Goal: Information Seeking & Learning: Learn about a topic

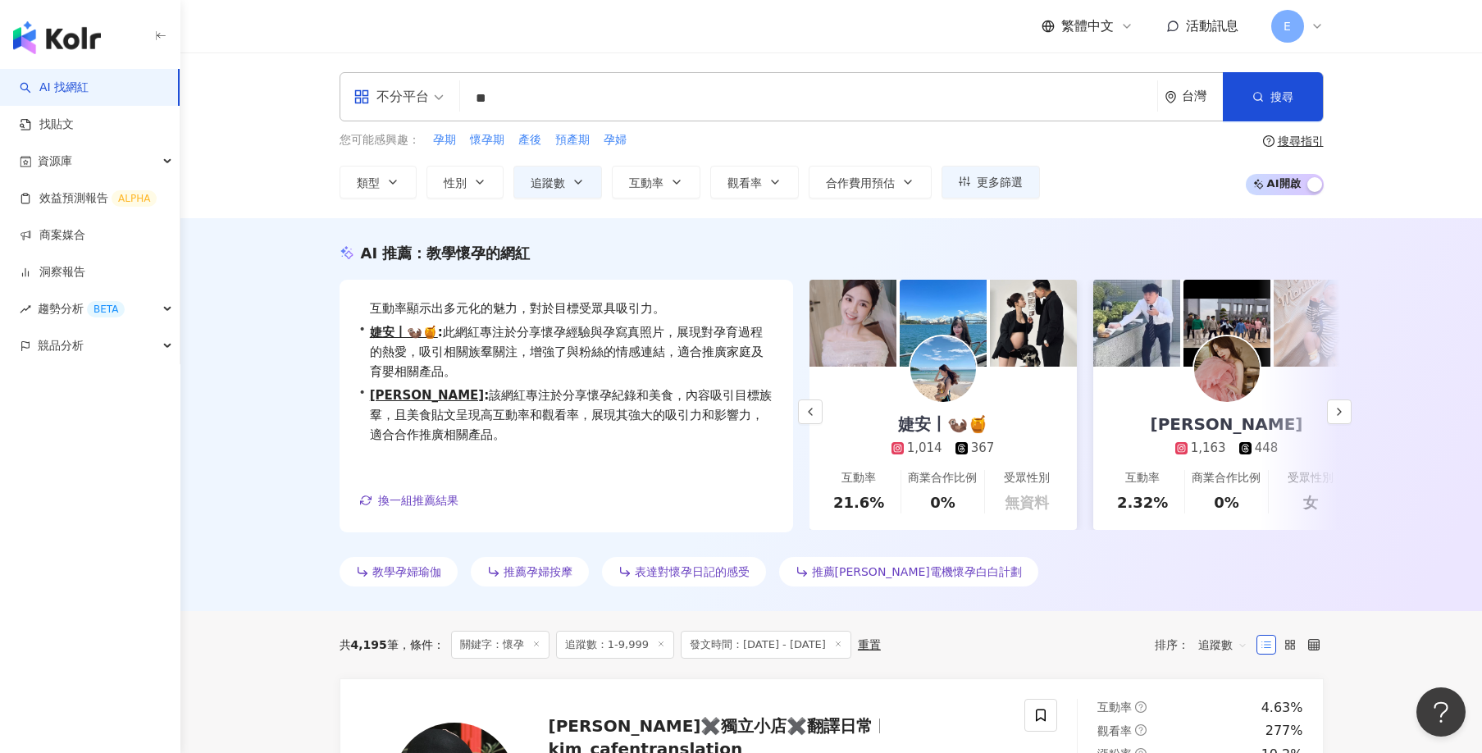
click at [627, 107] on input "**" at bounding box center [809, 98] width 684 height 31
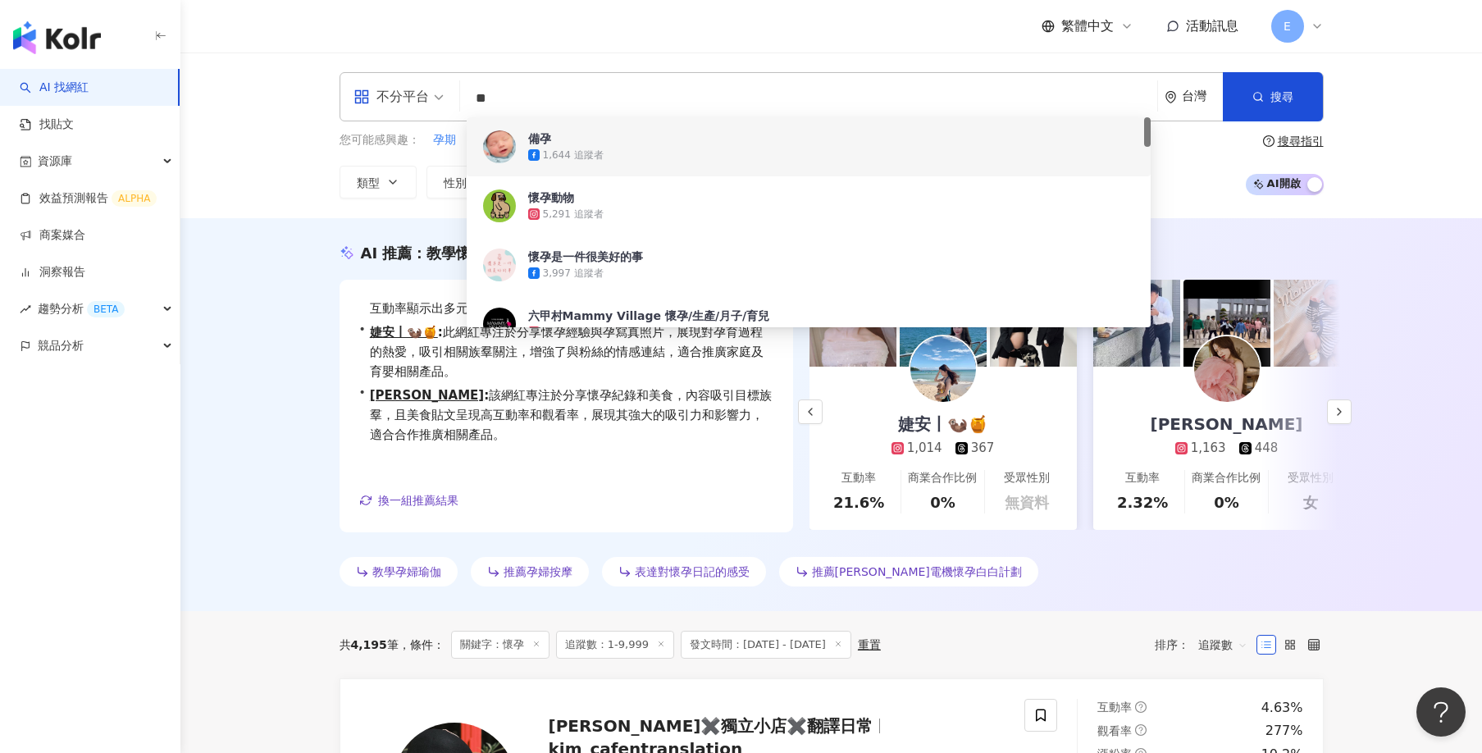
type input "*"
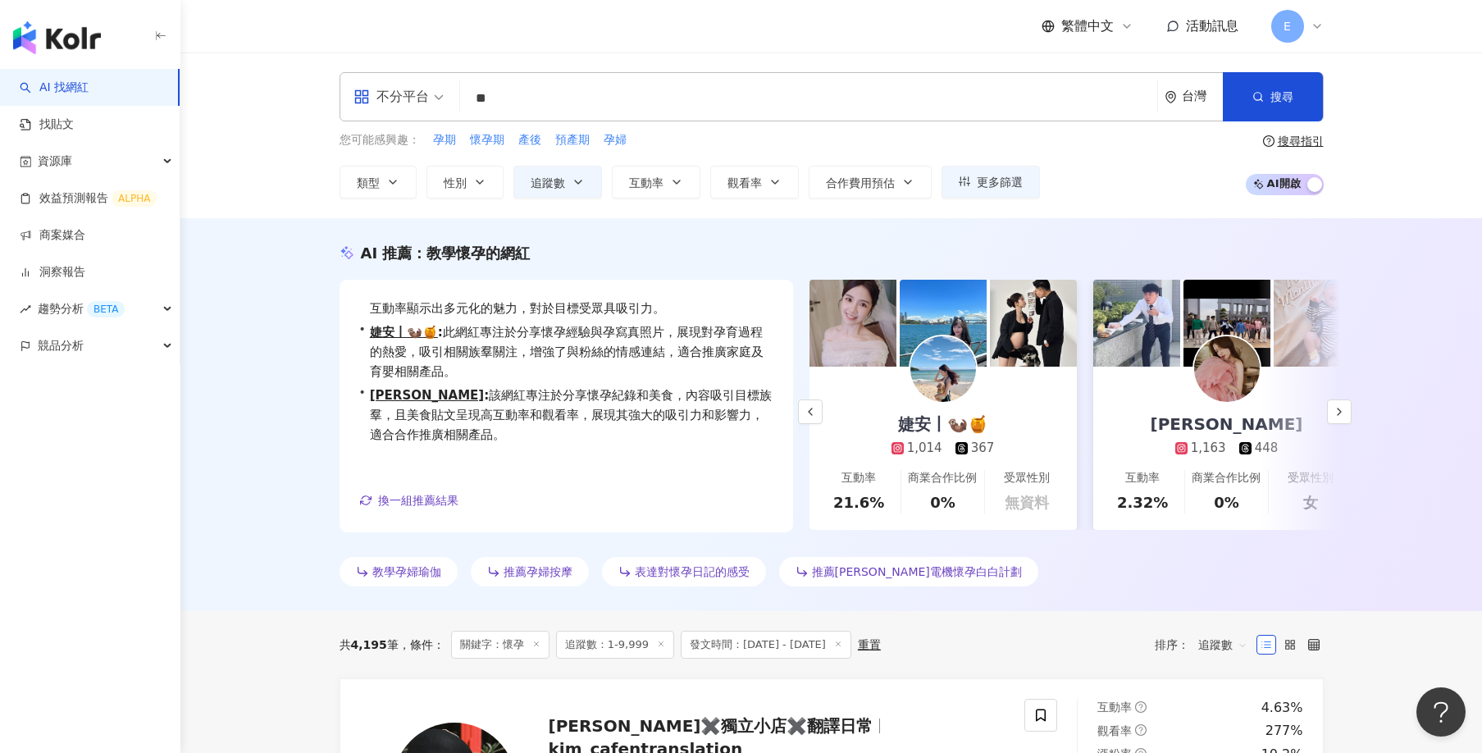
type input "*"
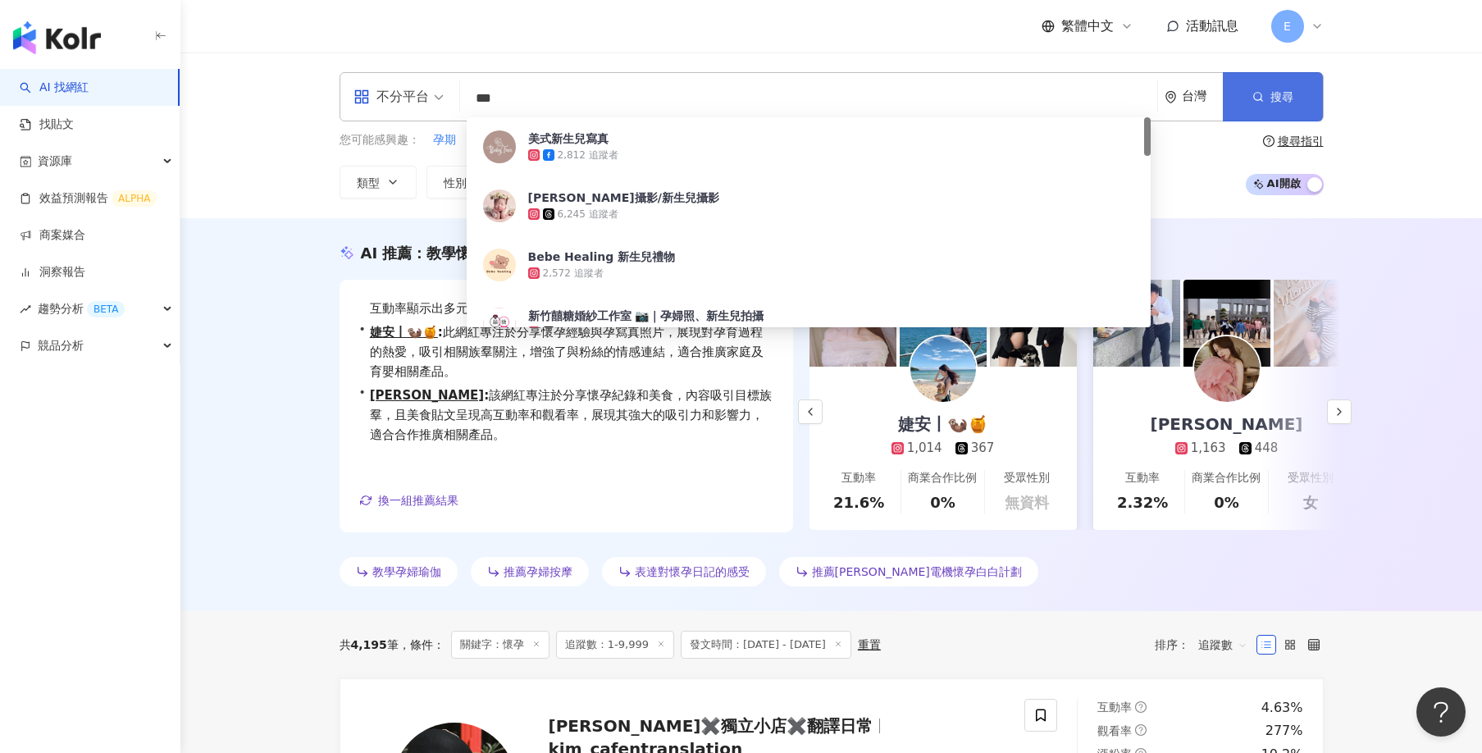
type input "***"
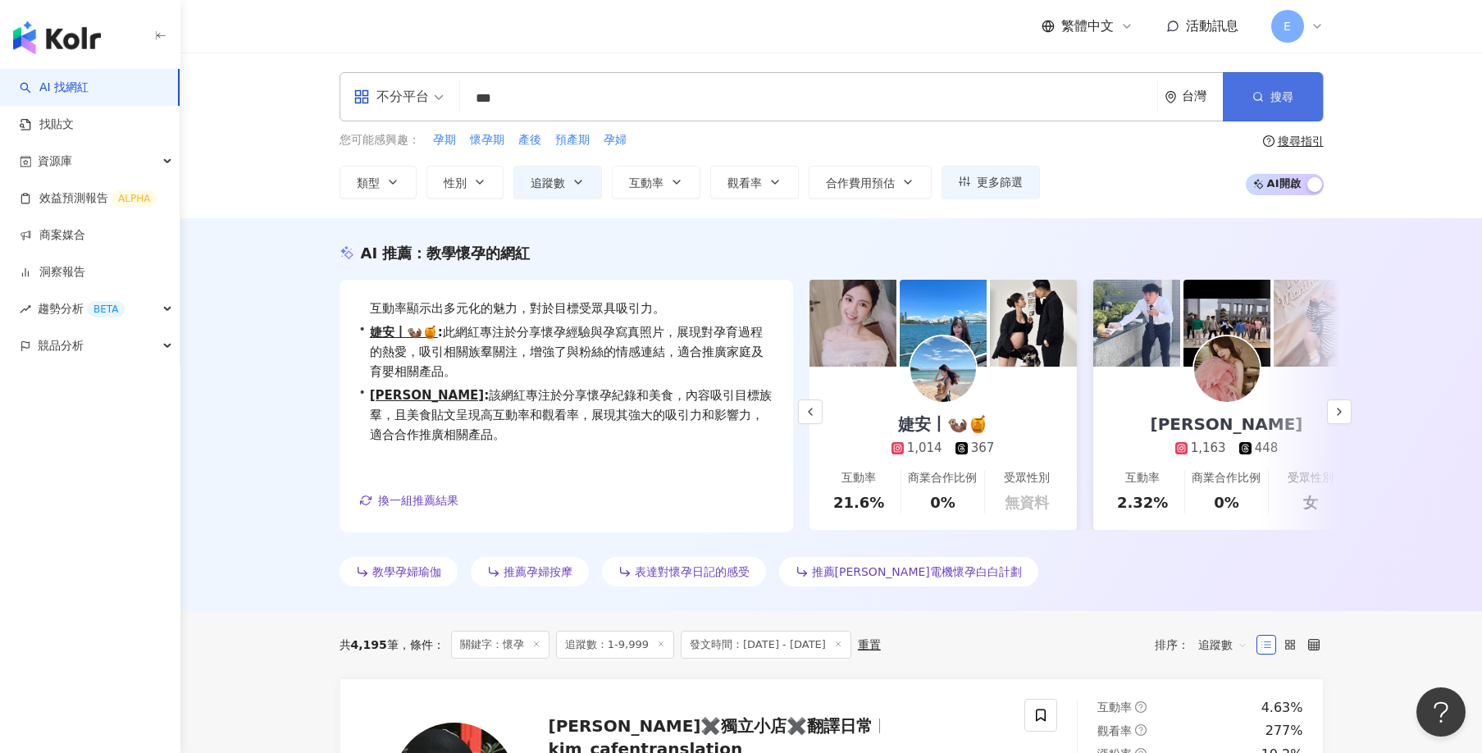
click at [1276, 93] on span "搜尋" at bounding box center [1281, 96] width 23 height 13
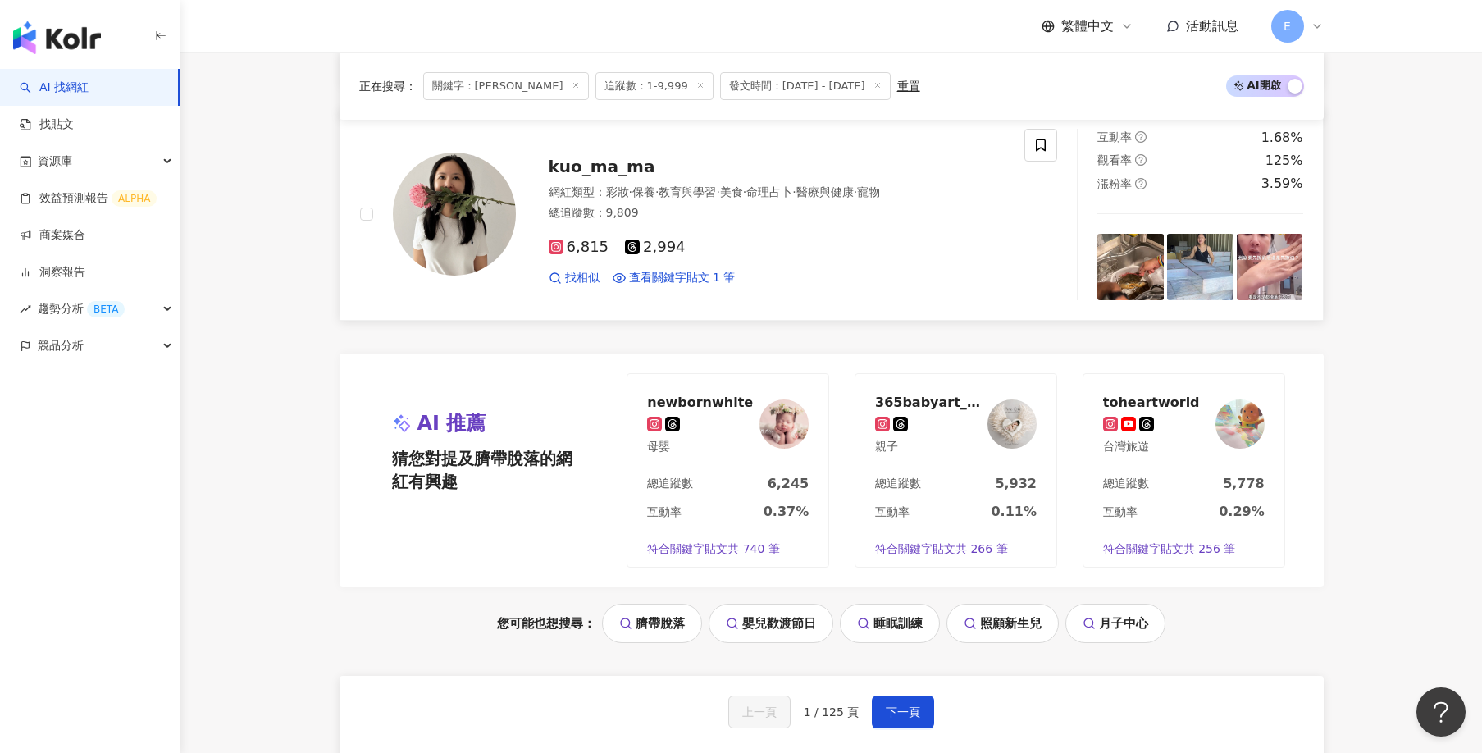
scroll to position [3280, 0]
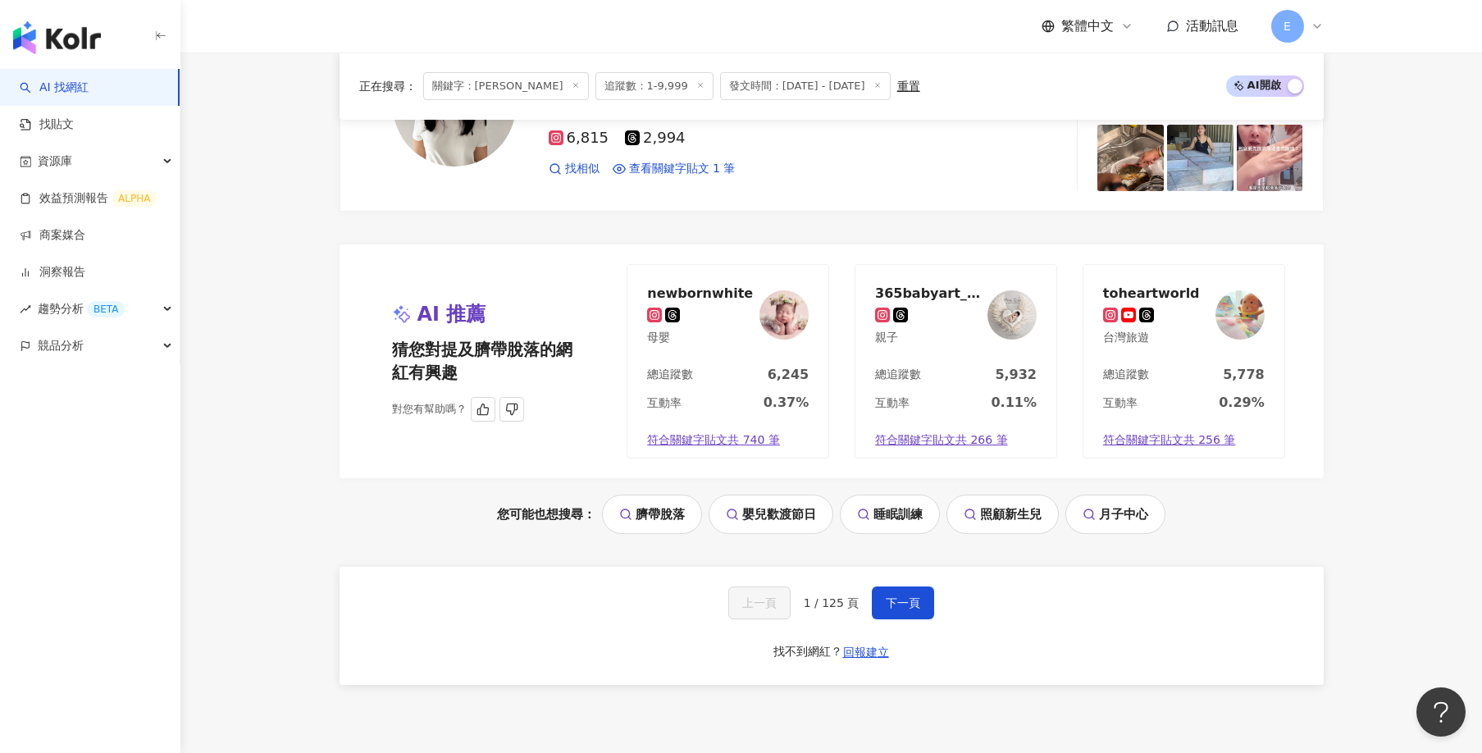
drag, startPoint x: 893, startPoint y: 602, endPoint x: 980, endPoint y: 358, distance: 258.6
click at [892, 602] on span "下一頁" at bounding box center [903, 602] width 34 height 13
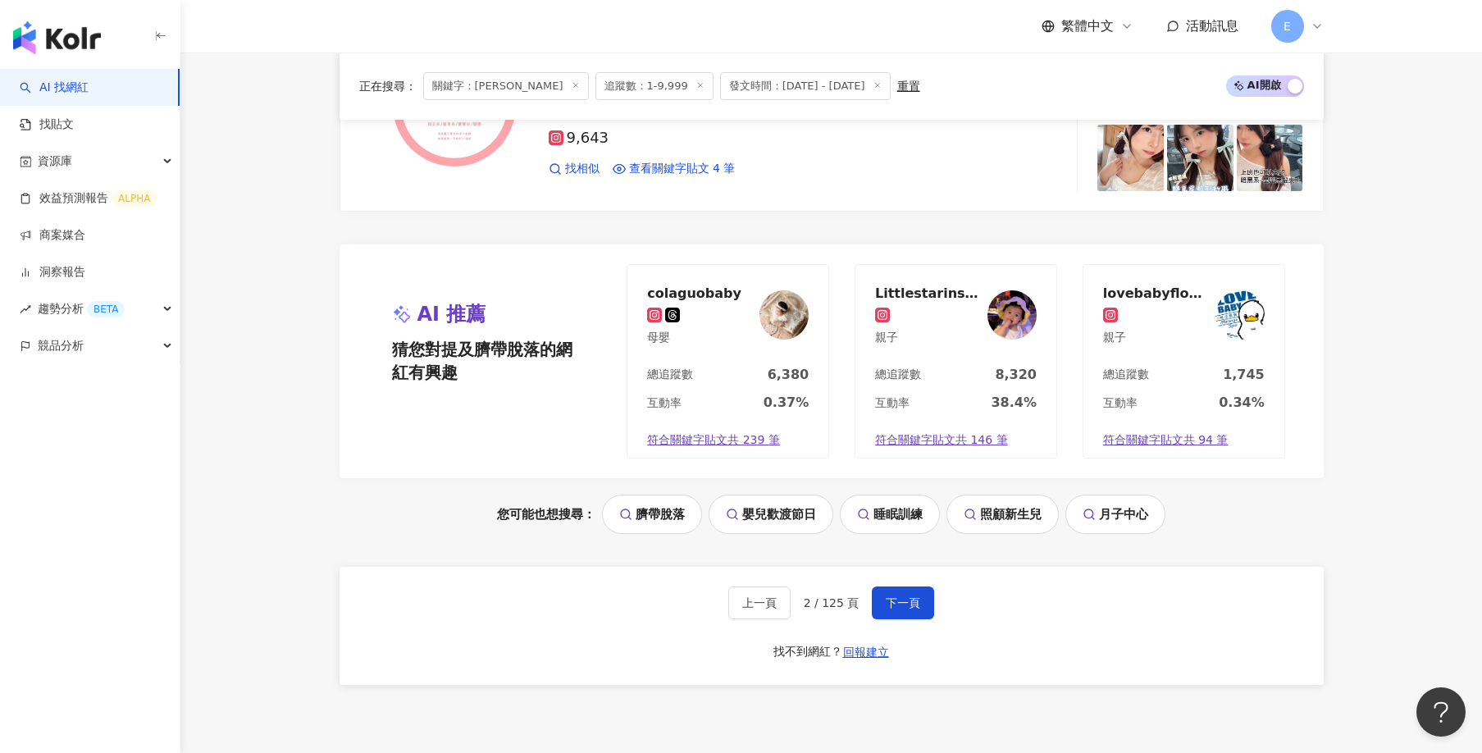
drag, startPoint x: 968, startPoint y: 28, endPoint x: 988, endPoint y: 21, distance: 20.7
click at [979, 25] on div "繁體中文 活動訊息 E" at bounding box center [832, 26] width 984 height 52
drag, startPoint x: 872, startPoint y: 223, endPoint x: 1124, endPoint y: 310, distance: 267.1
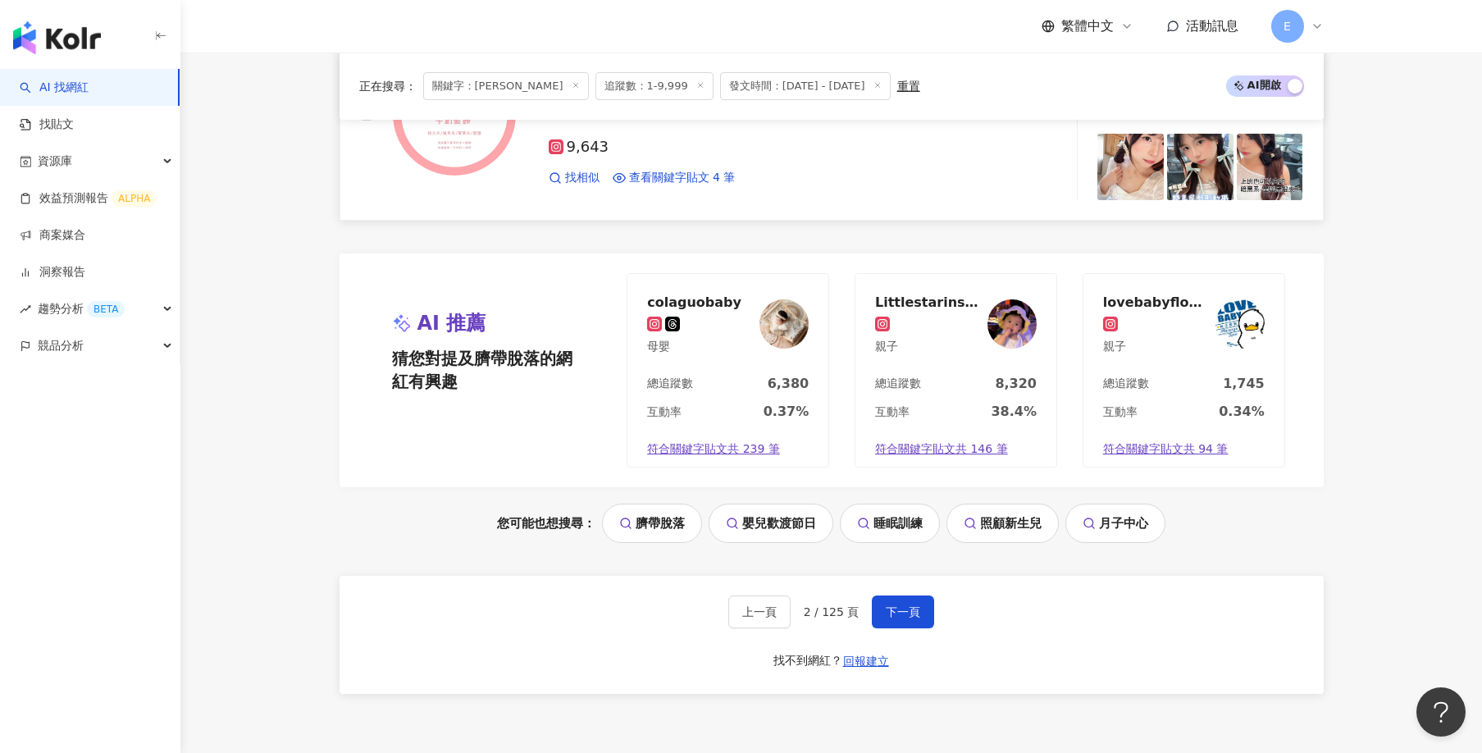
scroll to position [3362, 0]
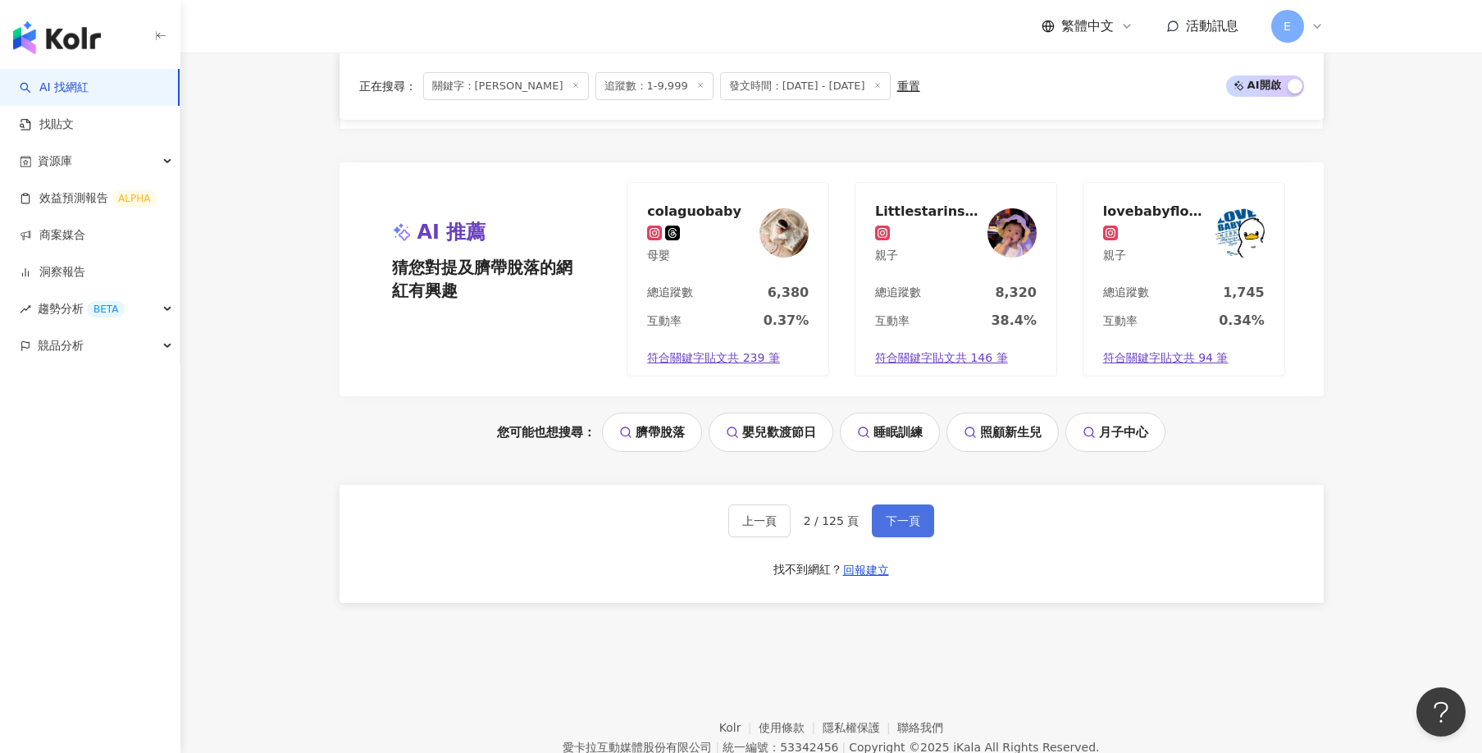
click at [908, 526] on span "下一頁" at bounding box center [903, 520] width 34 height 13
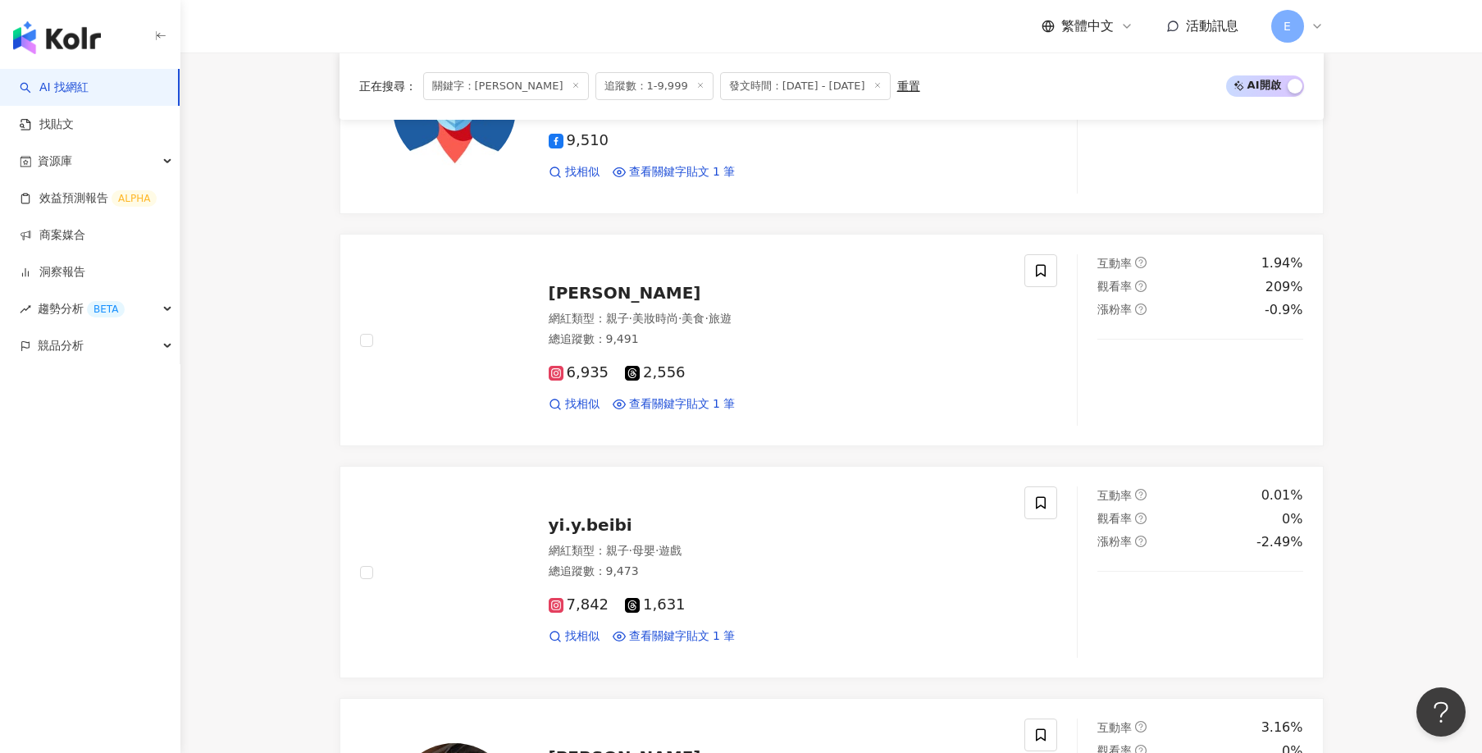
scroll to position [2296, 0]
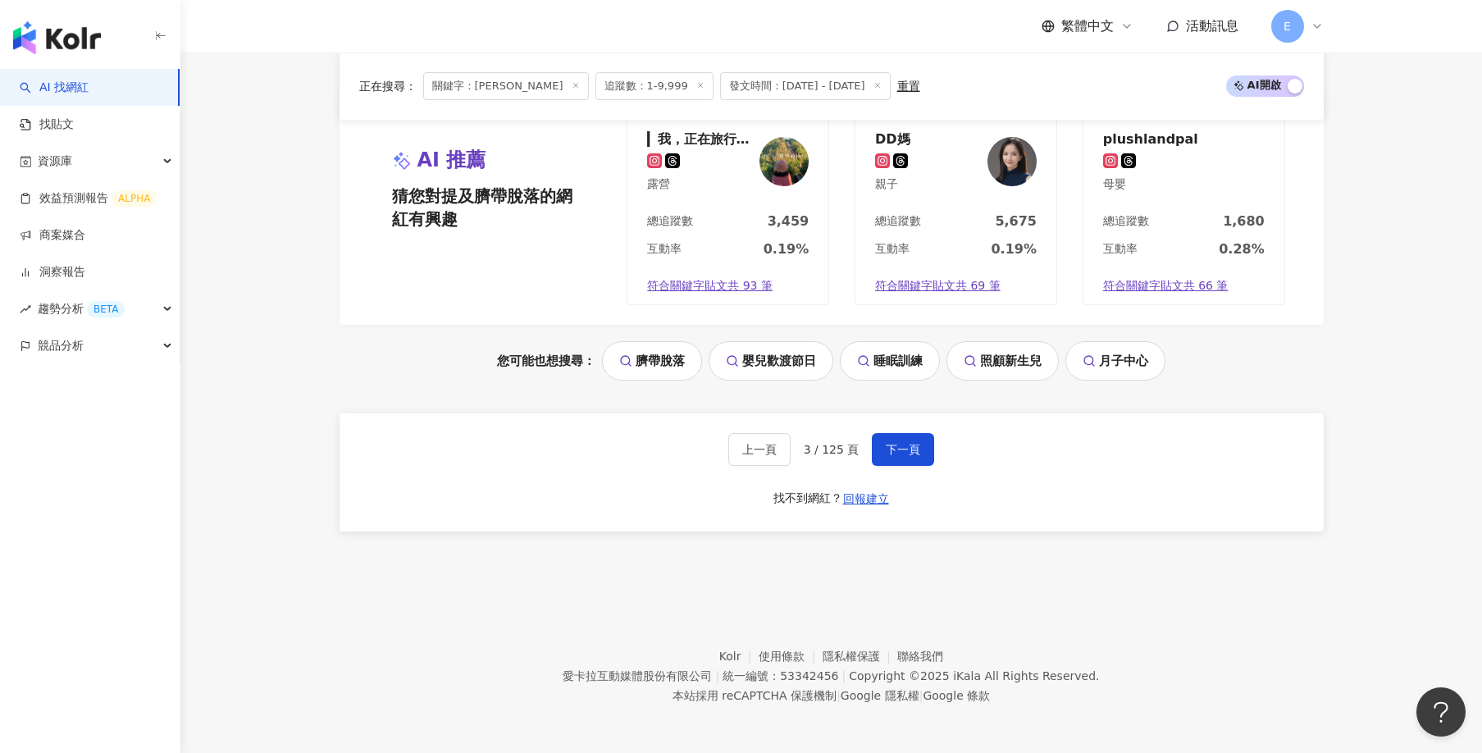
scroll to position [3388, 0]
click at [914, 443] on span "下一頁" at bounding box center [903, 447] width 34 height 13
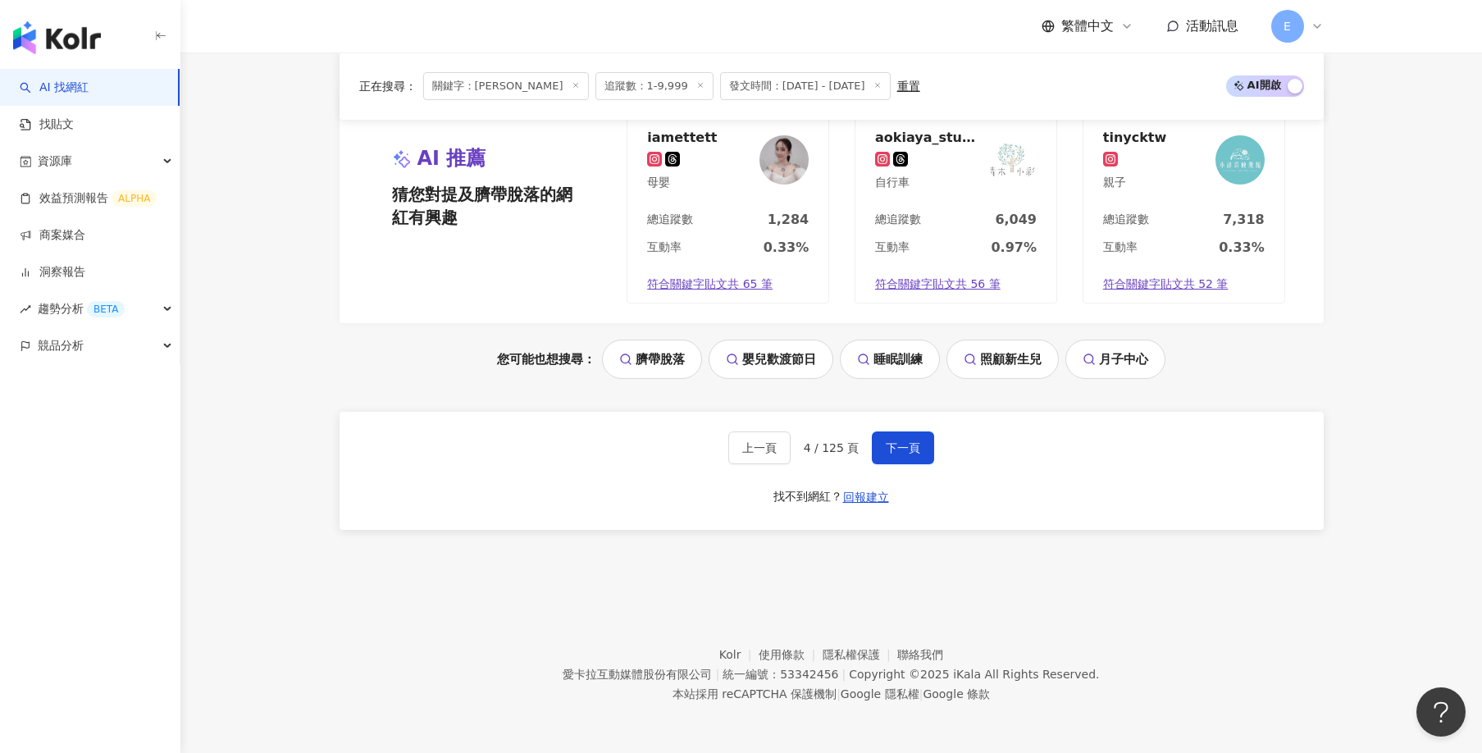
click at [933, 442] on div "上一頁 4 / 125 頁 下一頁 找不到網紅？ 回報建立" at bounding box center [832, 471] width 984 height 118
click at [900, 444] on span "下一頁" at bounding box center [903, 447] width 34 height 13
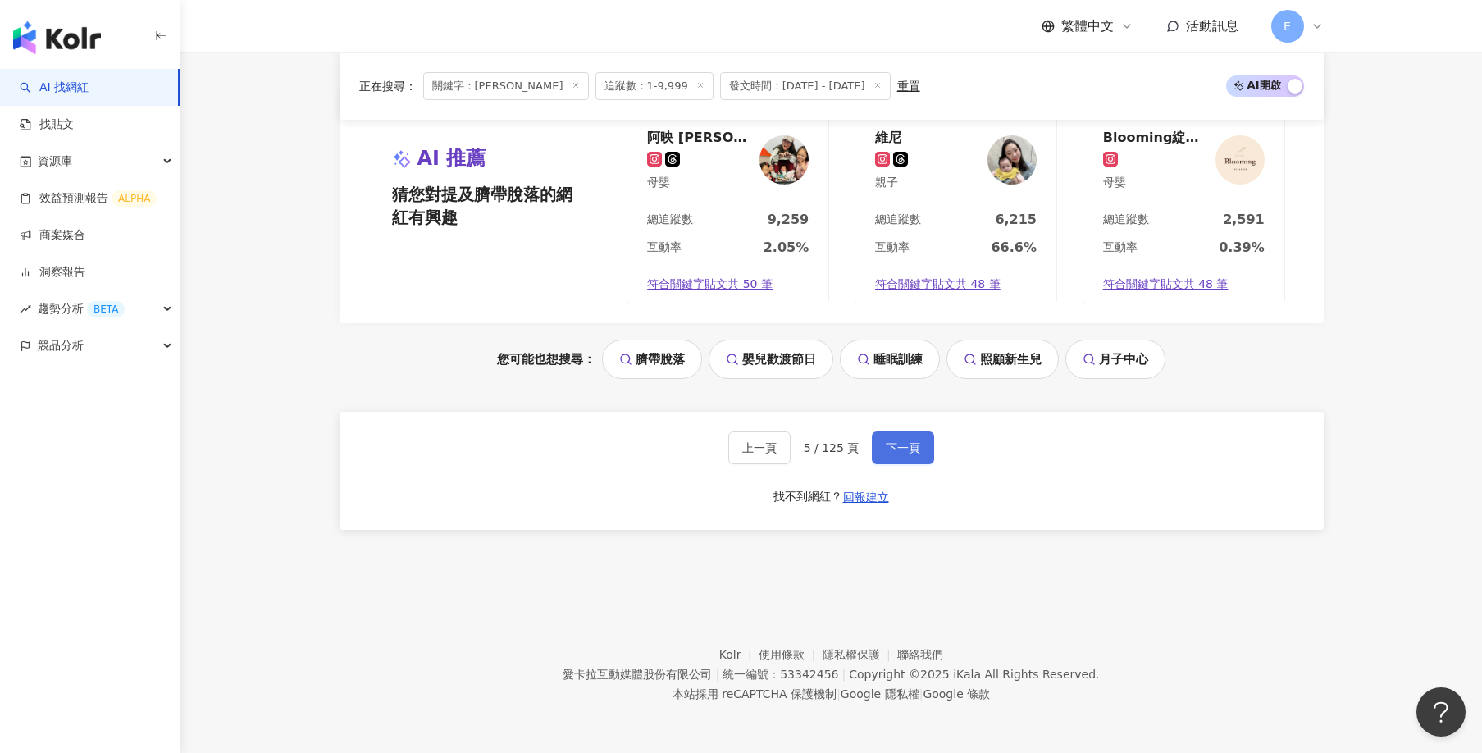
click at [892, 452] on span "下一頁" at bounding box center [903, 447] width 34 height 13
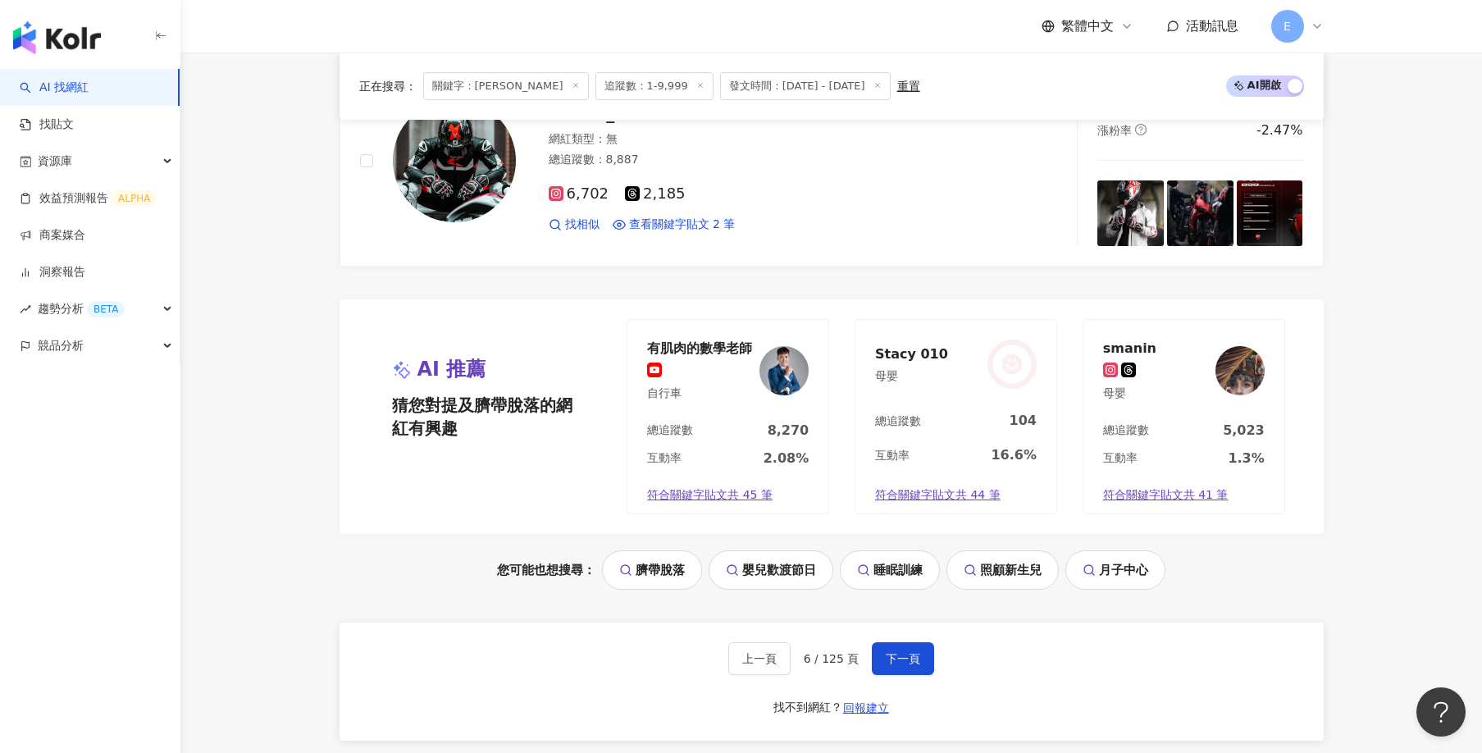
scroll to position [3362, 0]
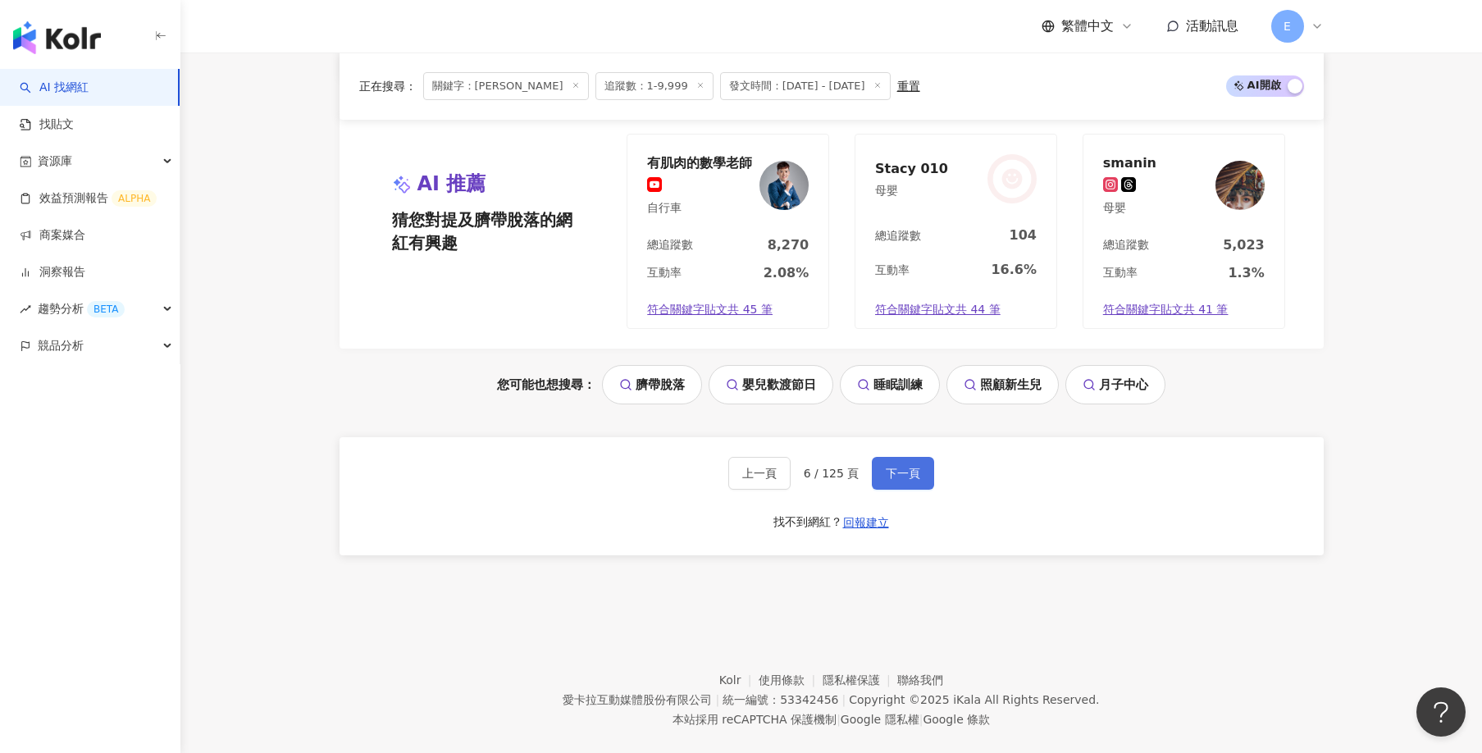
click at [911, 479] on span "下一頁" at bounding box center [903, 473] width 34 height 13
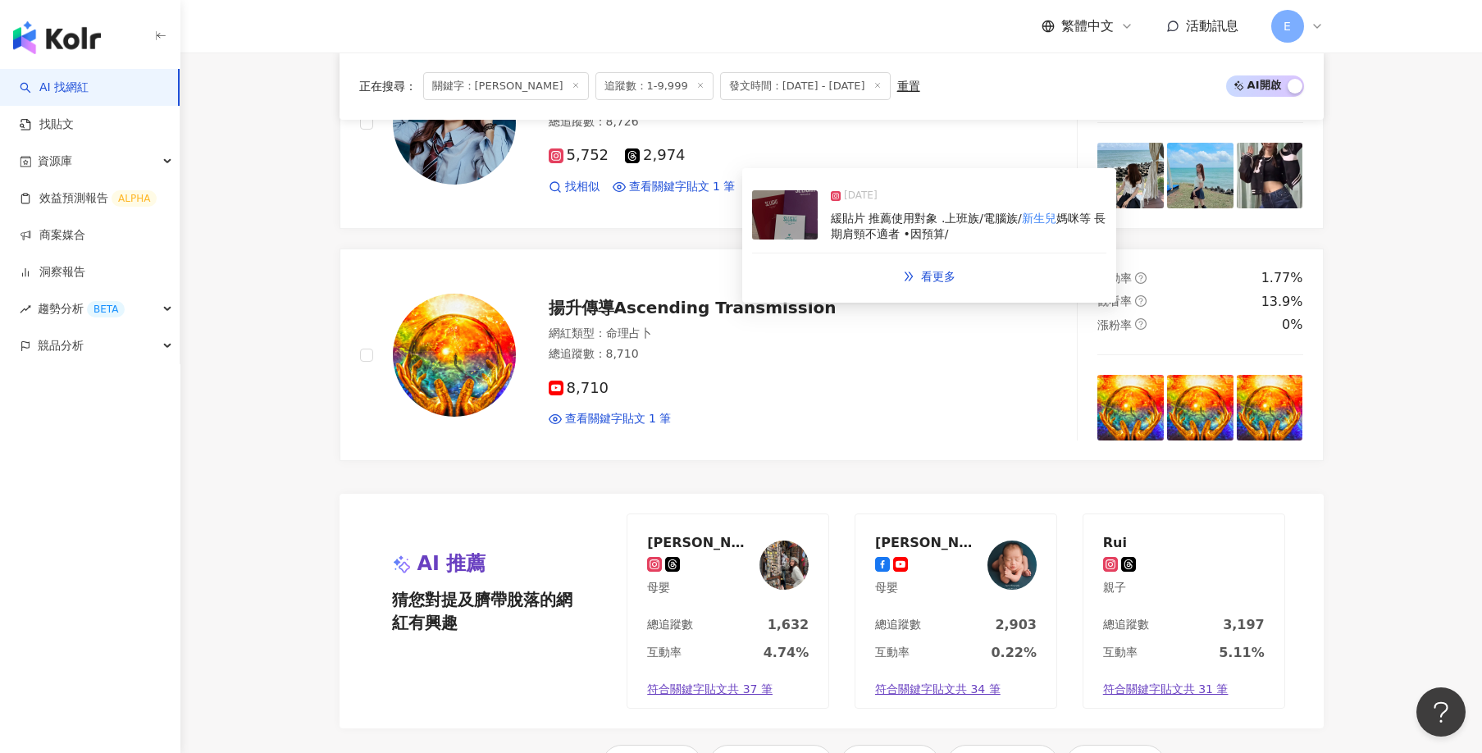
scroll to position [3198, 0]
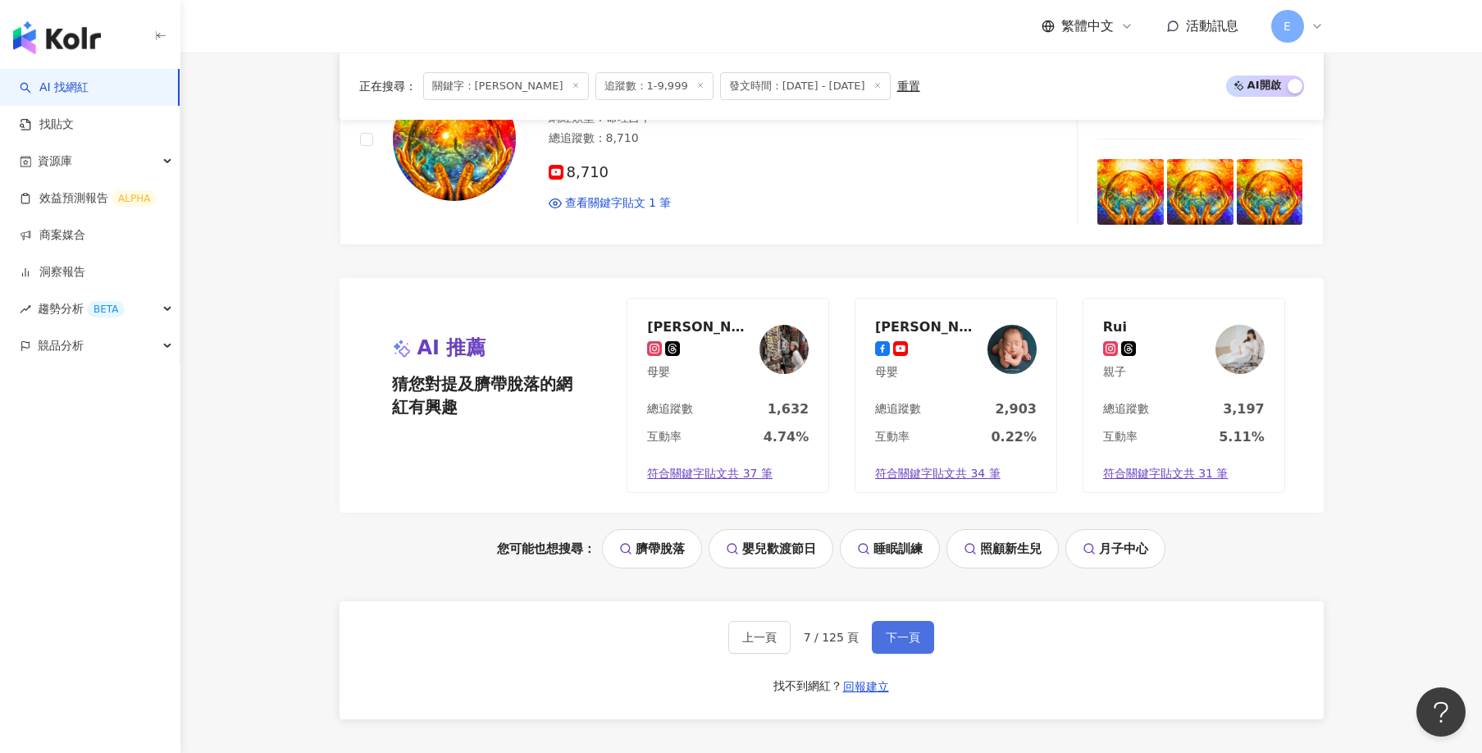
click at [900, 636] on span "下一頁" at bounding box center [903, 637] width 34 height 13
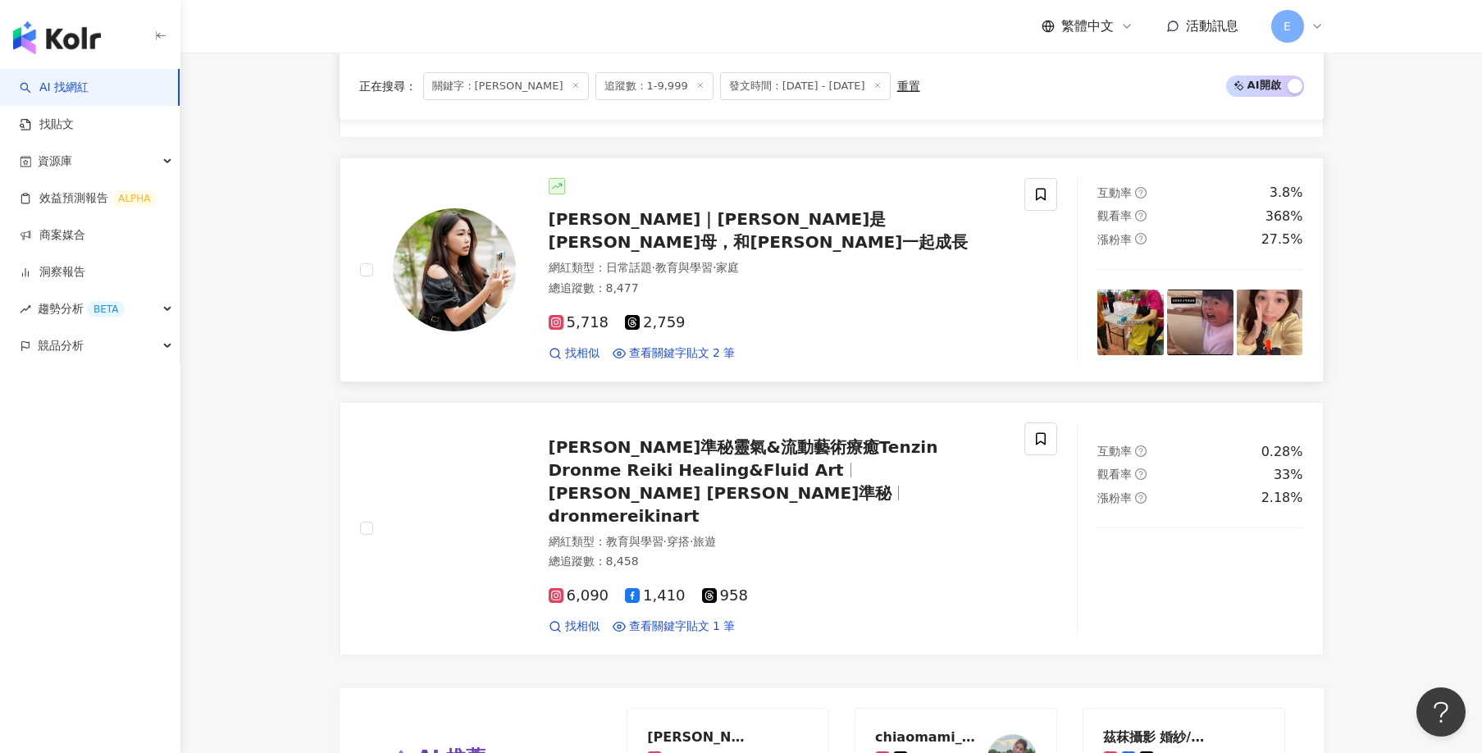
scroll to position [3116, 0]
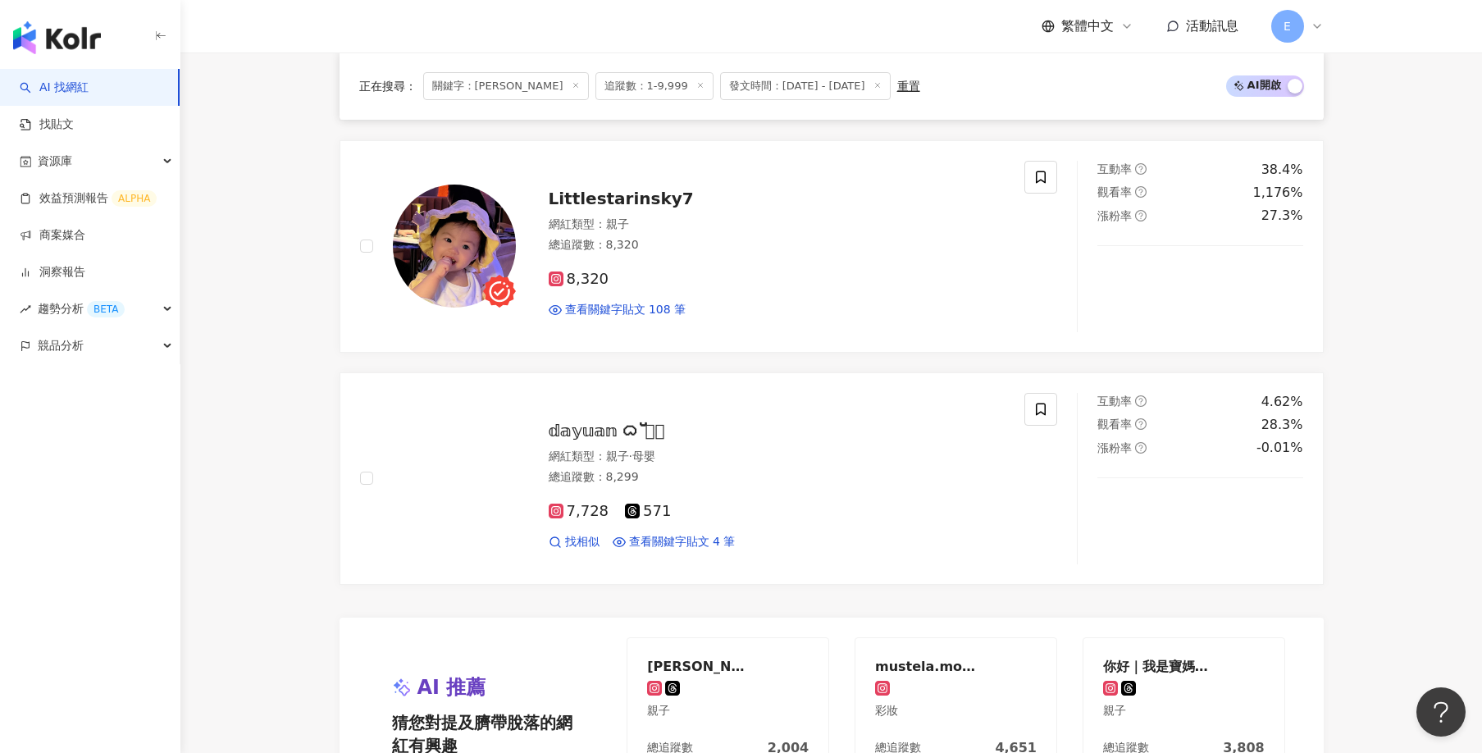
scroll to position [3198, 0]
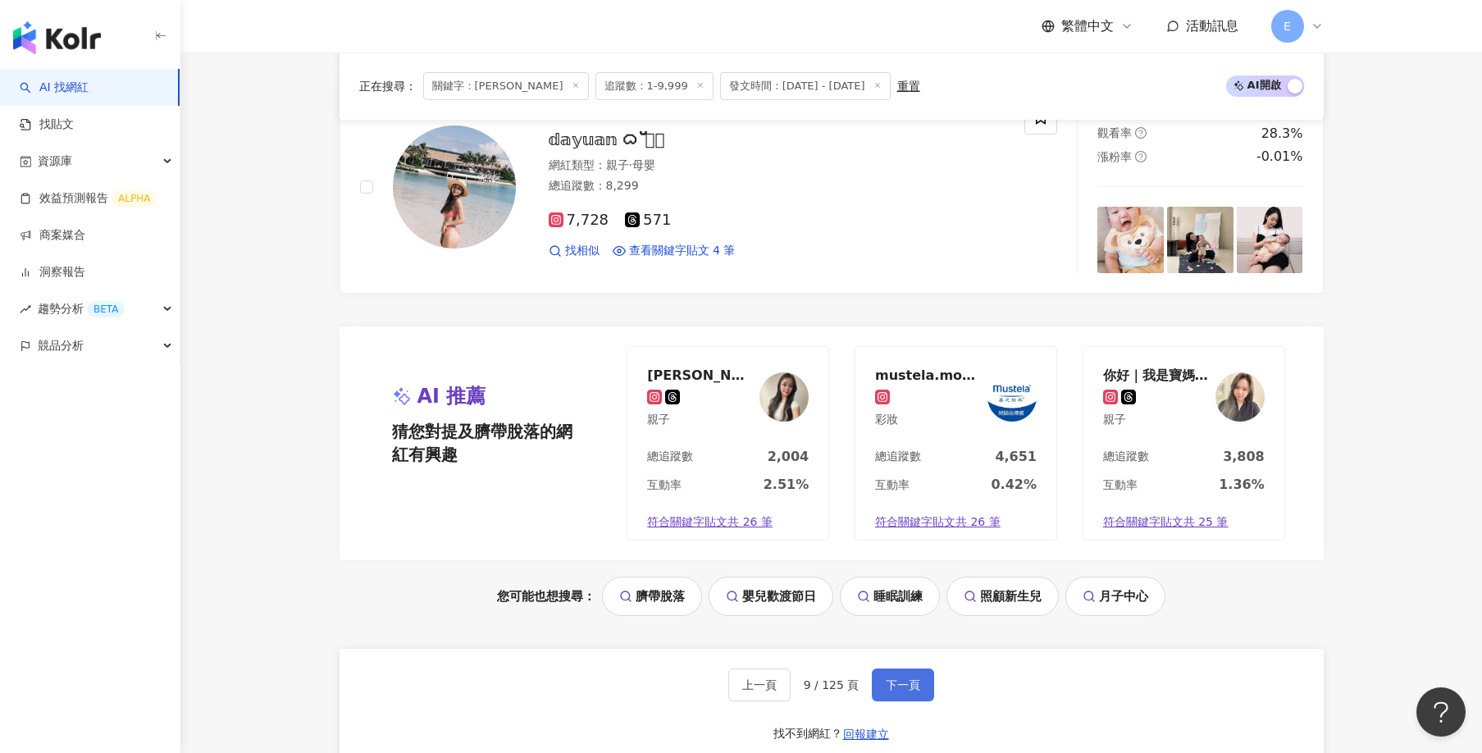
click at [923, 672] on button "下一頁" at bounding box center [903, 684] width 62 height 33
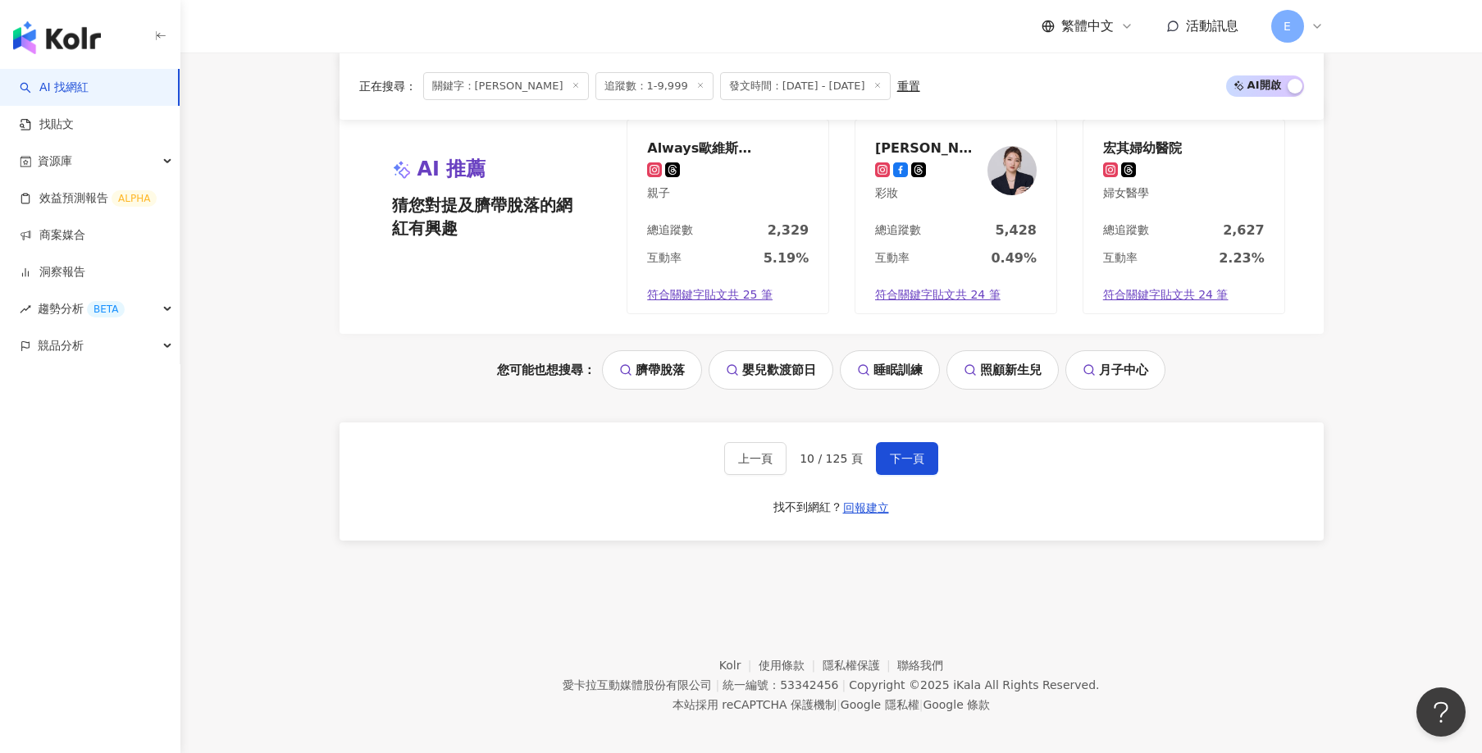
scroll to position [3388, 0]
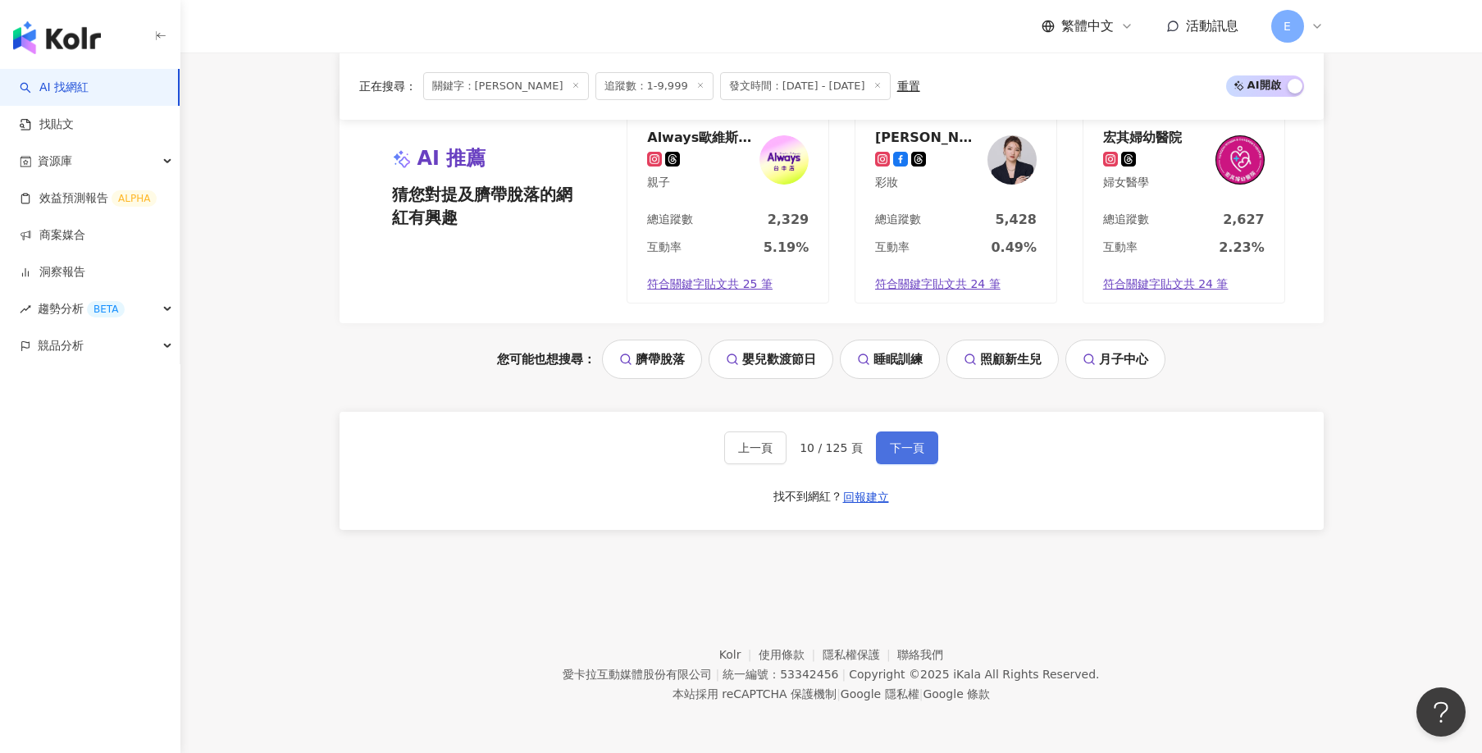
click at [909, 449] on span "下一頁" at bounding box center [907, 447] width 34 height 13
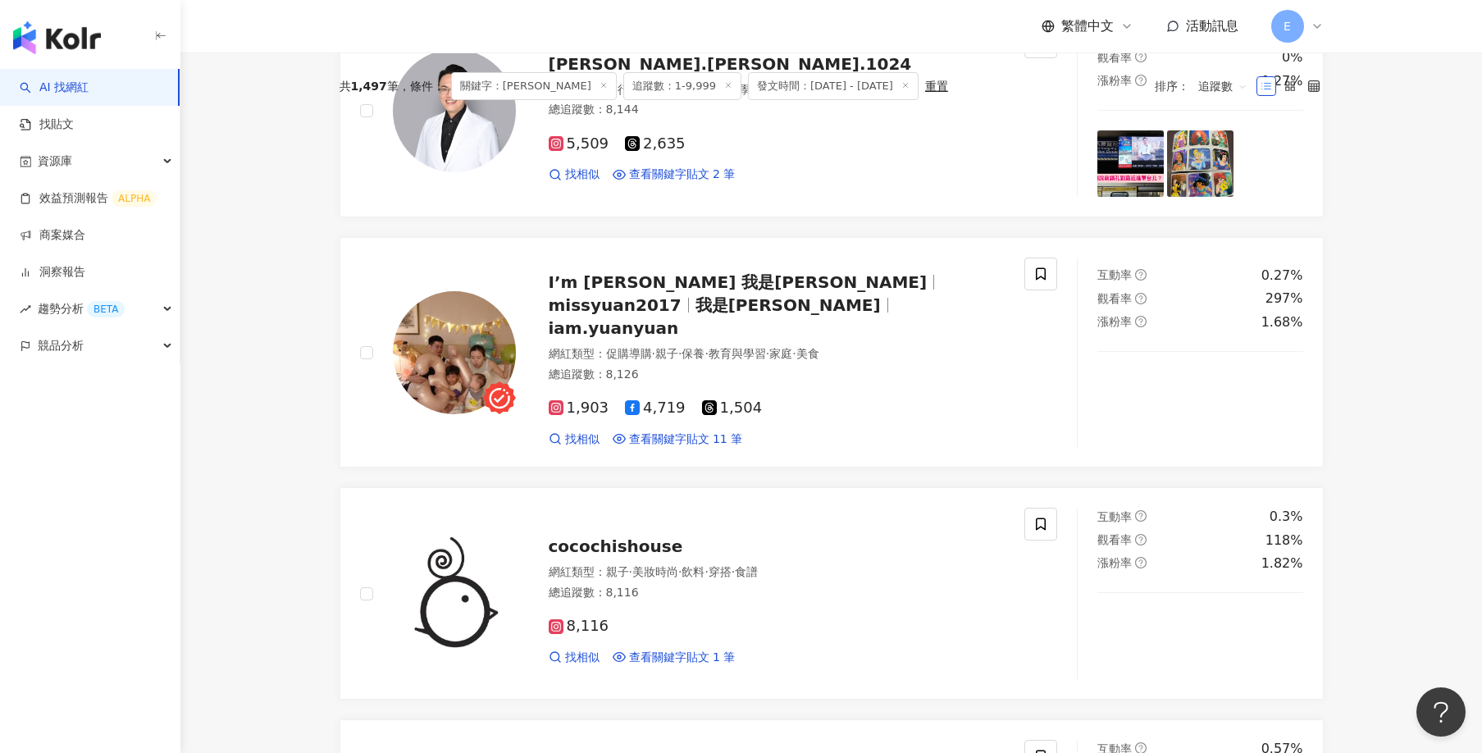
scroll to position [439, 0]
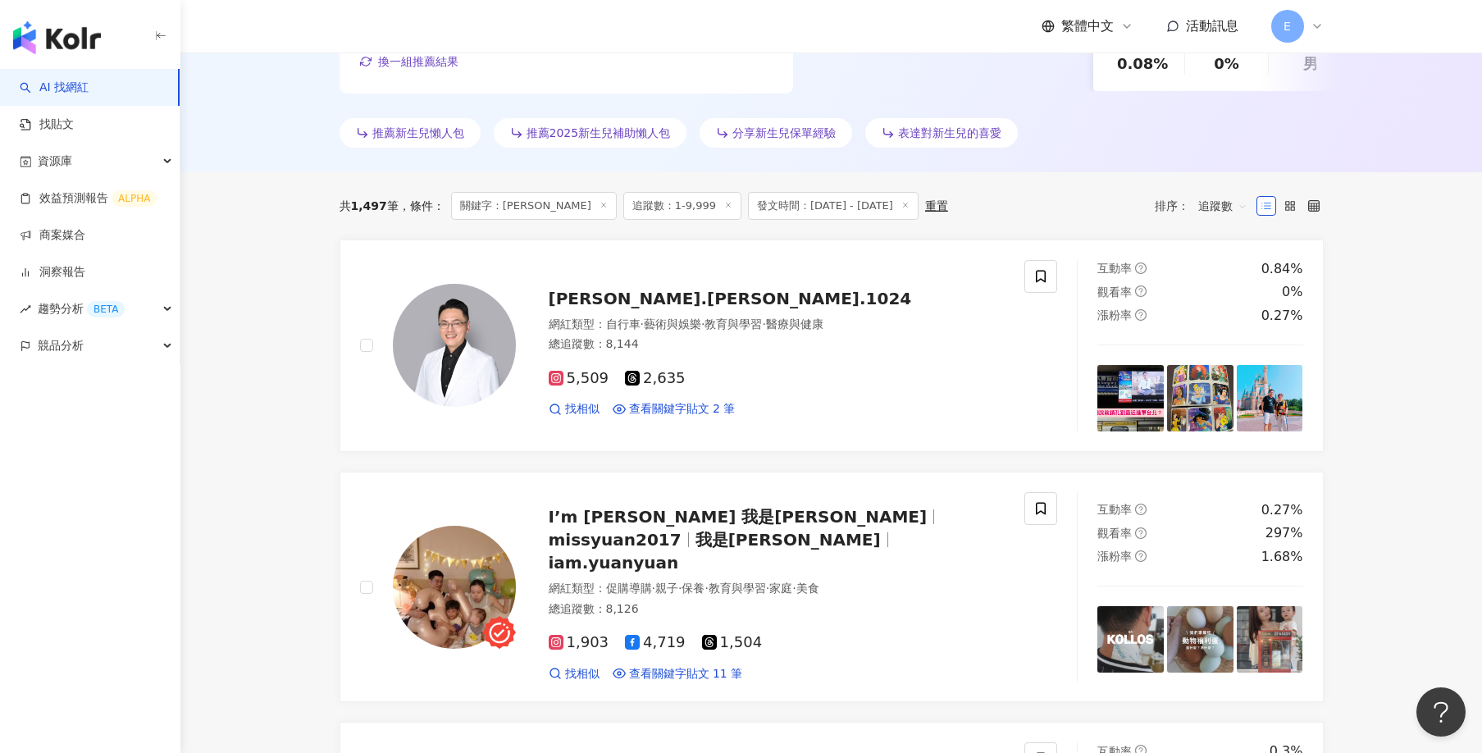
drag, startPoint x: 1410, startPoint y: 544, endPoint x: 1363, endPoint y: 522, distance: 52.1
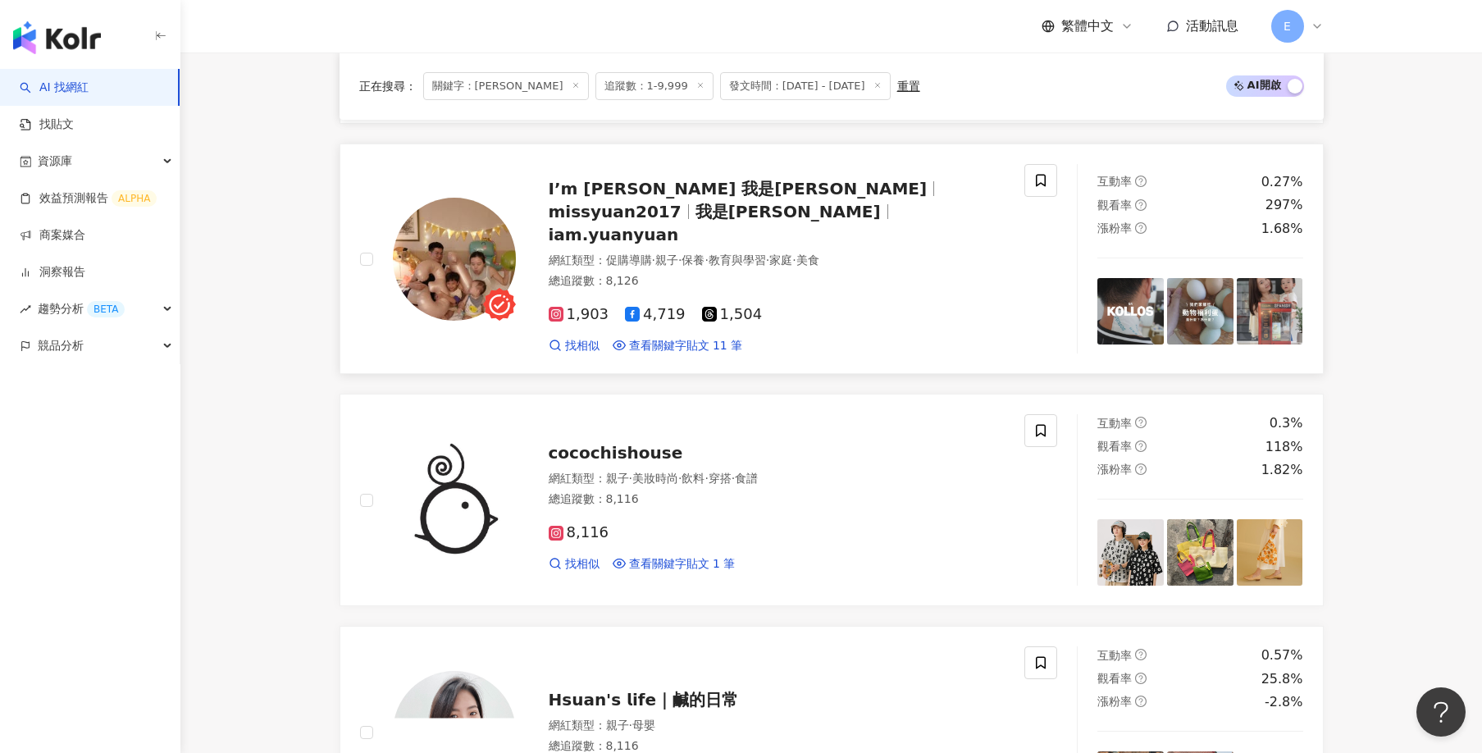
scroll to position [1095, 0]
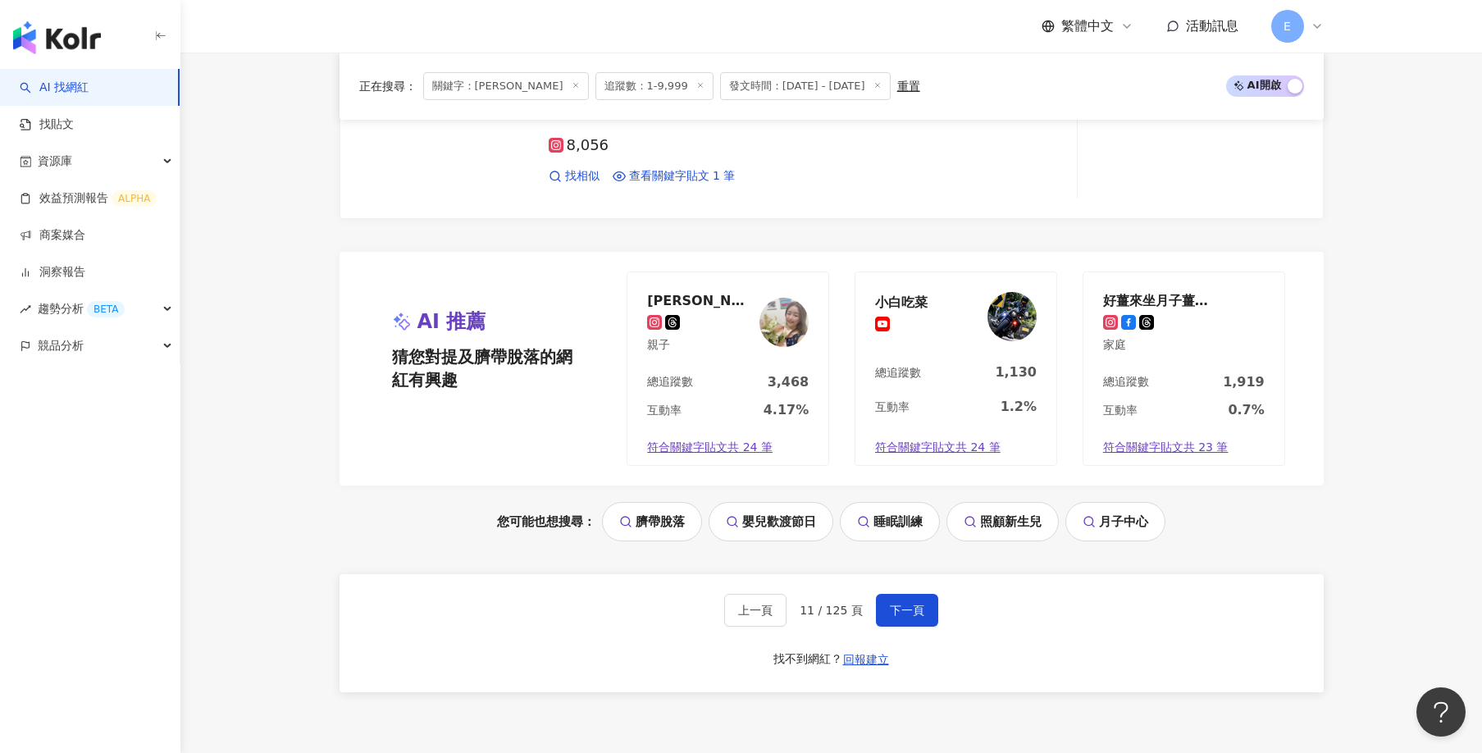
scroll to position [3391, 0]
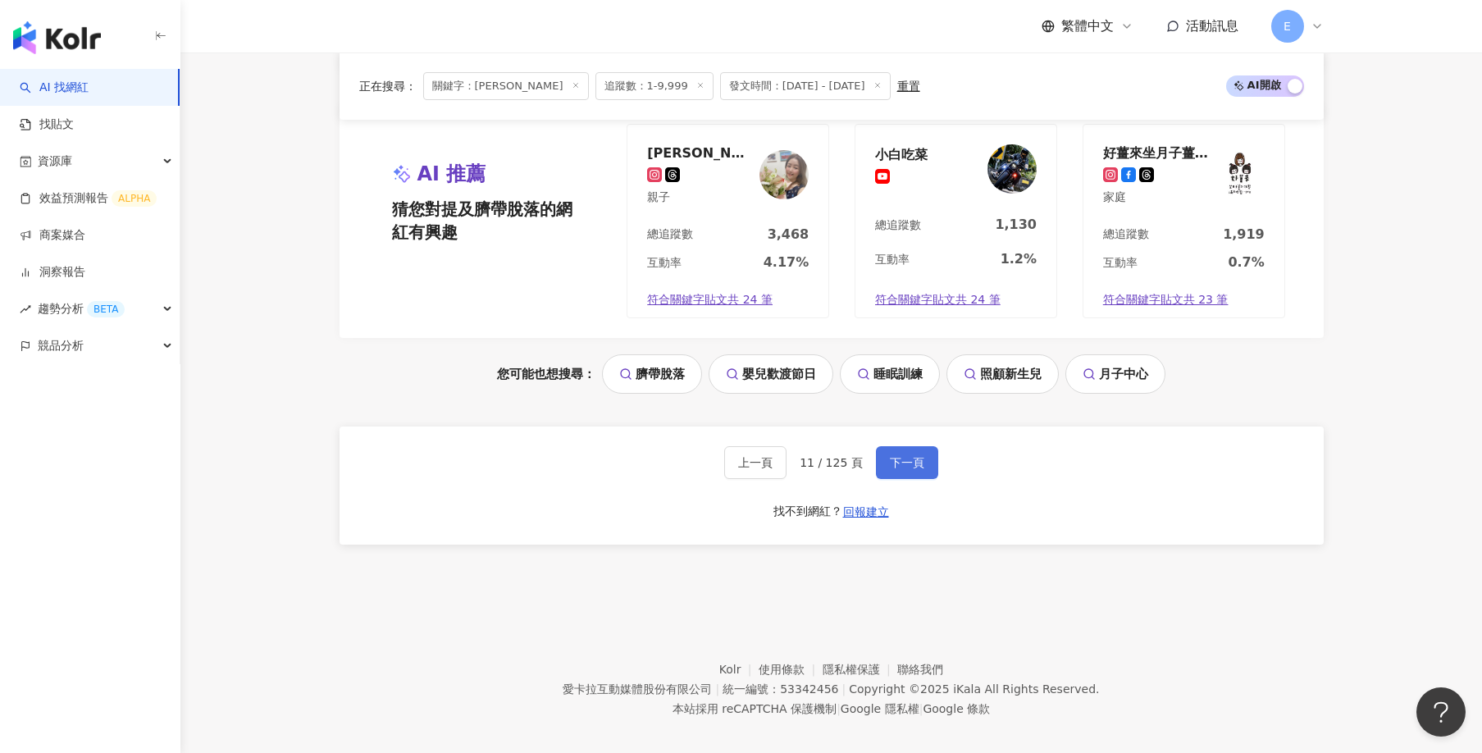
click at [917, 456] on span "下一頁" at bounding box center [907, 462] width 34 height 13
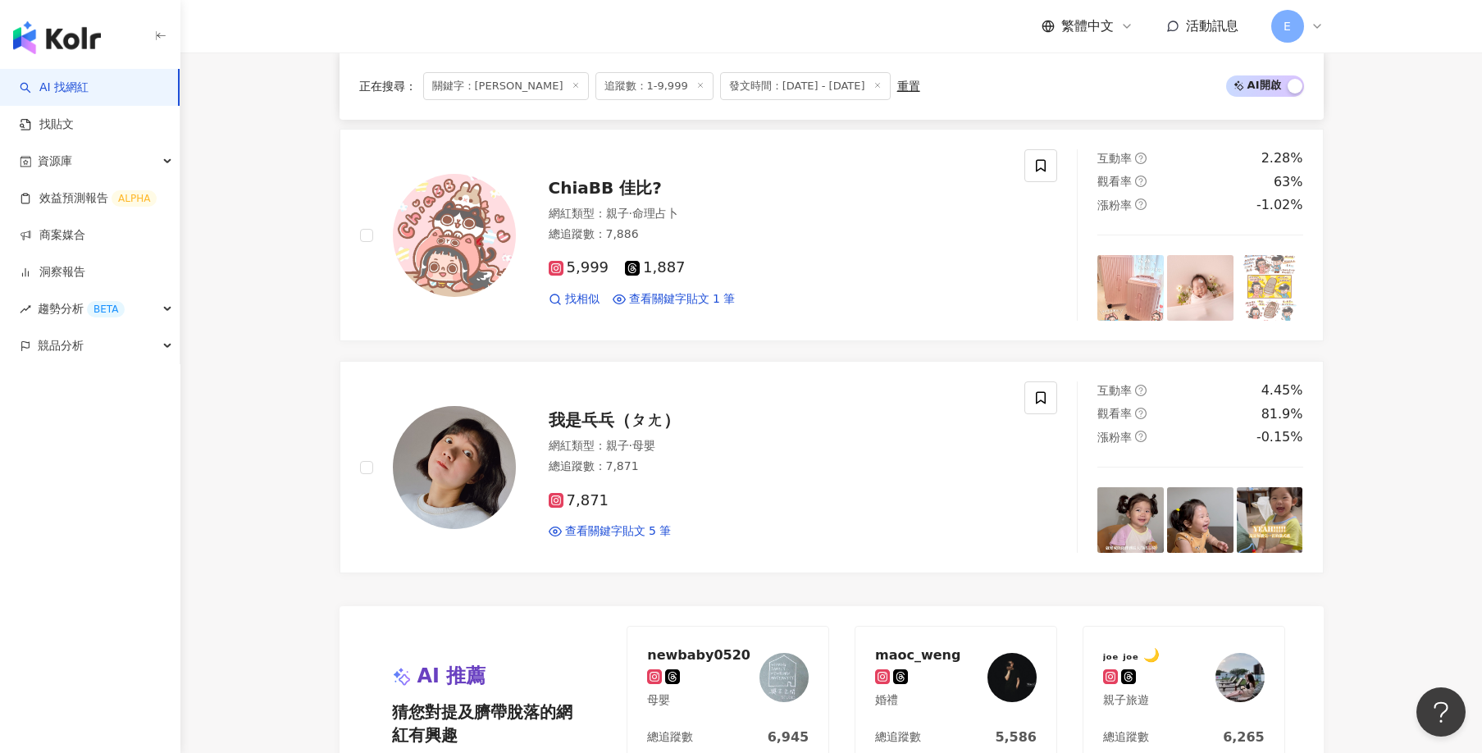
scroll to position [3198, 0]
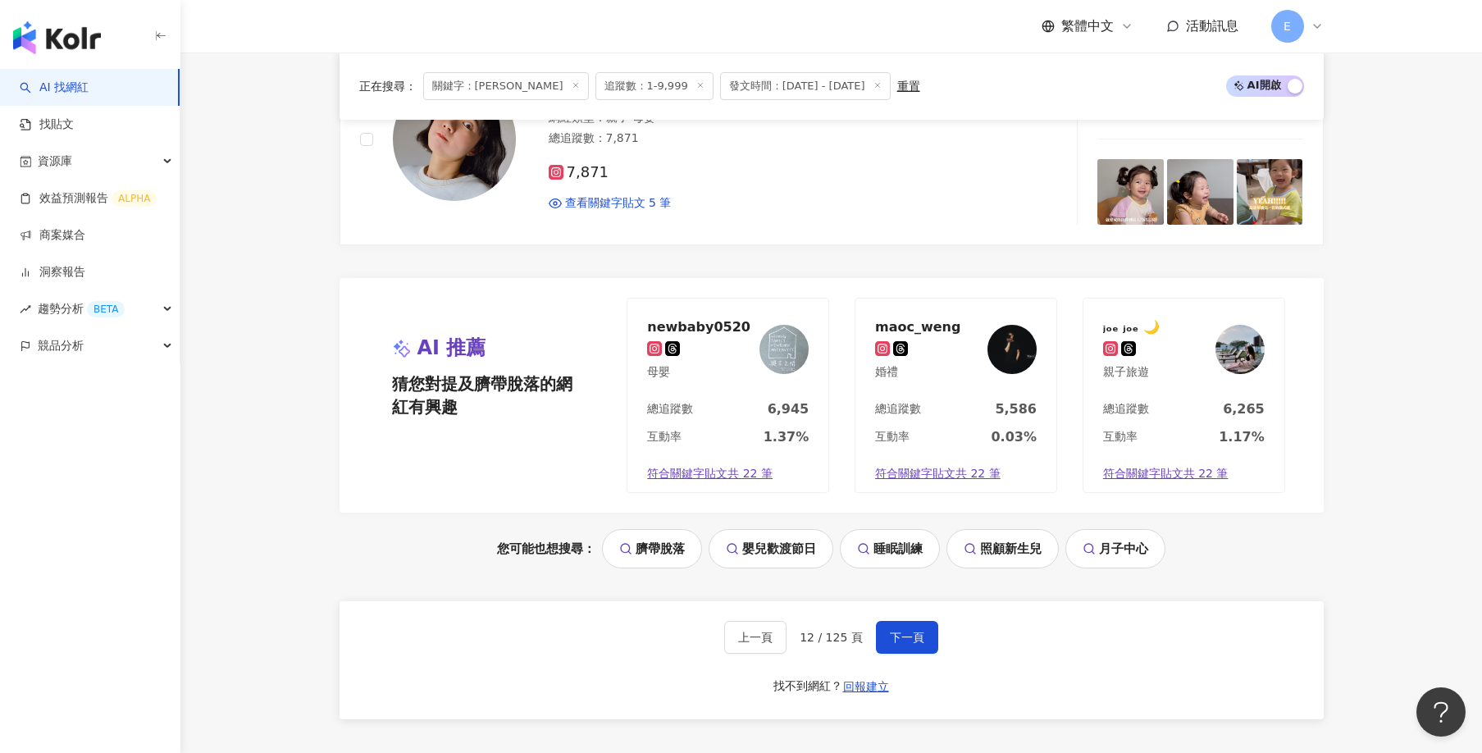
drag, startPoint x: 918, startPoint y: 635, endPoint x: 960, endPoint y: 613, distance: 47.3
click at [918, 635] on span "下一頁" at bounding box center [907, 637] width 34 height 13
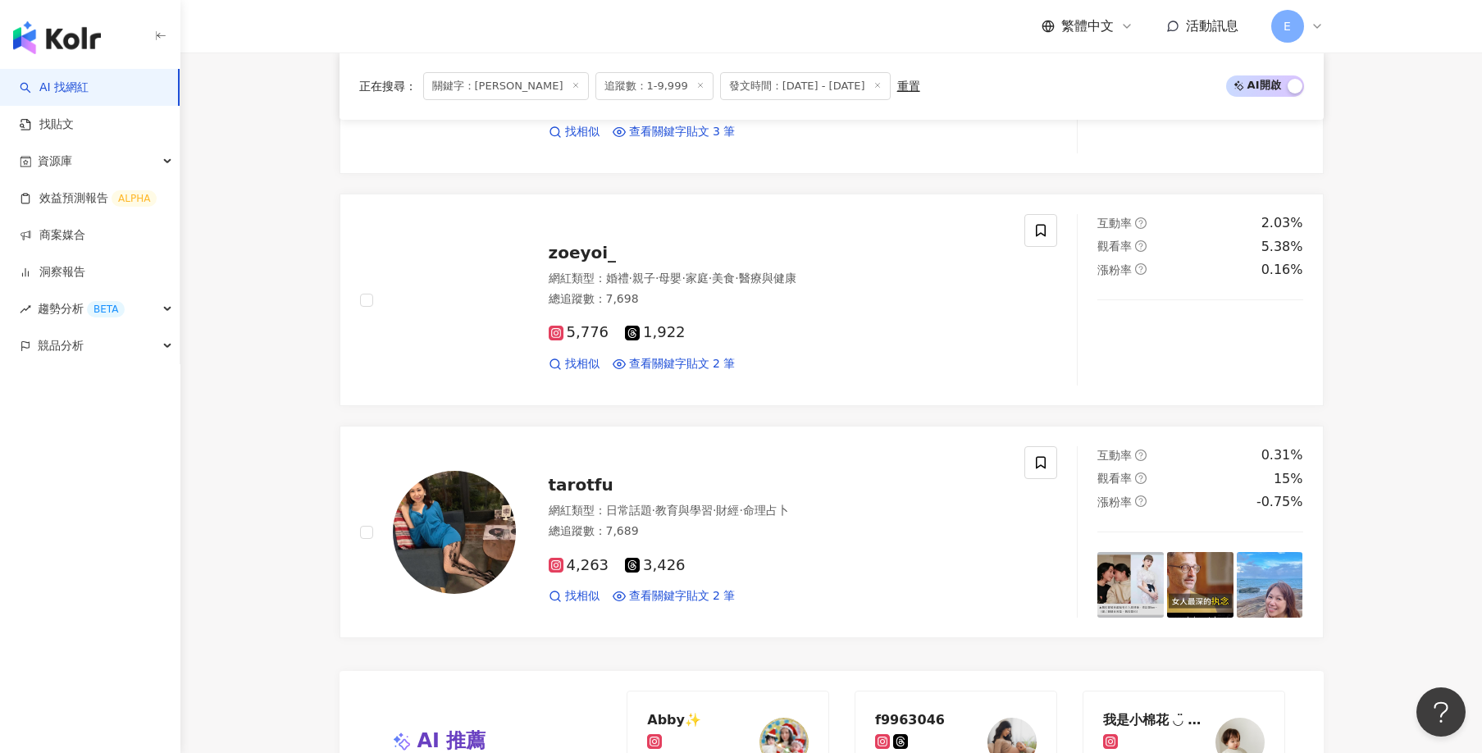
scroll to position [2870, 0]
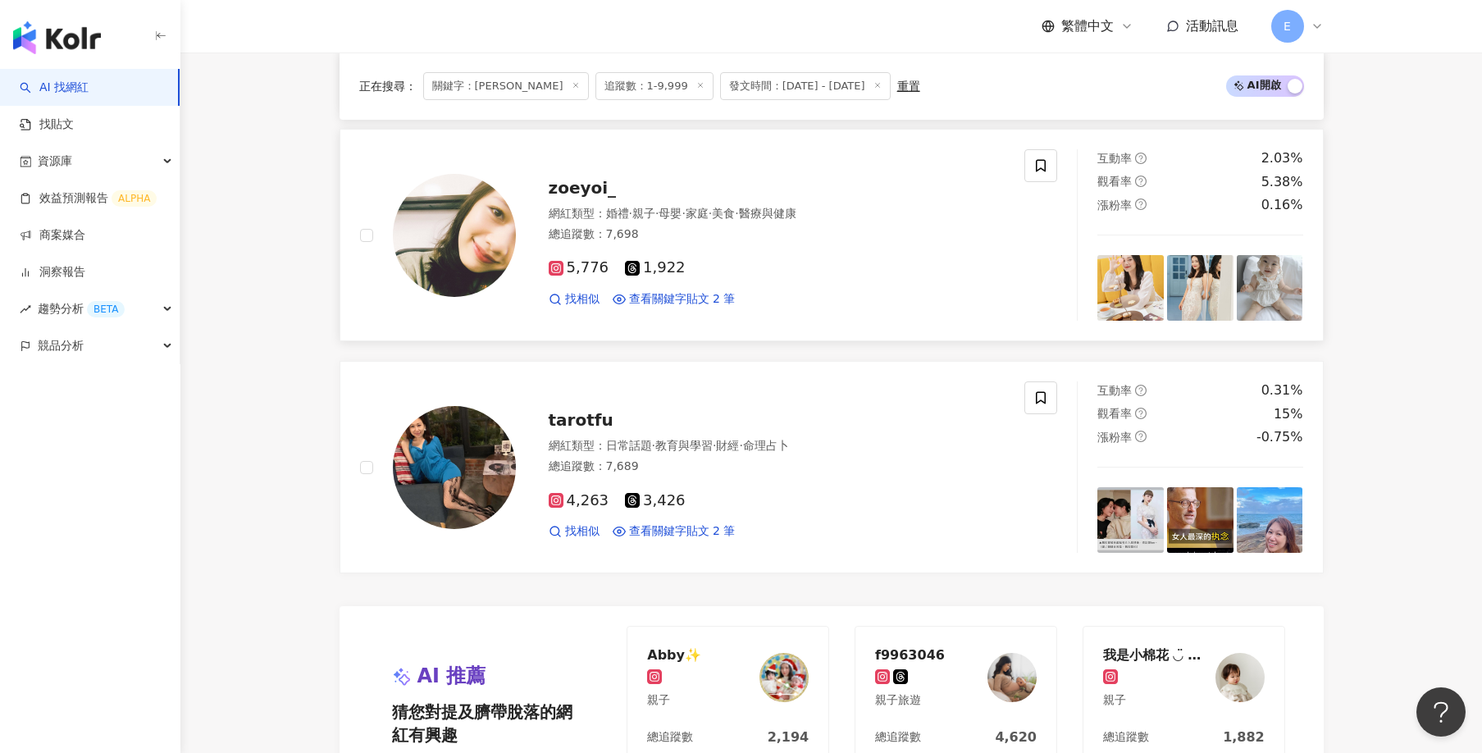
click at [568, 239] on div "總追蹤數 ： 7,698" at bounding box center [777, 234] width 457 height 16
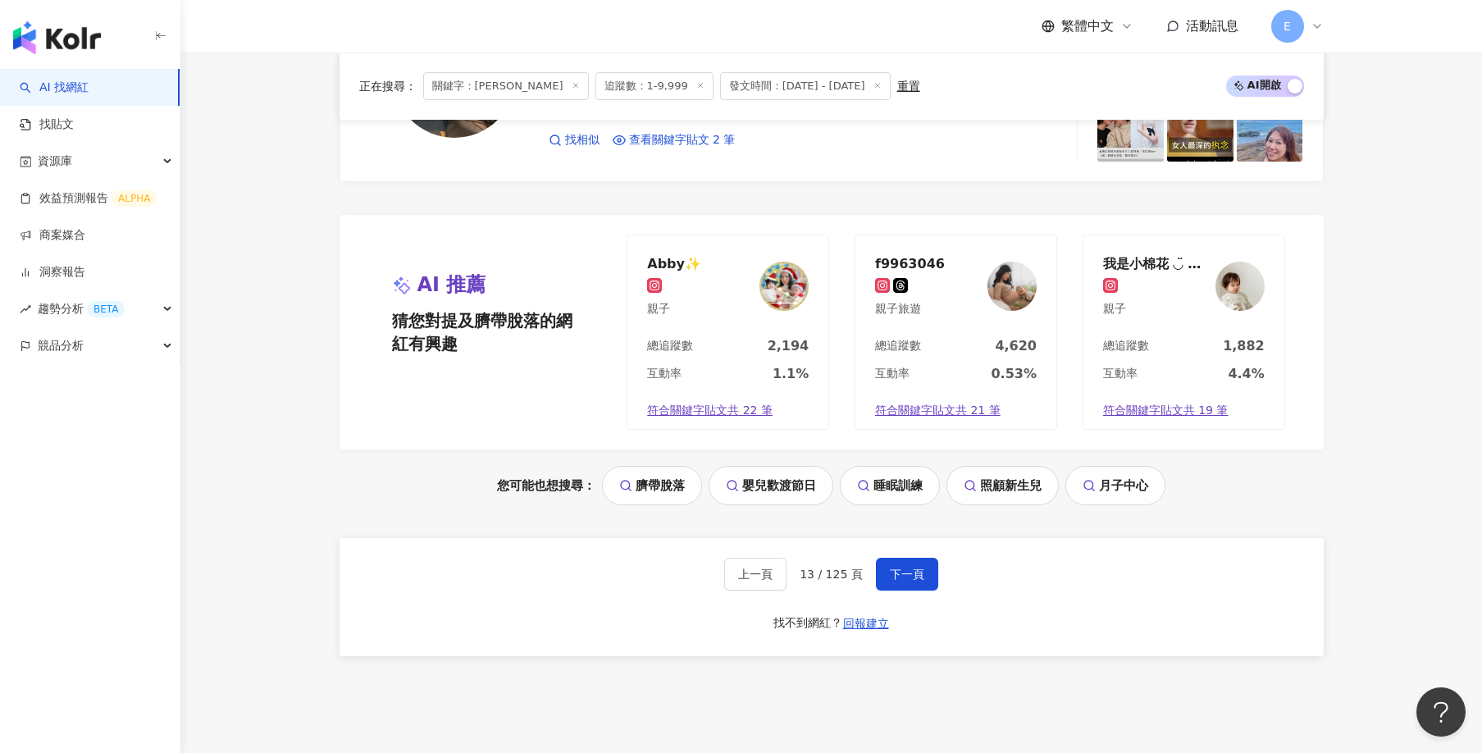
scroll to position [3280, 0]
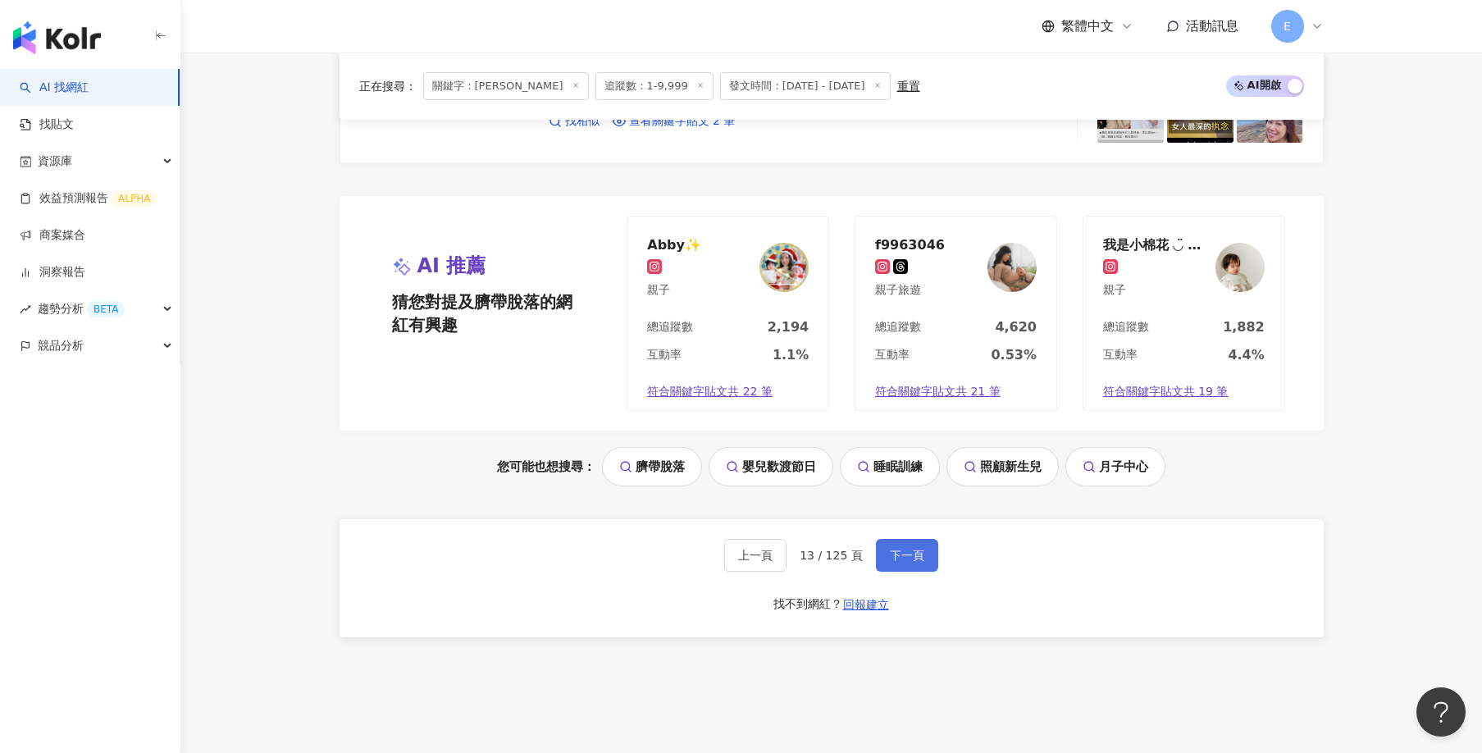
click at [931, 557] on button "下一頁" at bounding box center [907, 555] width 62 height 33
click at [918, 553] on span "下一頁" at bounding box center [907, 555] width 34 height 13
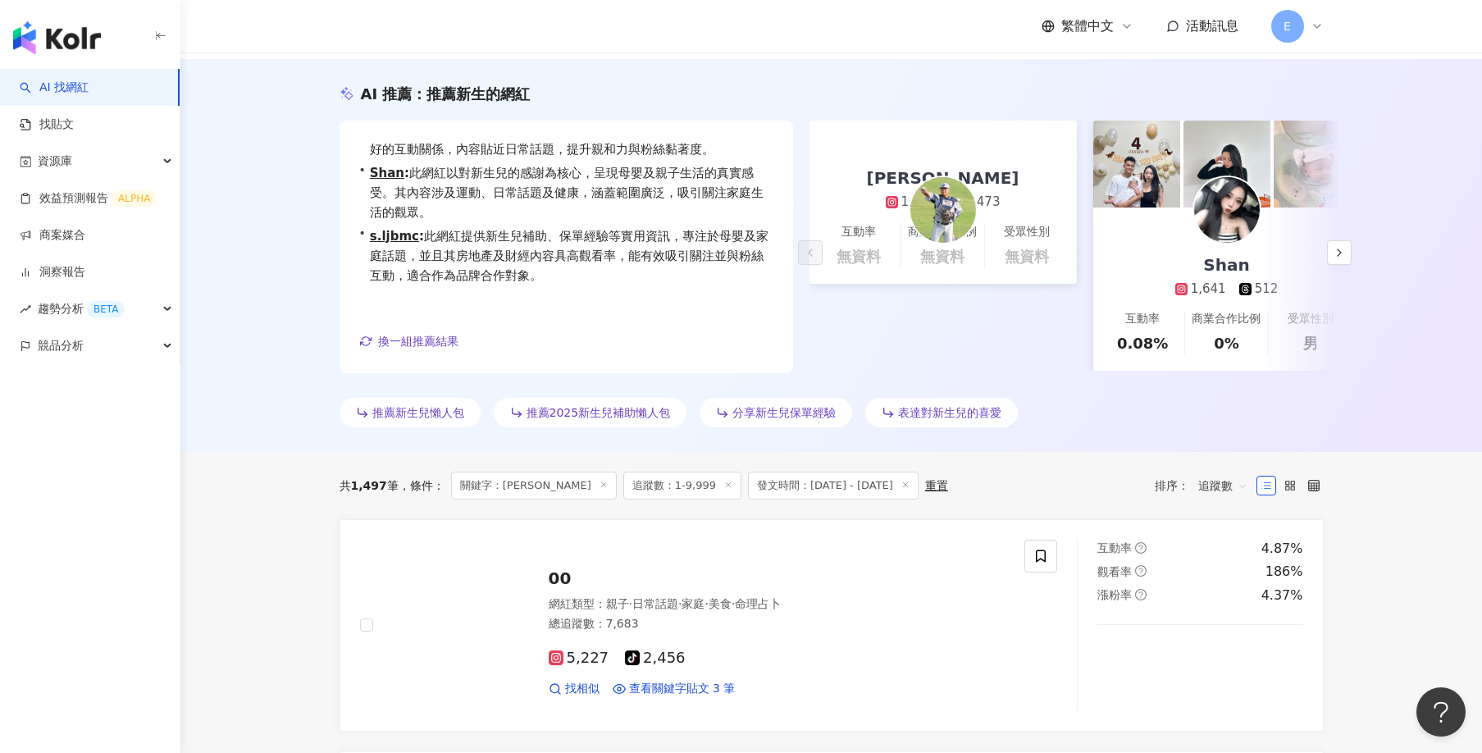
scroll to position [410, 0]
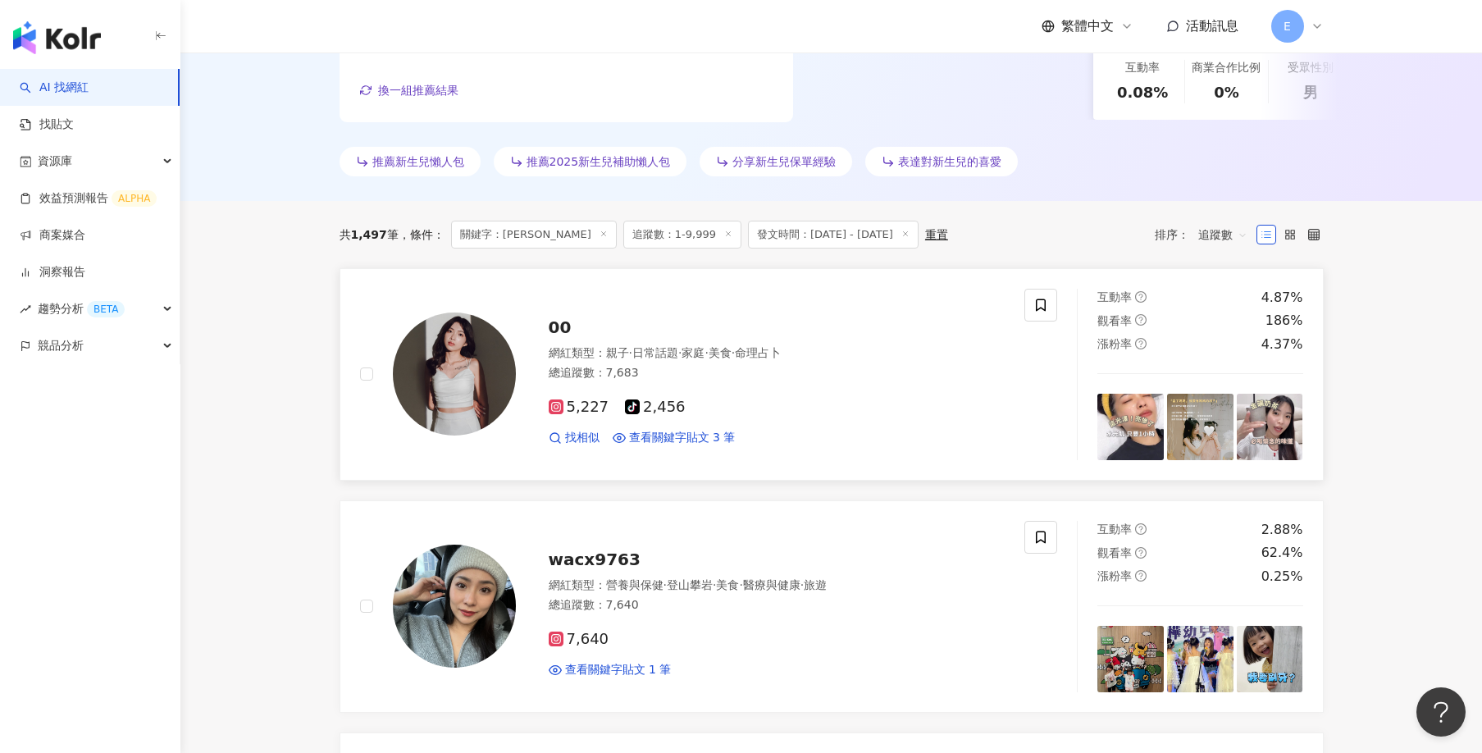
drag, startPoint x: 480, startPoint y: 355, endPoint x: 538, endPoint y: 393, distance: 69.4
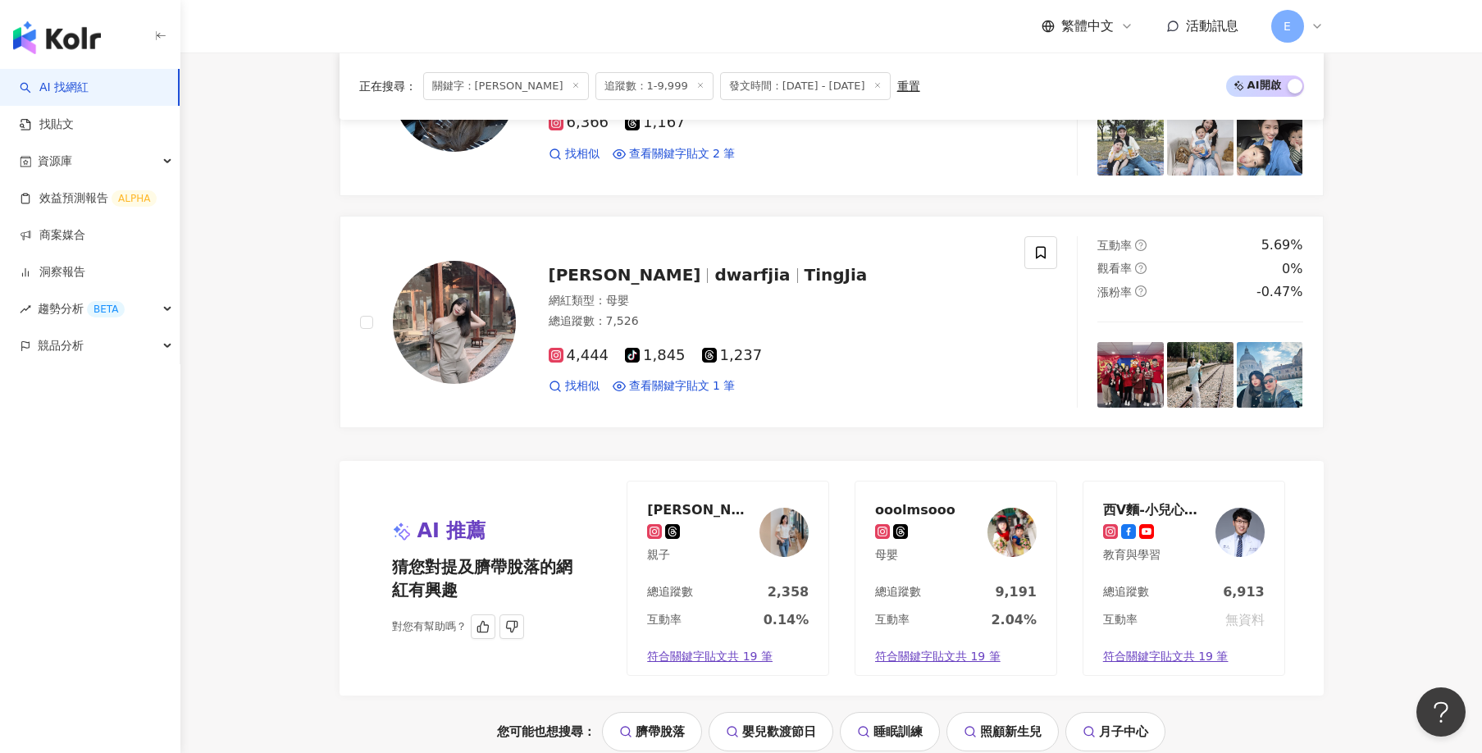
scroll to position [3198, 0]
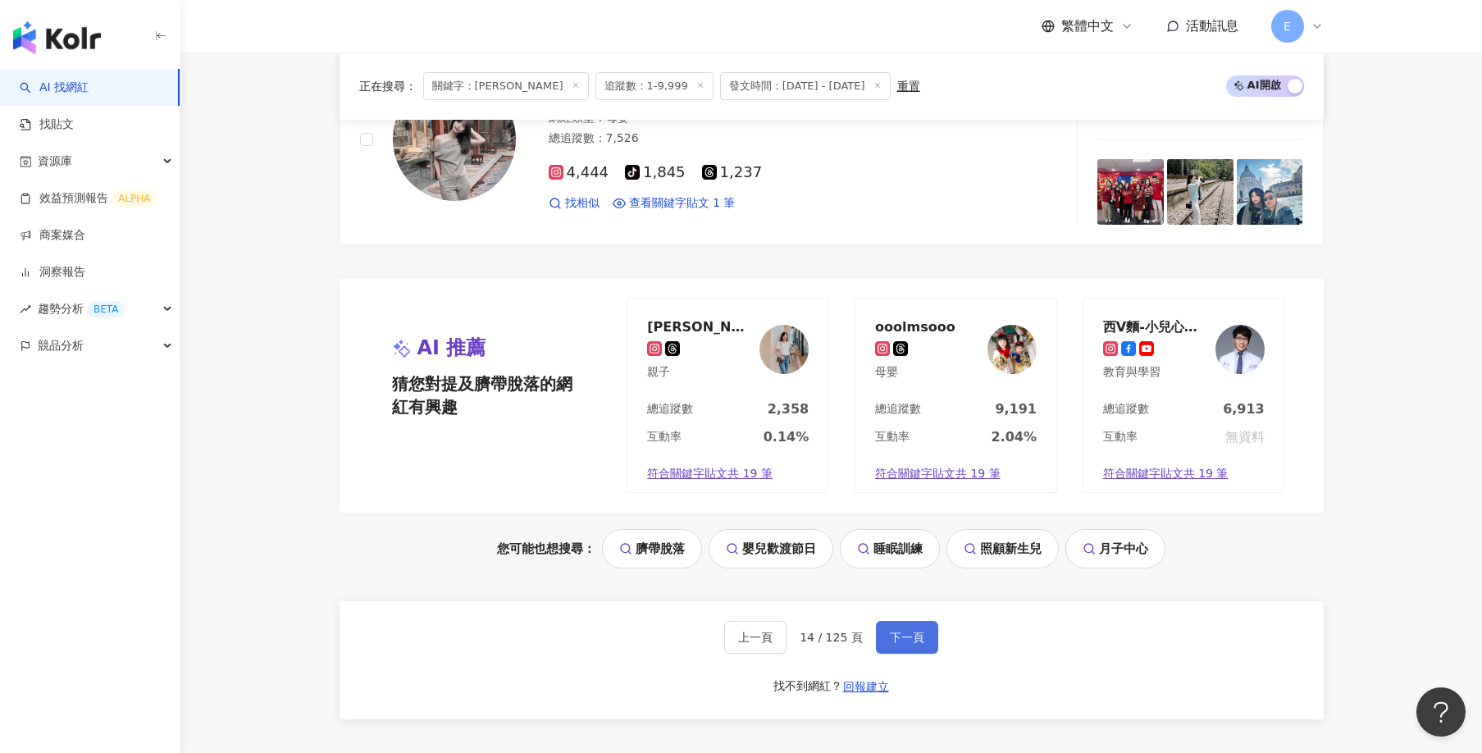
click at [909, 647] on button "下一頁" at bounding box center [907, 637] width 62 height 33
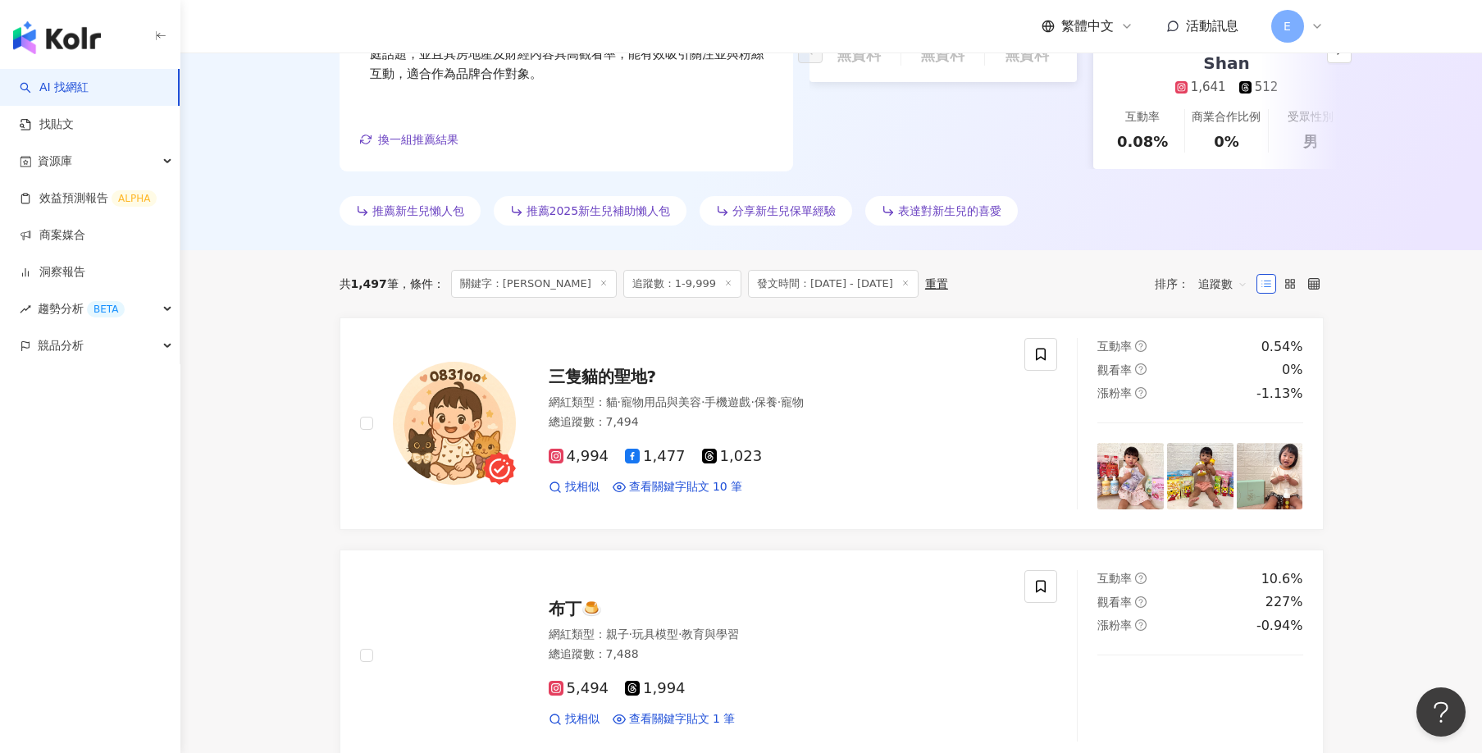
scroll to position [0, 0]
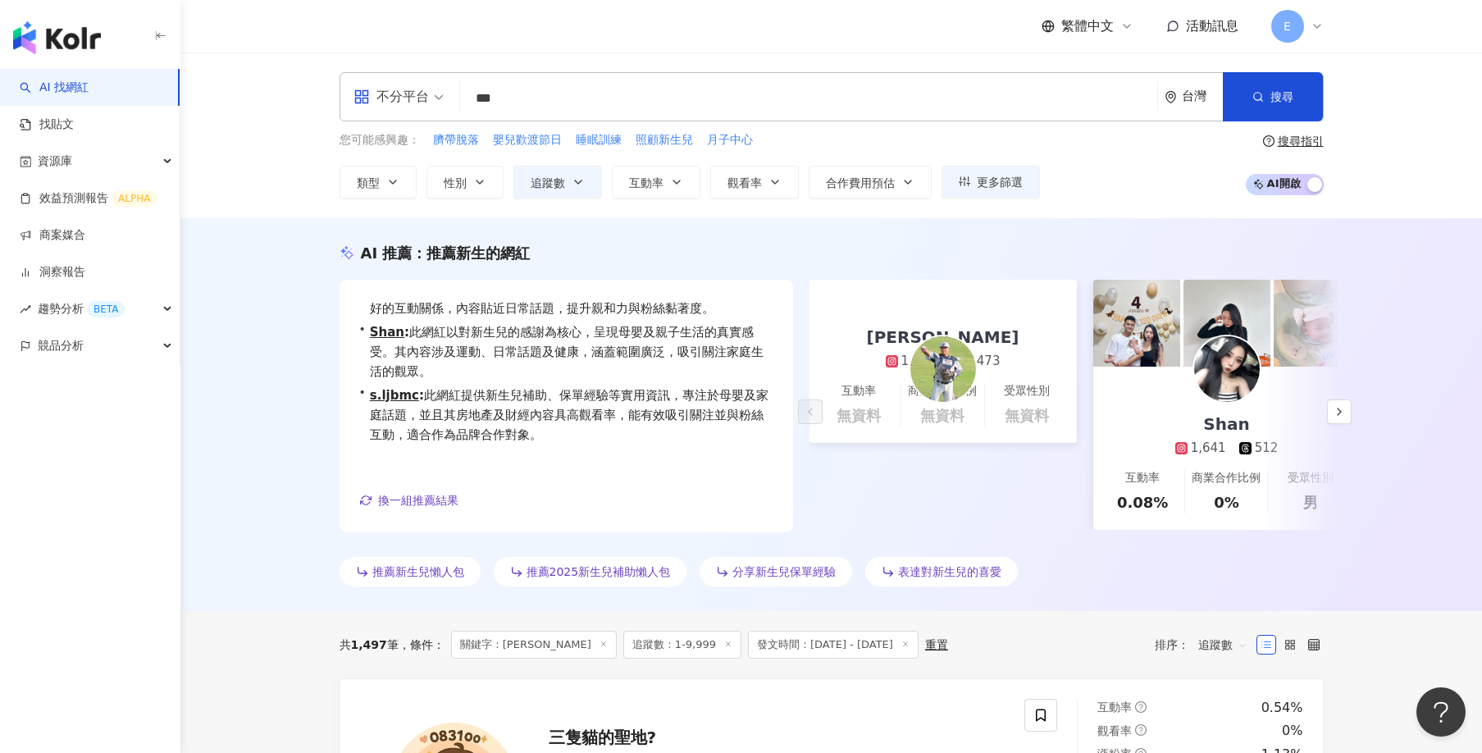
drag, startPoint x: 936, startPoint y: 100, endPoint x: 1001, endPoint y: 98, distance: 64.8
click at [955, 111] on input "***" at bounding box center [809, 98] width 684 height 31
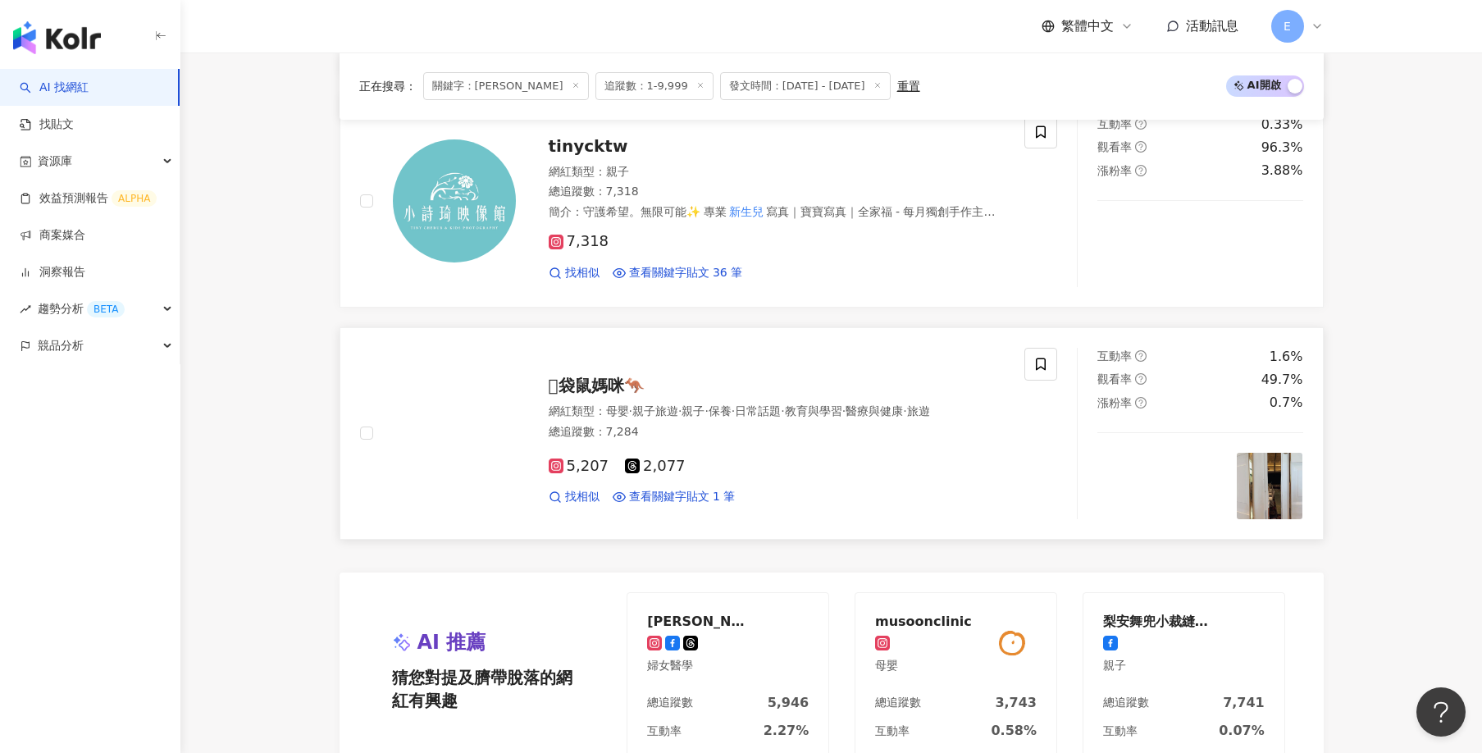
scroll to position [3362, 0]
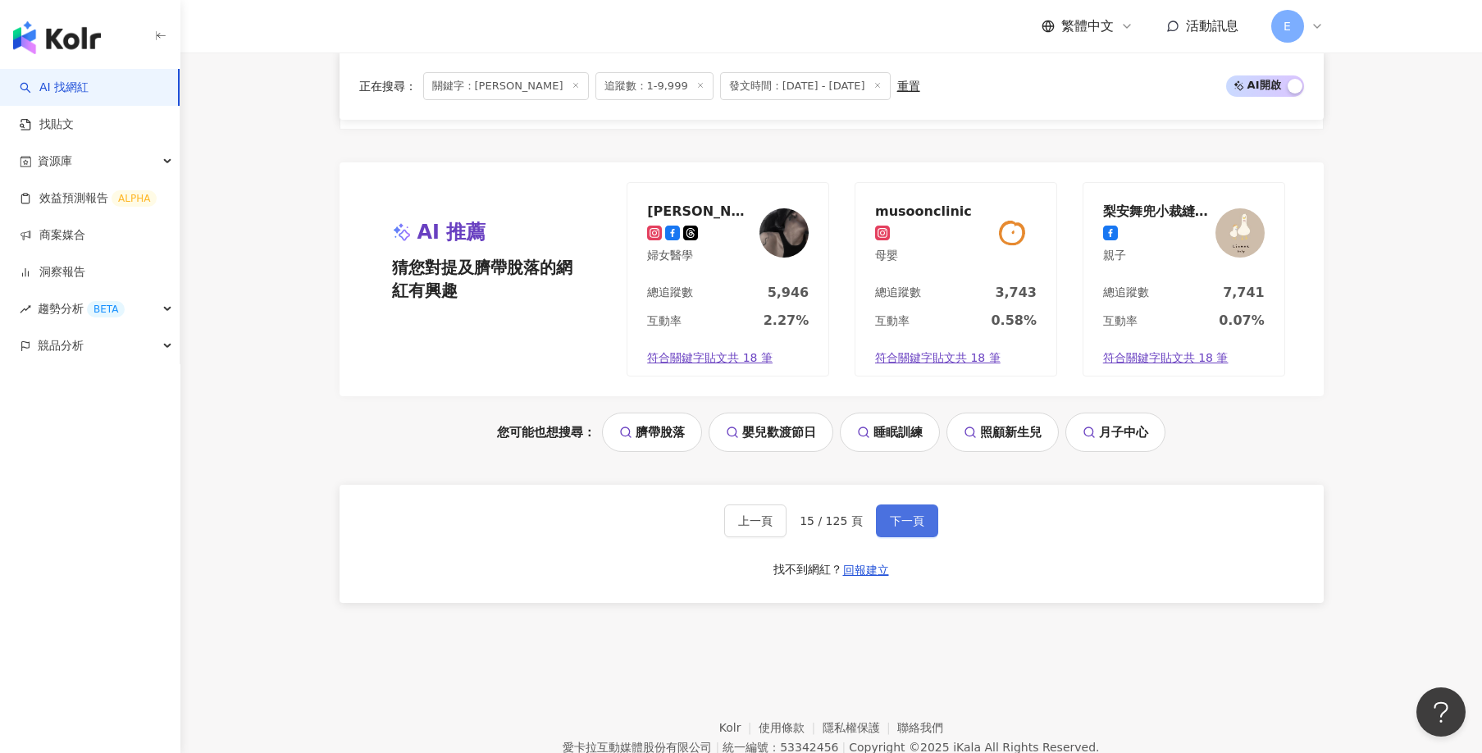
click at [906, 519] on span "下一頁" at bounding box center [907, 520] width 34 height 13
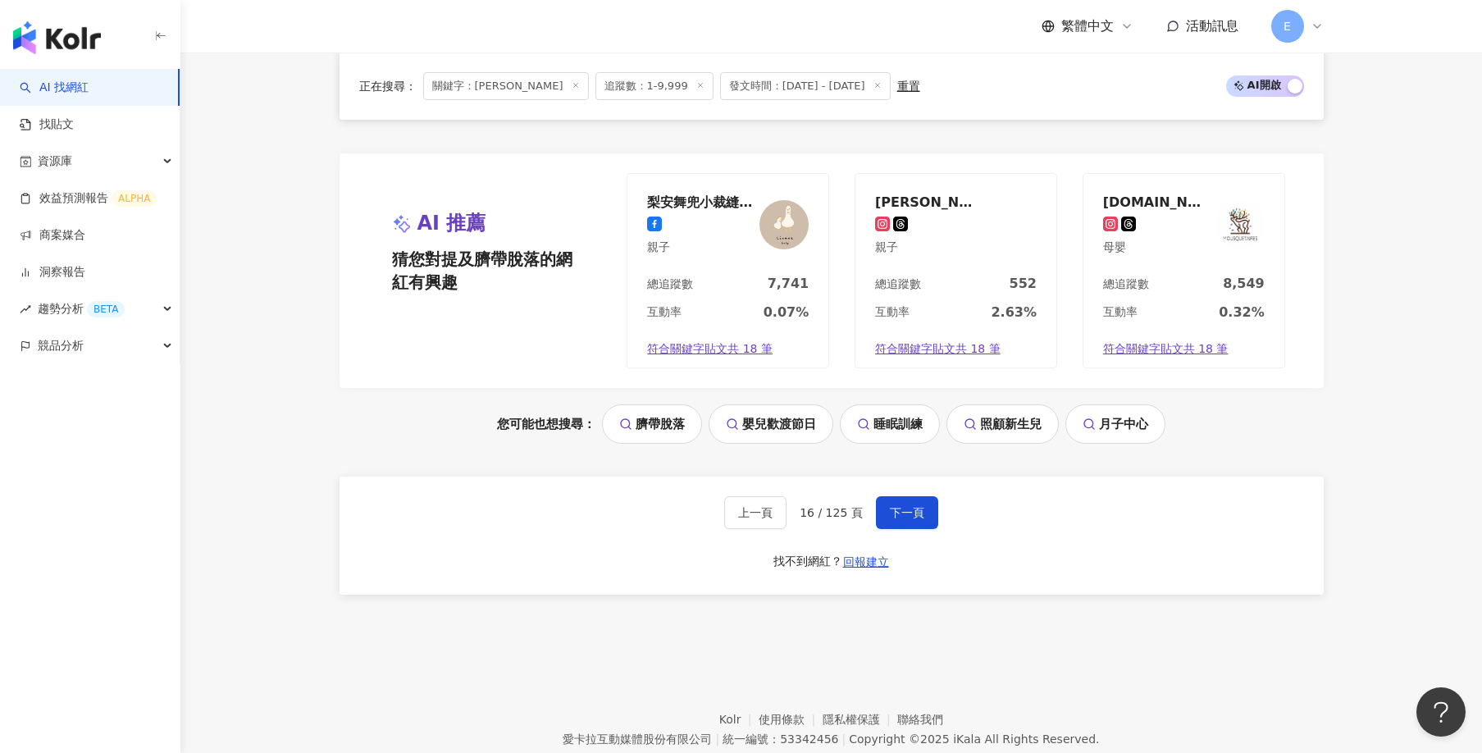
scroll to position [3575, 0]
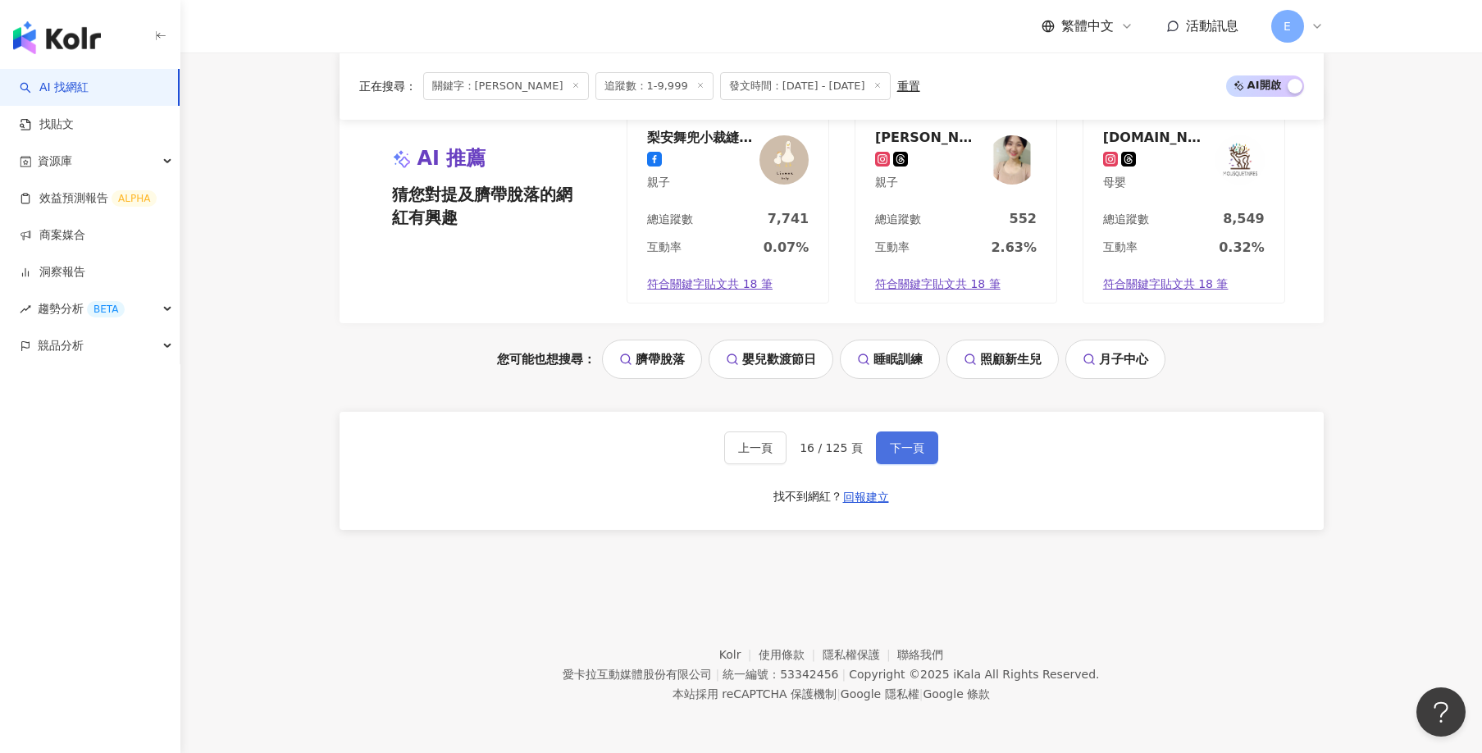
click at [900, 449] on span "下一頁" at bounding box center [907, 447] width 34 height 13
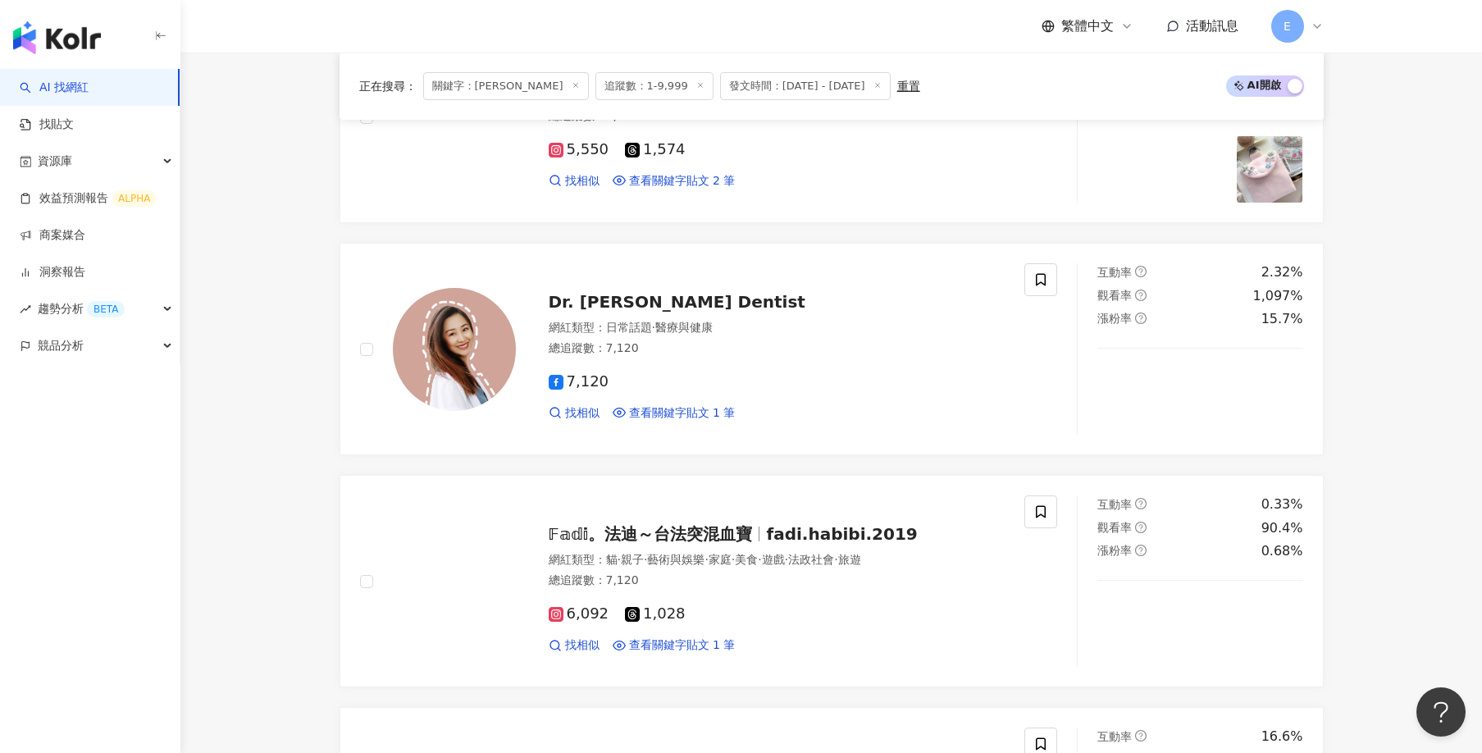
scroll to position [3388, 0]
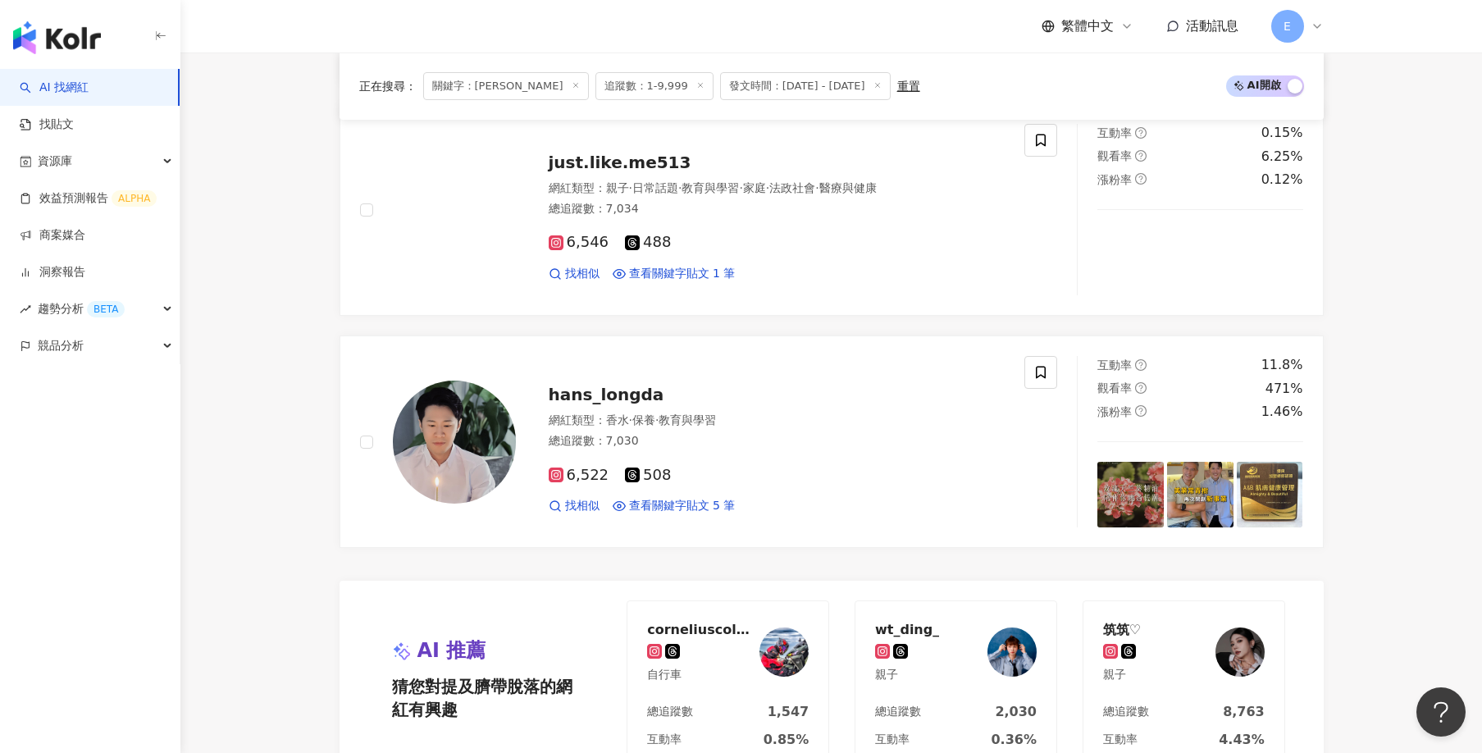
scroll to position [3306, 0]
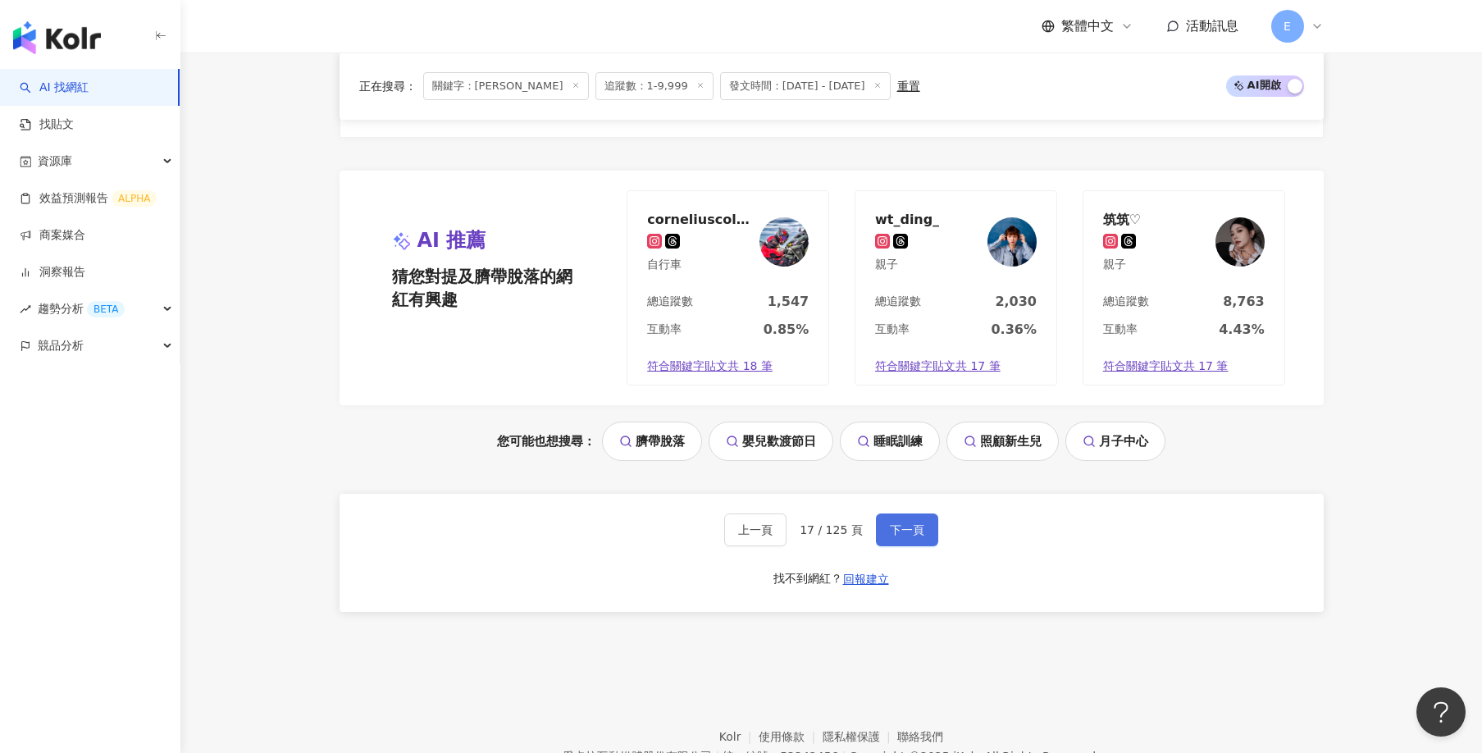
click at [876, 528] on button "下一頁" at bounding box center [907, 529] width 62 height 33
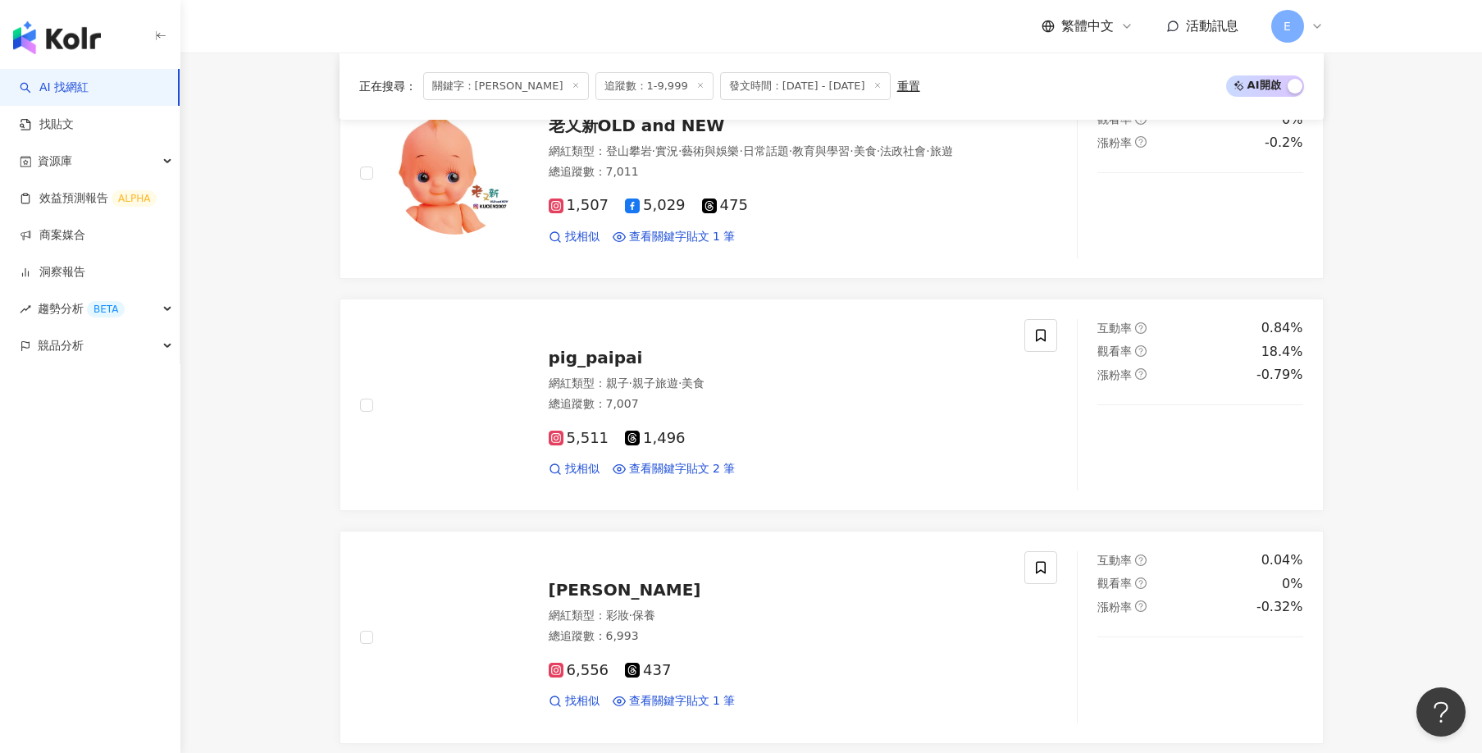
scroll to position [0, 0]
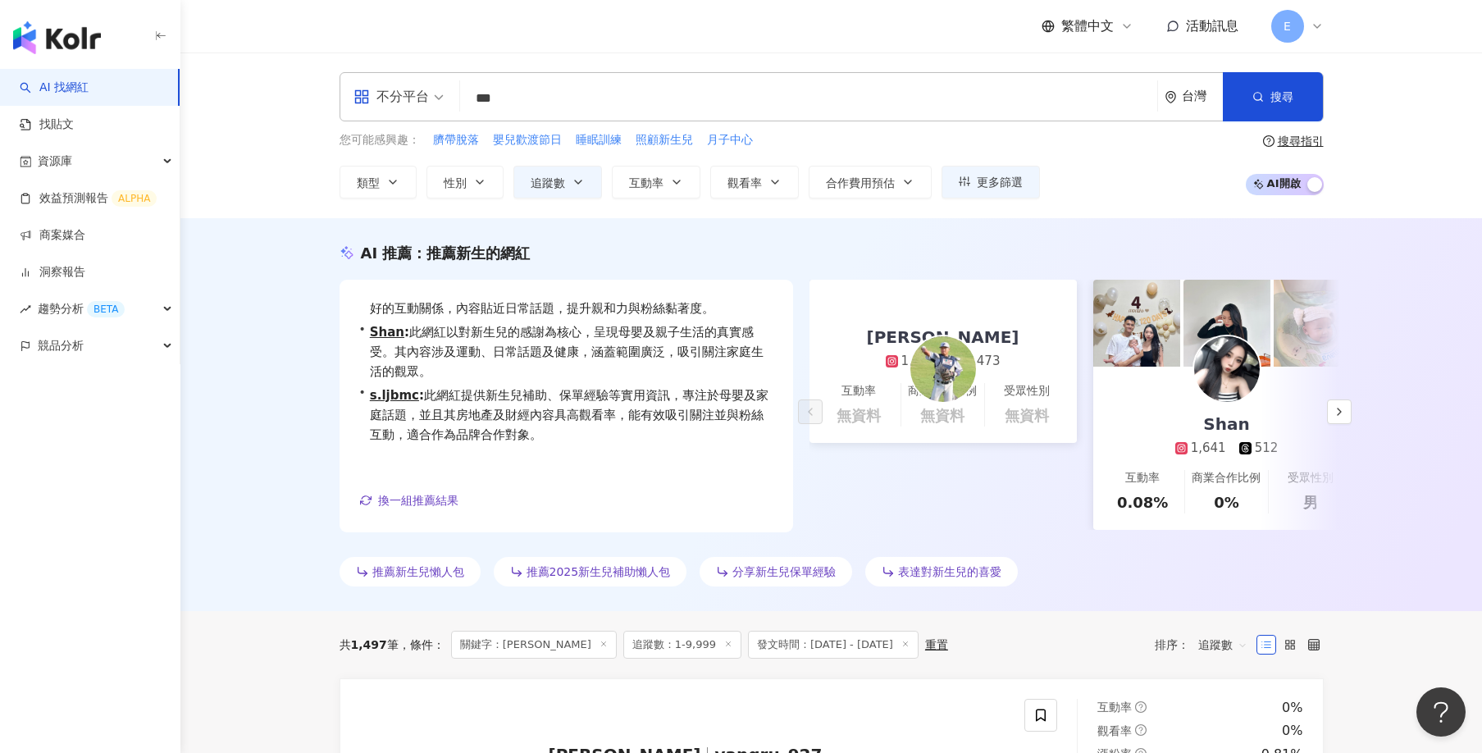
click at [249, 516] on div "AI 推薦 ： 推薦新生的網紅 • 王峻杰 : 此網紅分享個人資訊並參與運動比賽，與粉絲建立良好的互動關係，內容貼近日常話題，提升親和力與粉絲黏著度。 • S…" at bounding box center [830, 414] width 1301 height 393
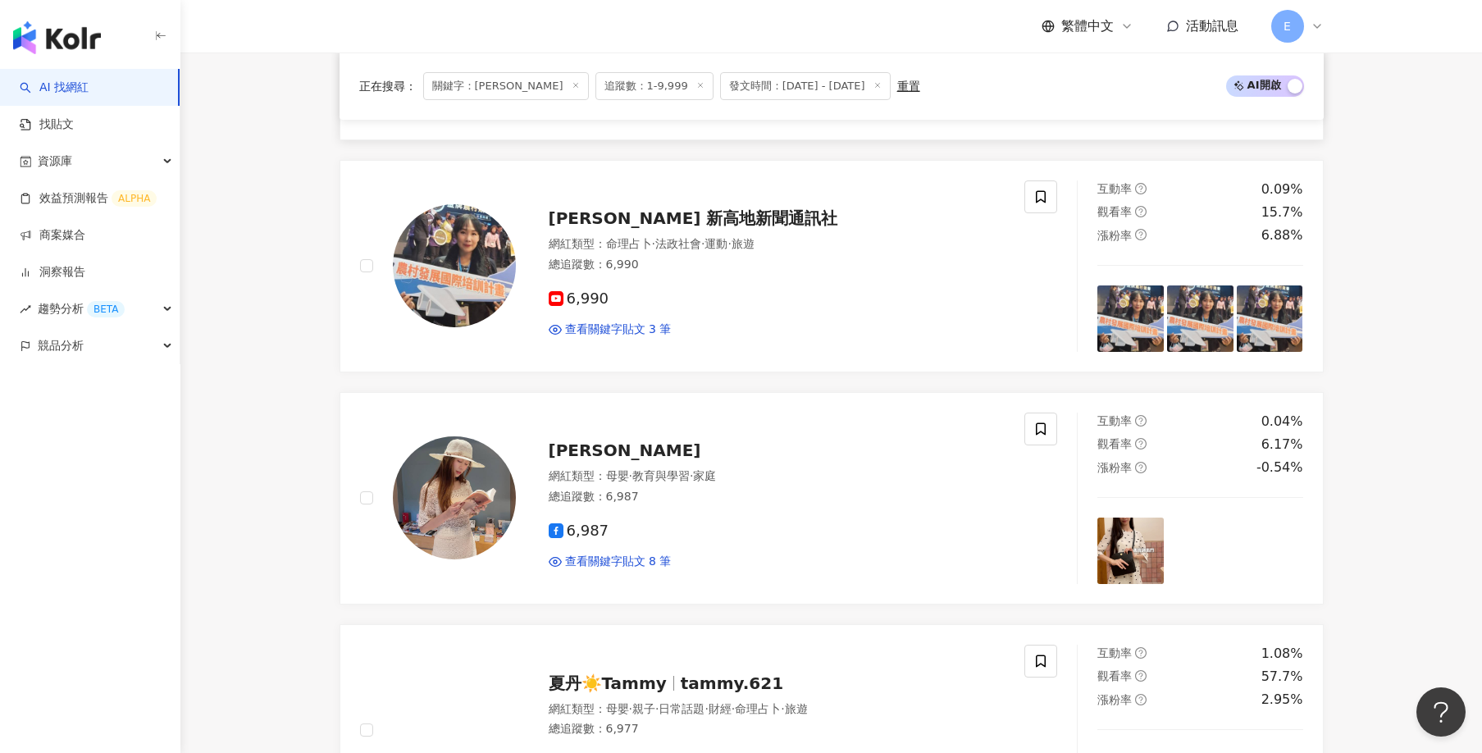
scroll to position [1722, 0]
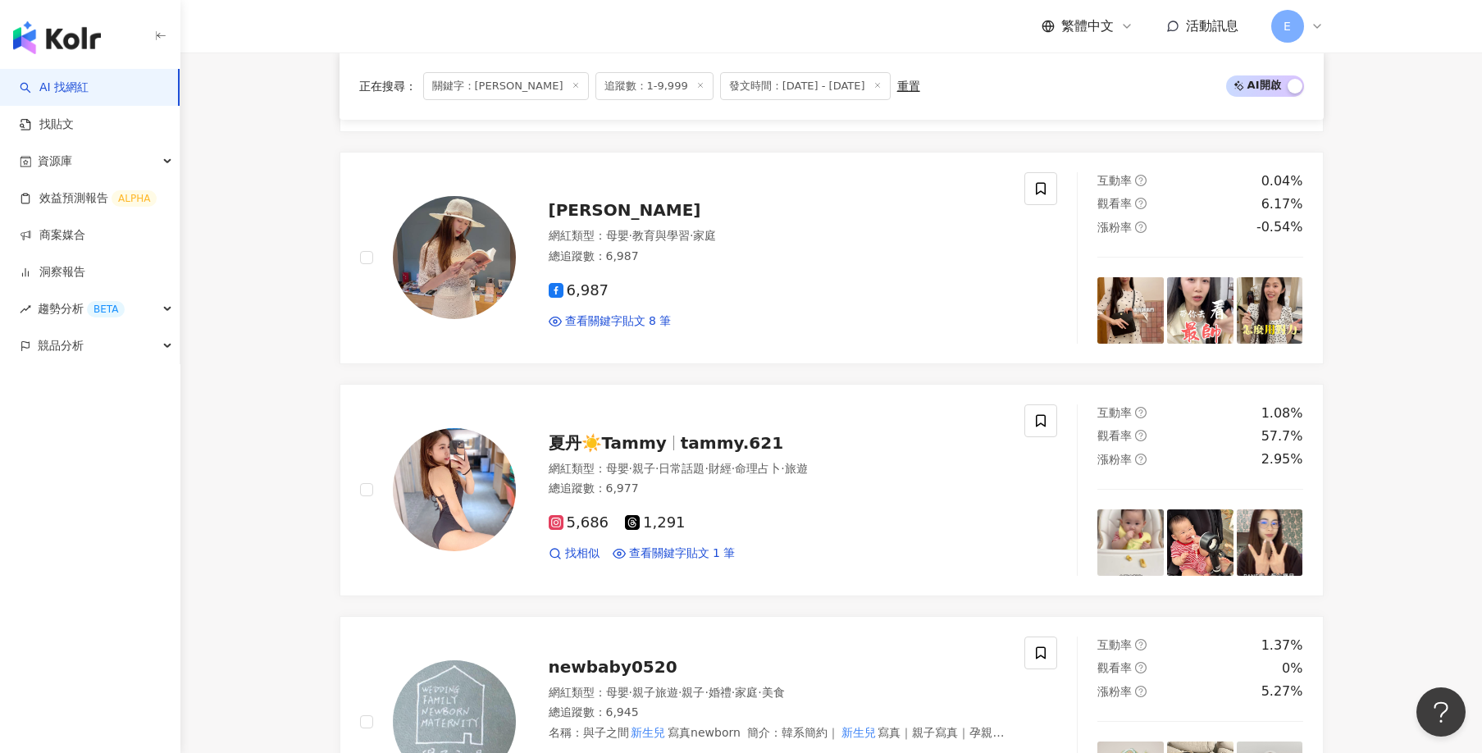
drag, startPoint x: 612, startPoint y: 207, endPoint x: 308, endPoint y: 388, distance: 353.0
click at [300, 388] on main "不分平台 *** 台灣 搜尋 3e7e5bb1-8d48-44f3-9d8a-4a93f94516c1 7feeaa82-3f0a-4042-ad70-29b…" at bounding box center [830, 370] width 1301 height 4080
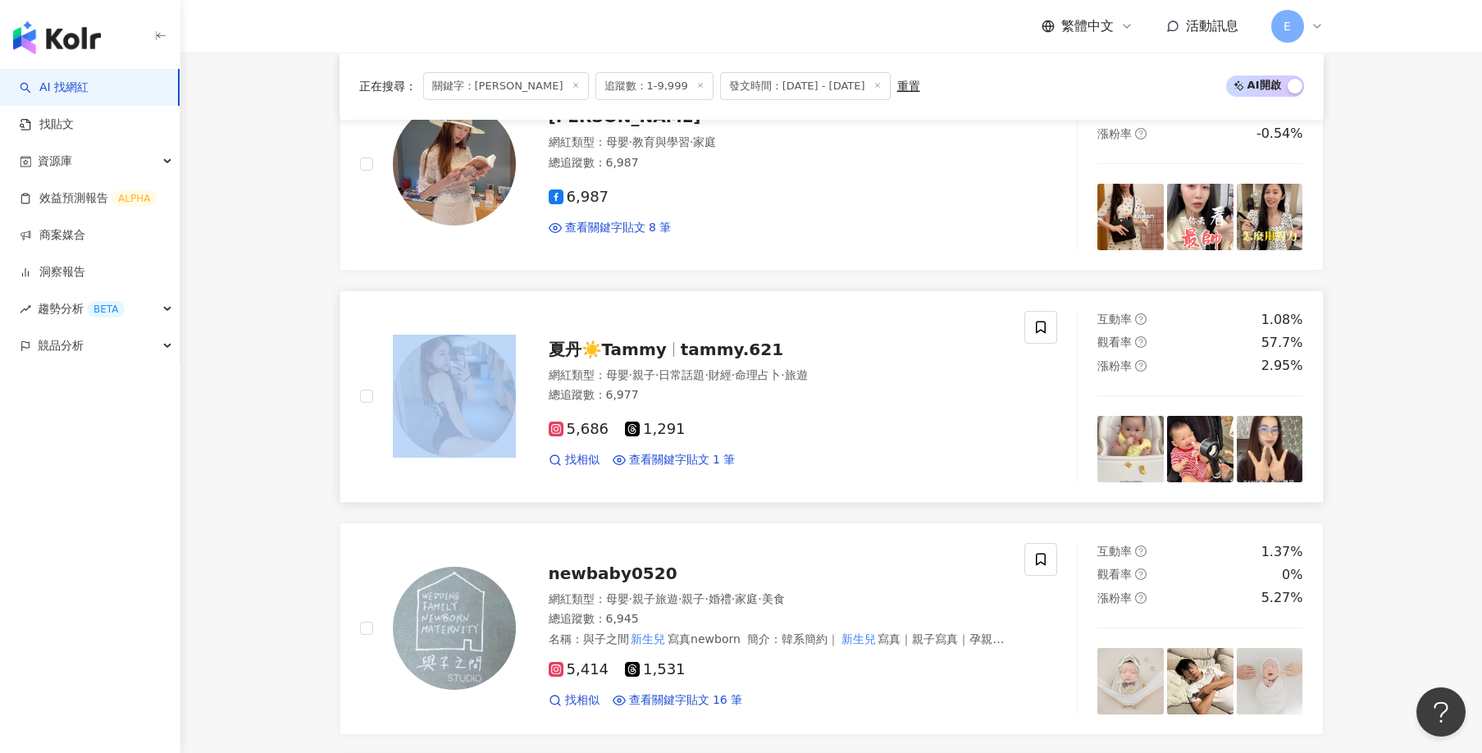
scroll to position [1804, 0]
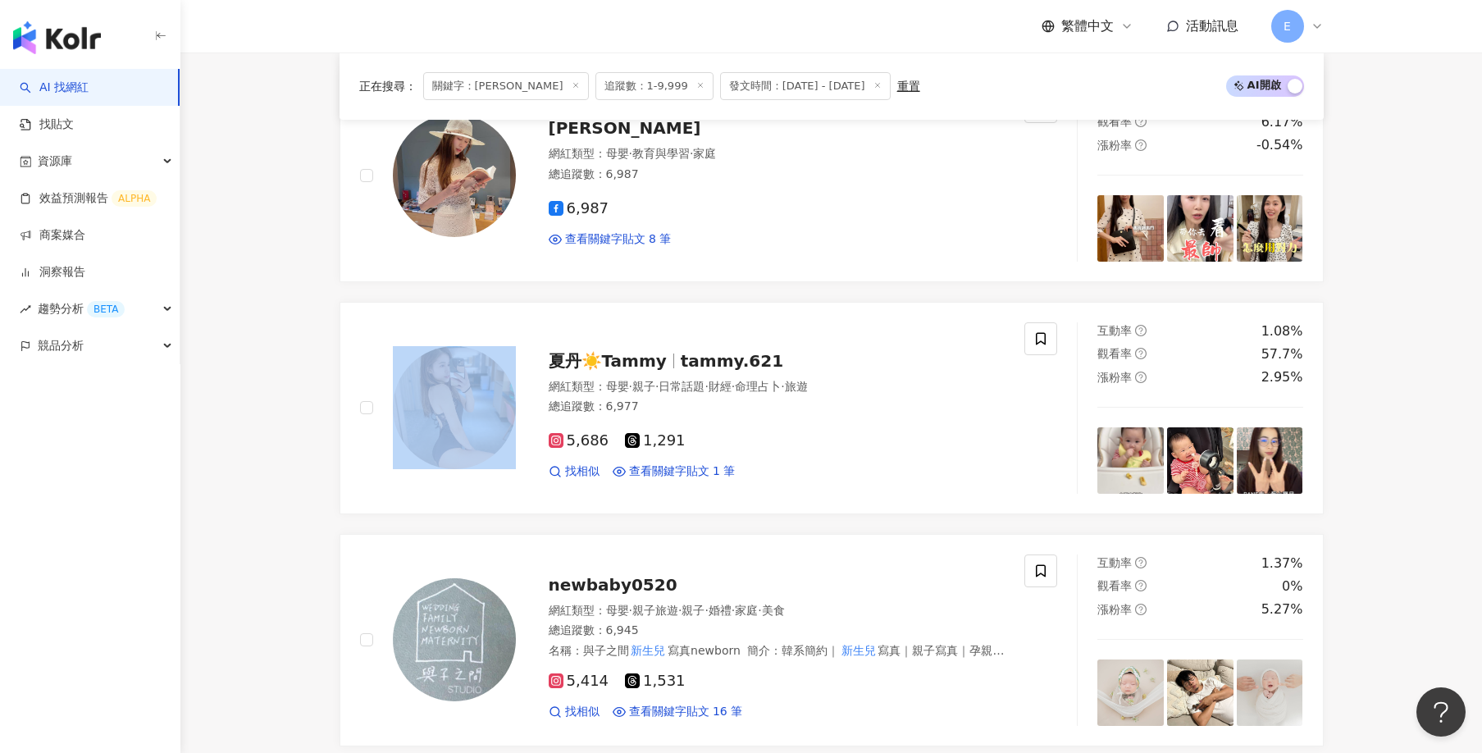
click at [299, 345] on main "不分平台 *** 台灣 搜尋 3e7e5bb1-8d48-44f3-9d8a-4a93f94516c1 7feeaa82-3f0a-4042-ad70-29b…" at bounding box center [830, 288] width 1301 height 4080
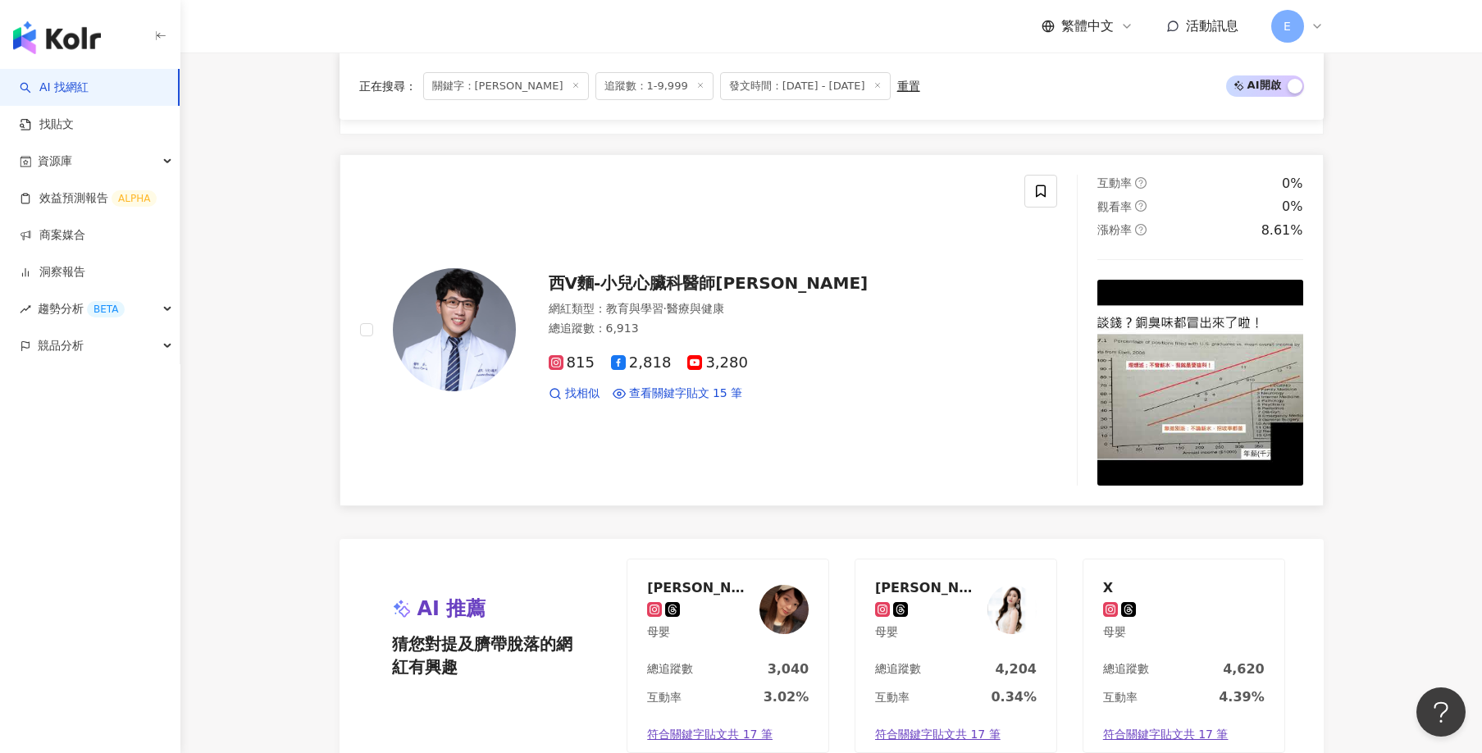
scroll to position [3362, 0]
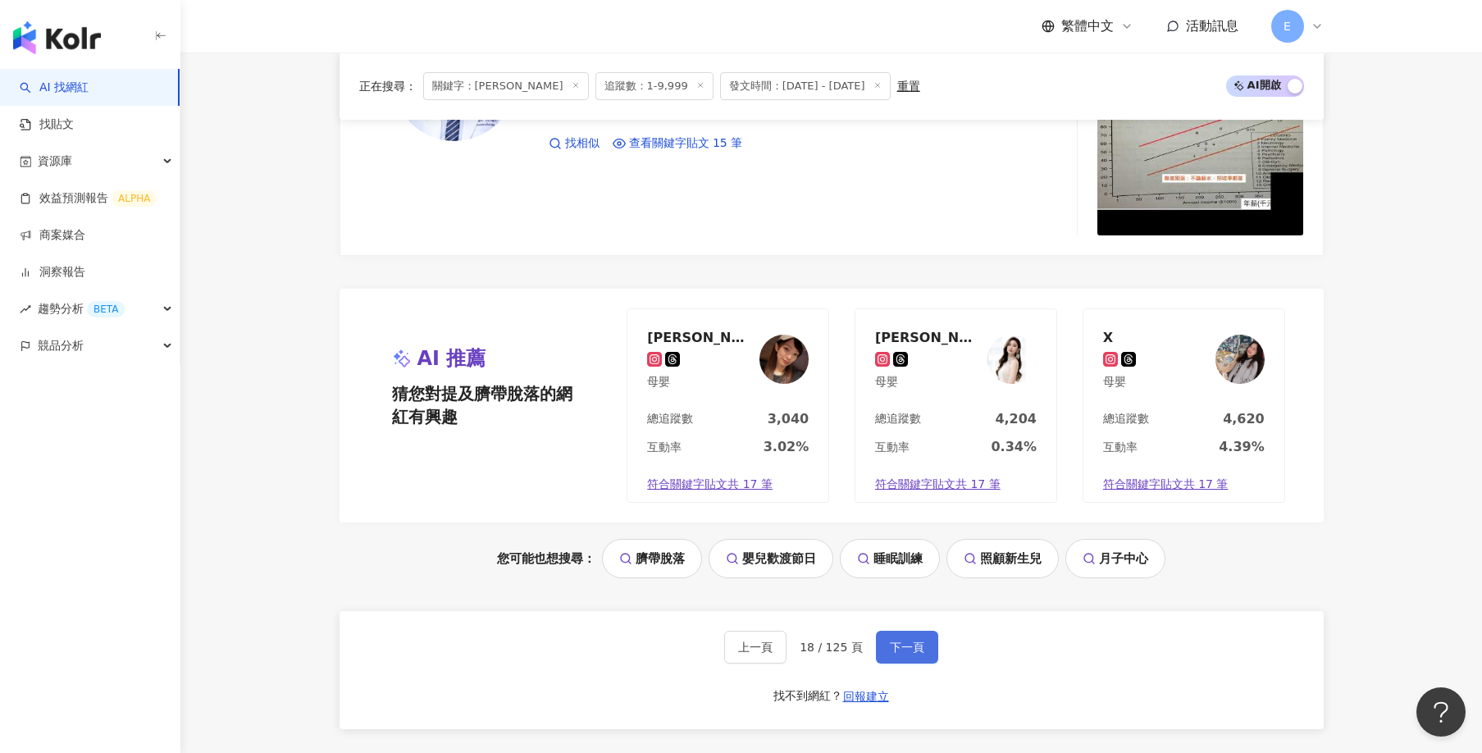
click at [906, 646] on span "下一頁" at bounding box center [907, 646] width 34 height 13
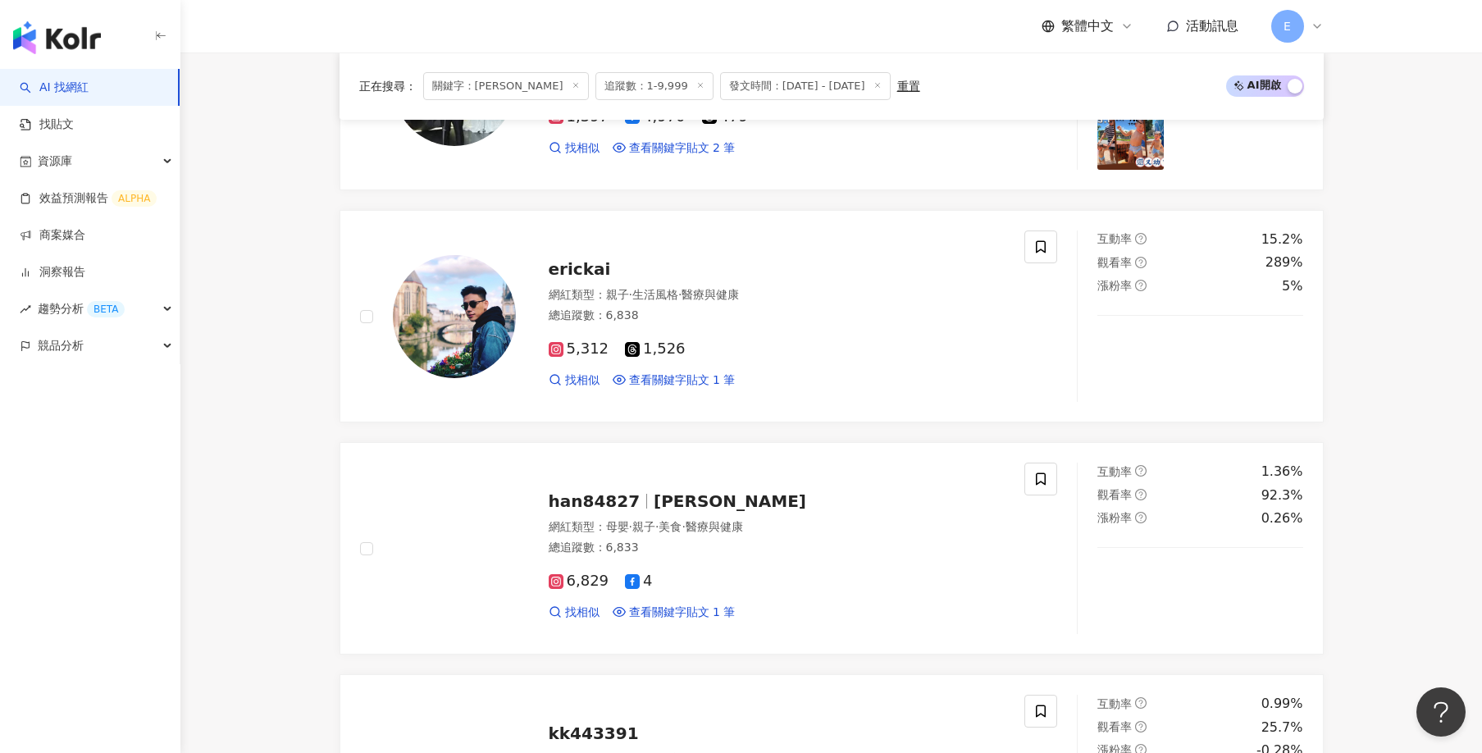
scroll to position [3188, 0]
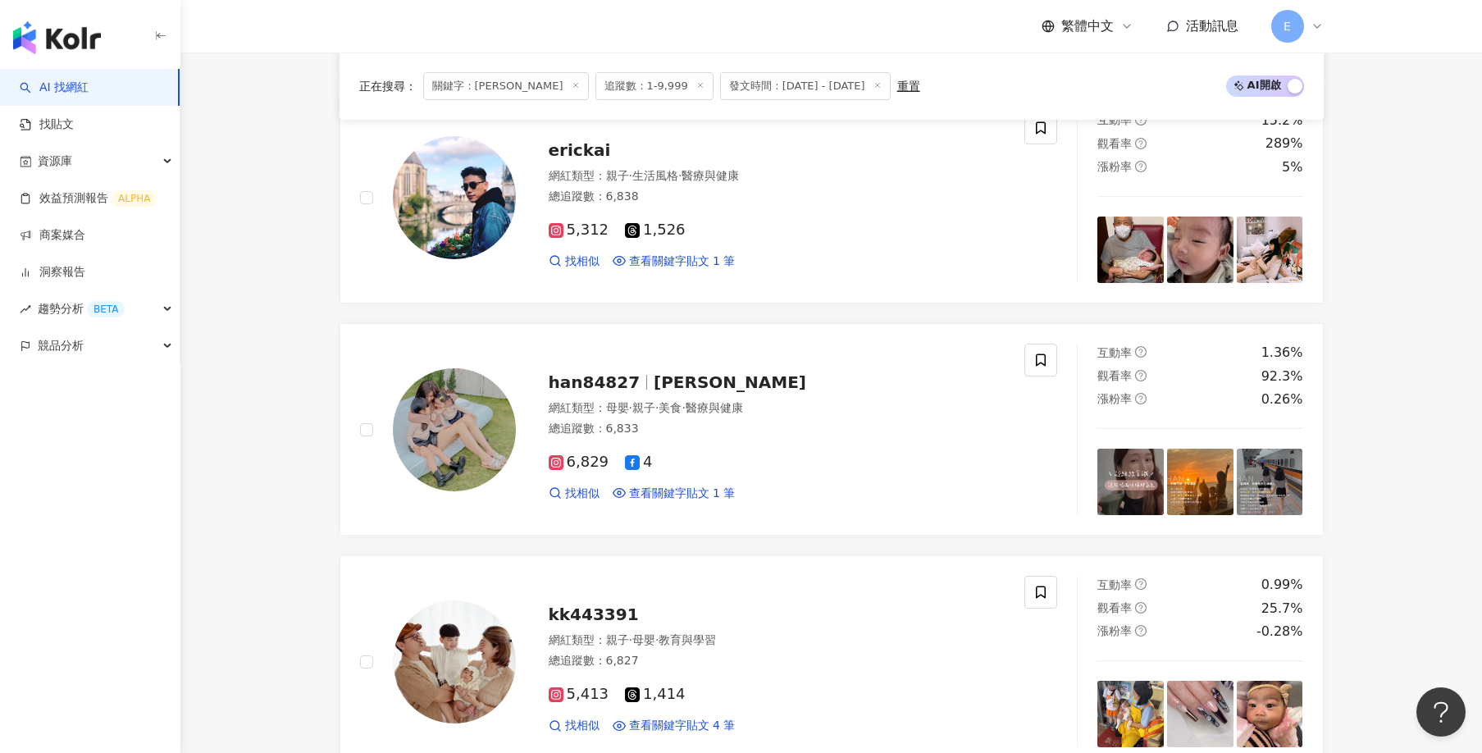
scroll to position [1384, 0]
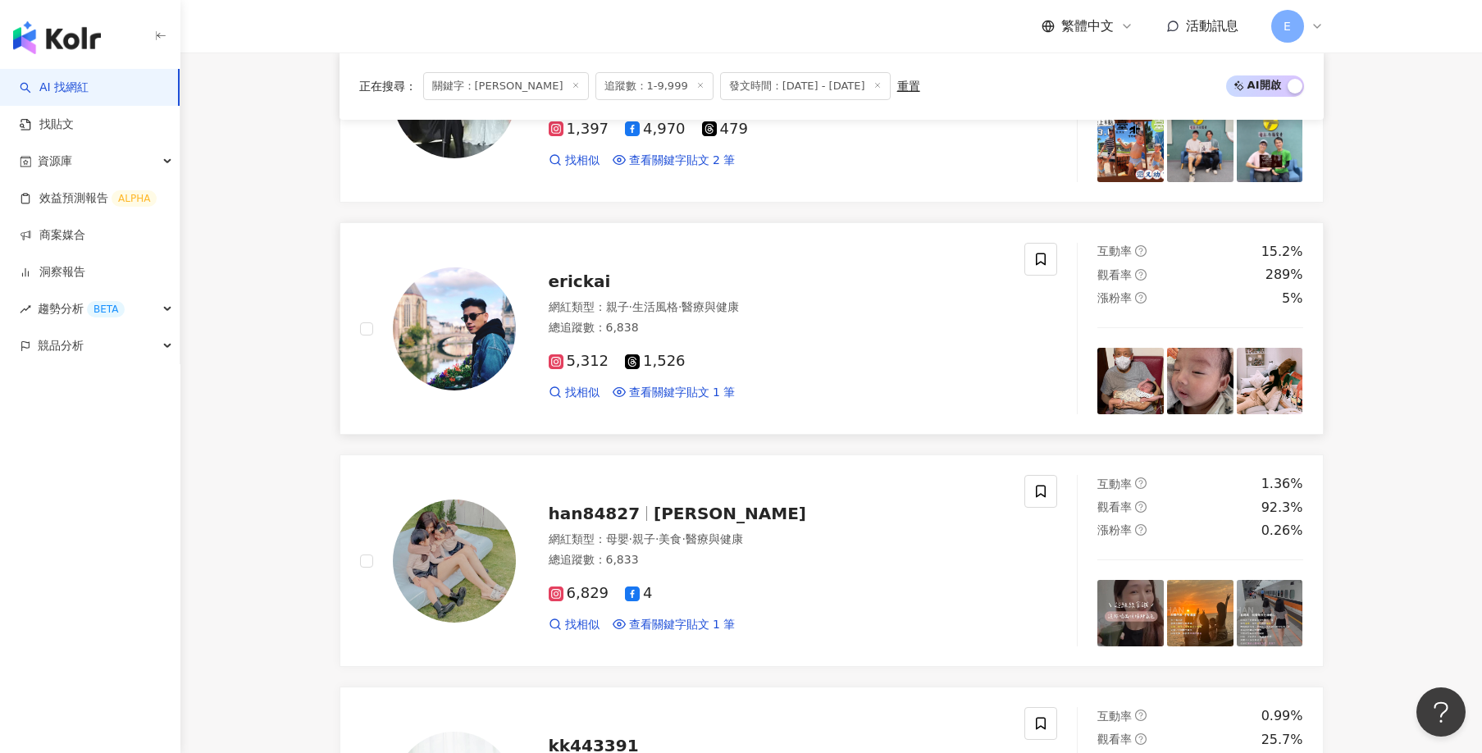
drag, startPoint x: 307, startPoint y: 308, endPoint x: 349, endPoint y: 330, distance: 48.0
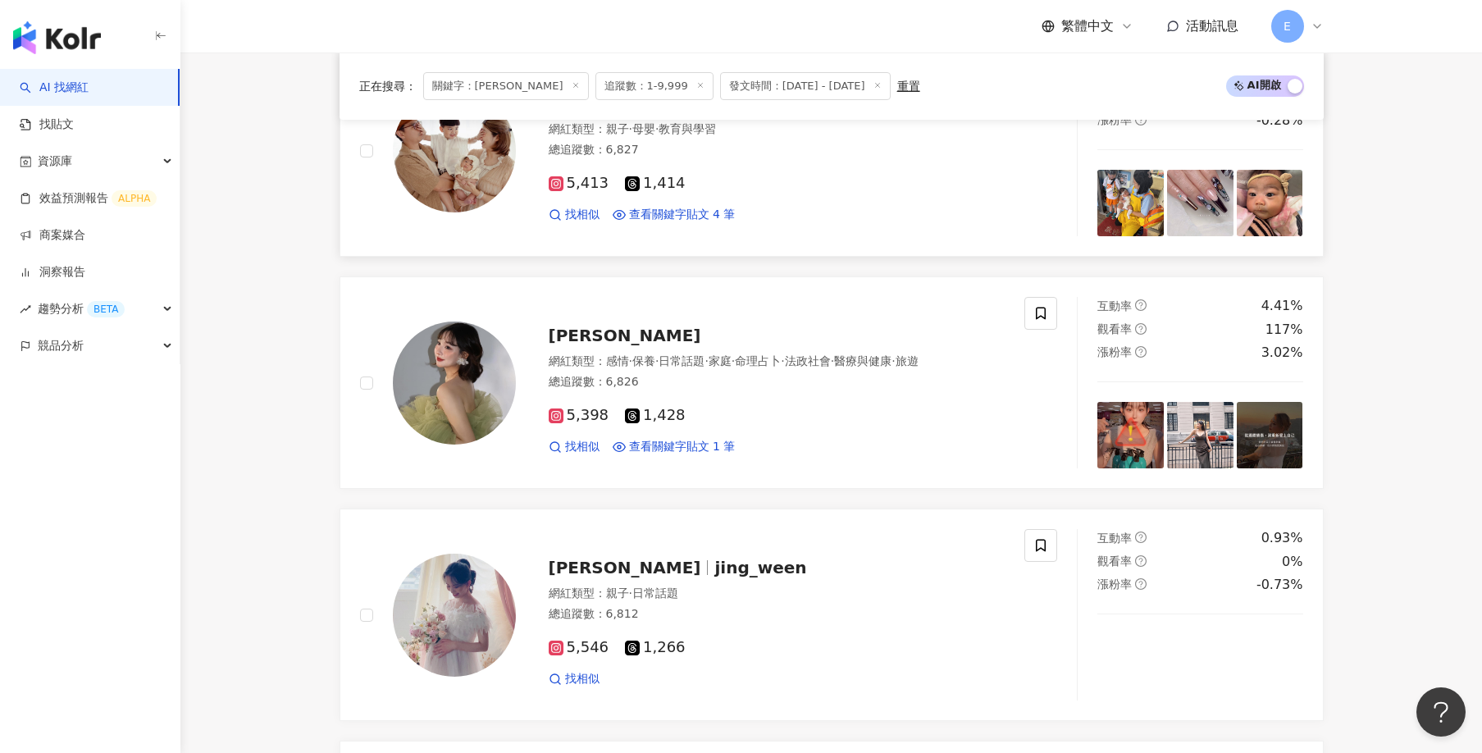
scroll to position [2040, 0]
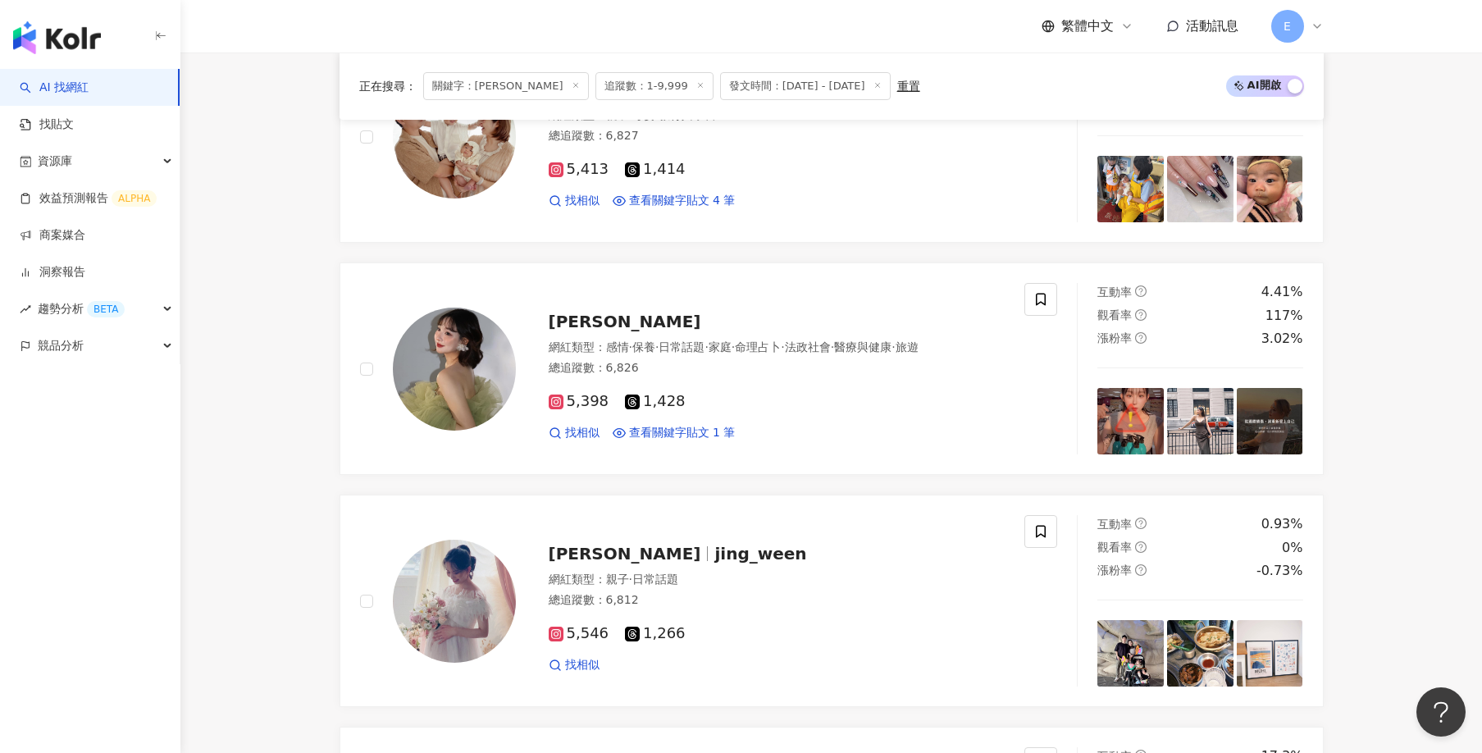
drag, startPoint x: 585, startPoint y: 305, endPoint x: 258, endPoint y: 459, distance: 361.0
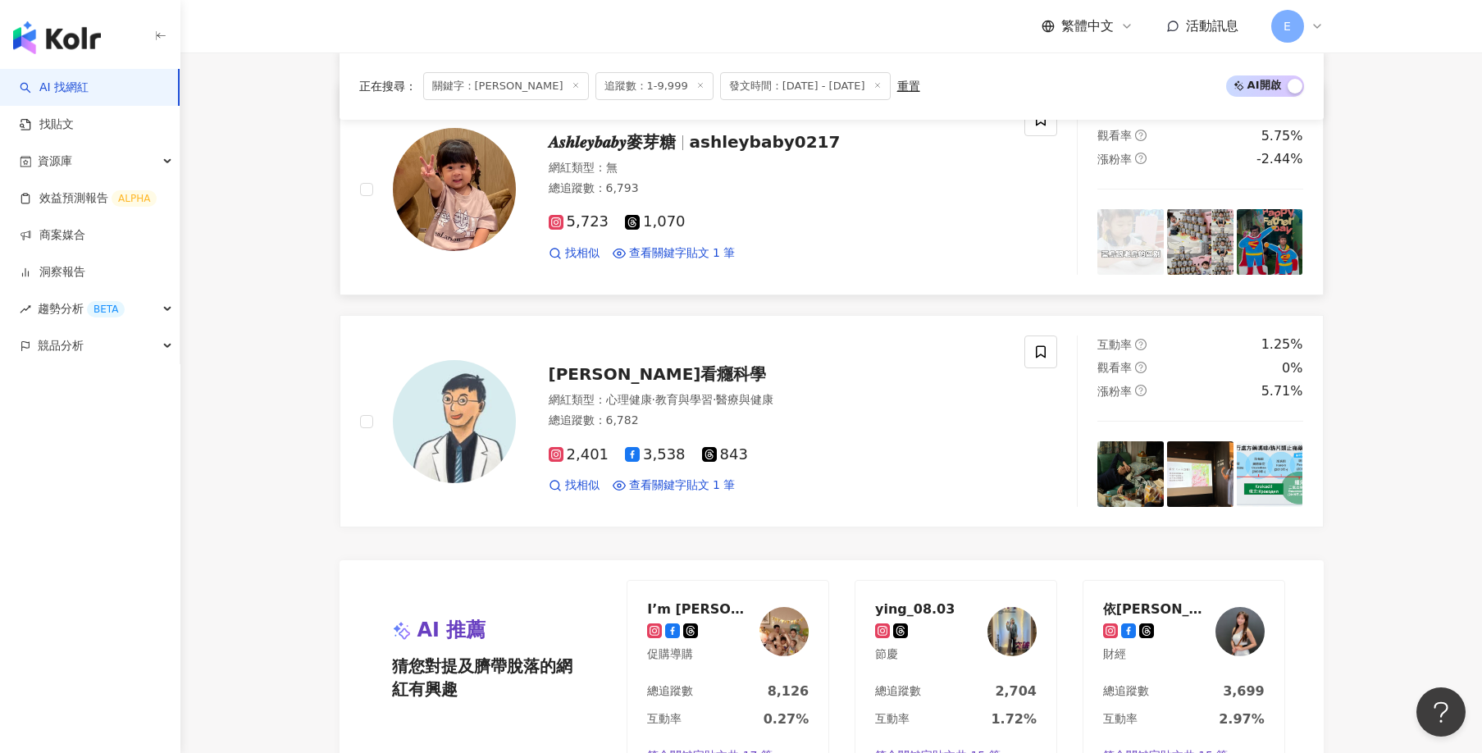
scroll to position [3106, 0]
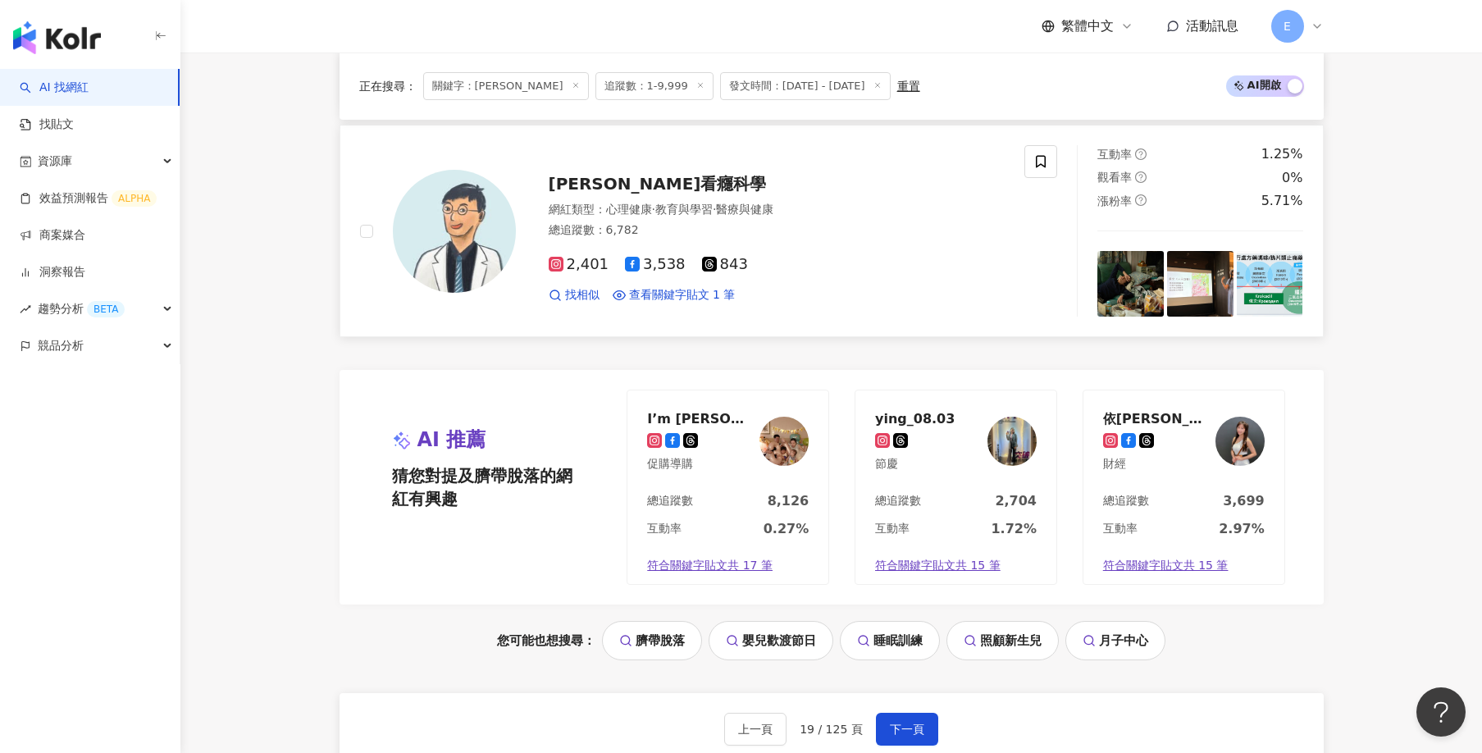
drag, startPoint x: 908, startPoint y: 734, endPoint x: 990, endPoint y: 183, distance: 557.1
click at [908, 731] on span "下一頁" at bounding box center [907, 728] width 34 height 13
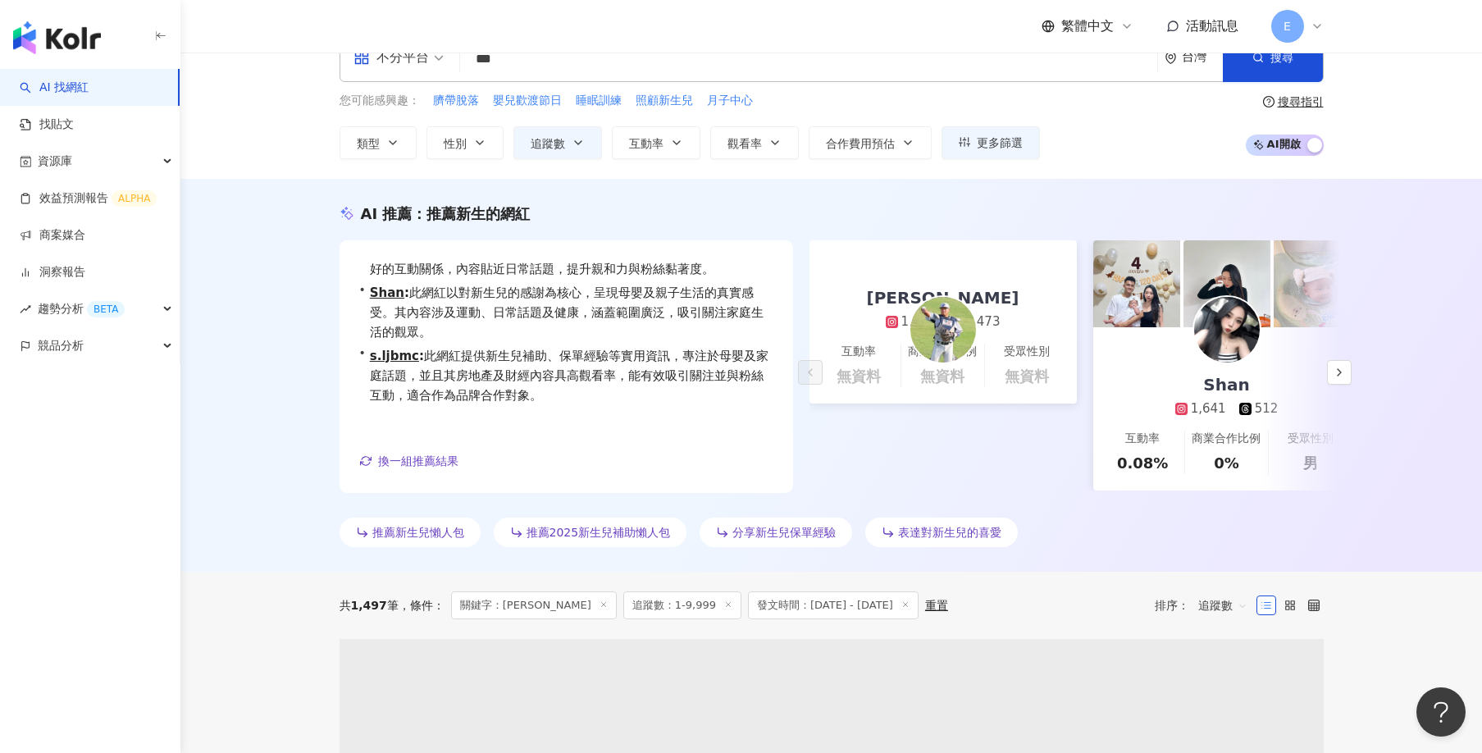
scroll to position [0, 0]
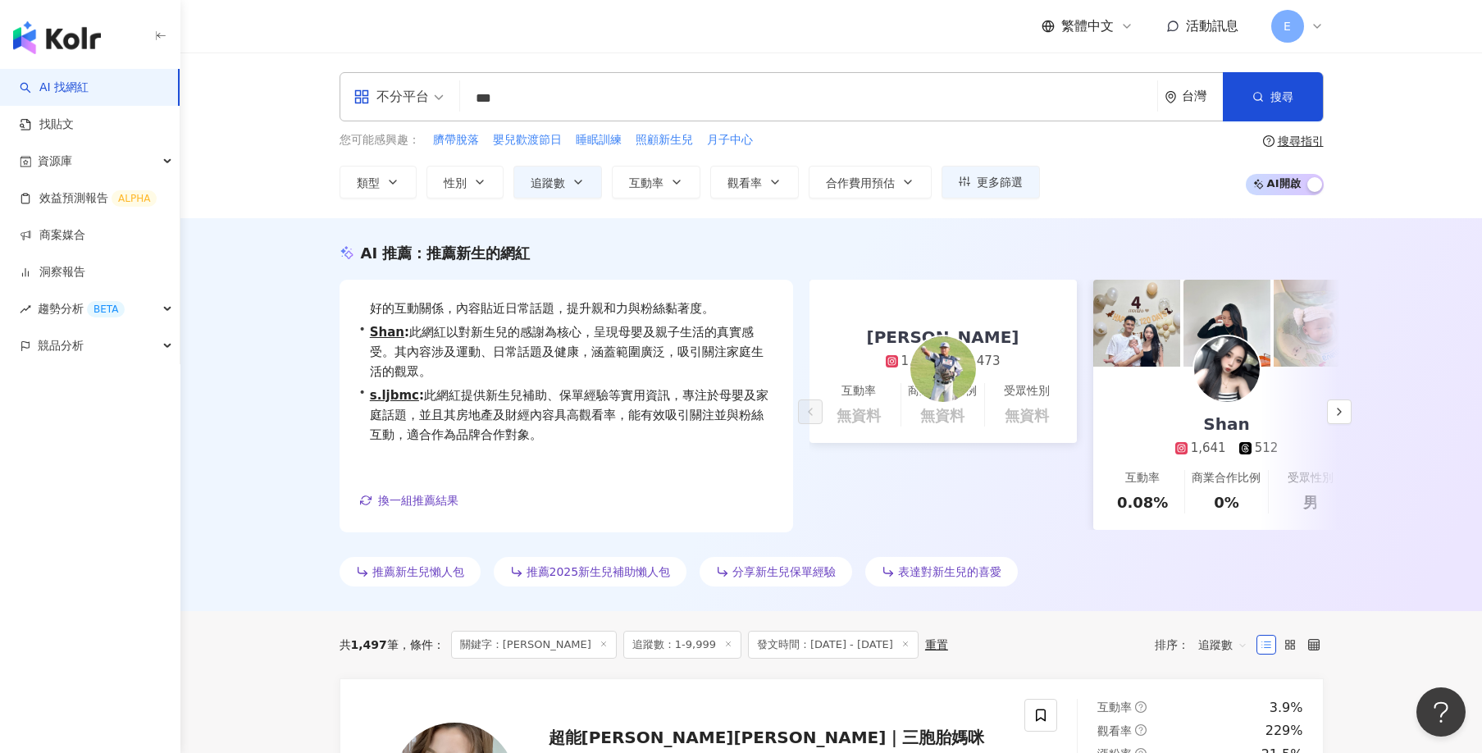
click at [304, 312] on div "AI 推薦 ： 推薦新生的網紅 • 王峻杰 : 此網紅分享個人資訊並參與運動比賽，與粉絲建立良好的互動關係，內容貼近日常話題，提升親和力與粉絲黏著度。 • S…" at bounding box center [830, 414] width 1301 height 393
click at [254, 389] on div "AI 推薦 ： 推薦新生的網紅 • 王峻杰 : 此網紅分享個人資訊並參與運動比賽，與粉絲建立良好的互動關係，內容貼近日常話題，提升親和力與粉絲黏著度。 • S…" at bounding box center [830, 414] width 1301 height 393
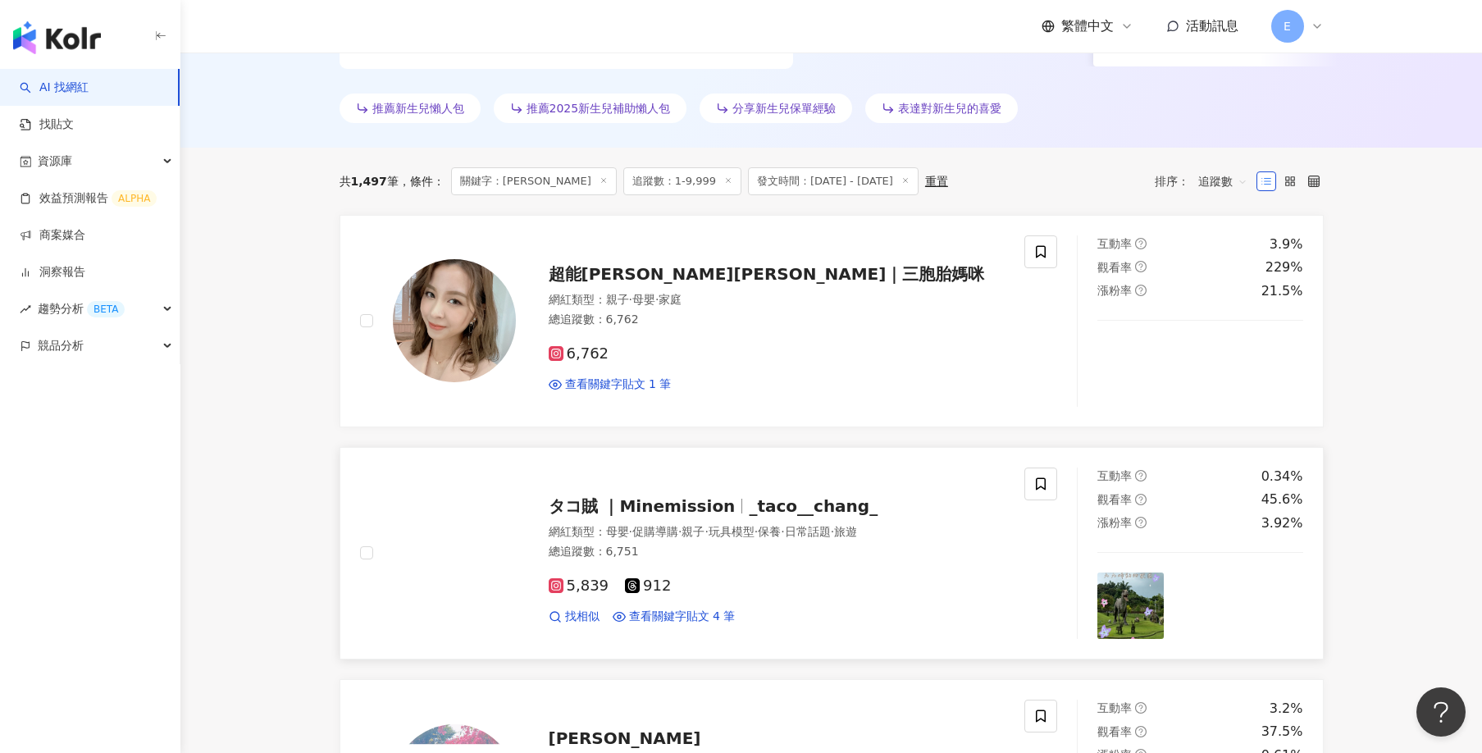
scroll to position [738, 0]
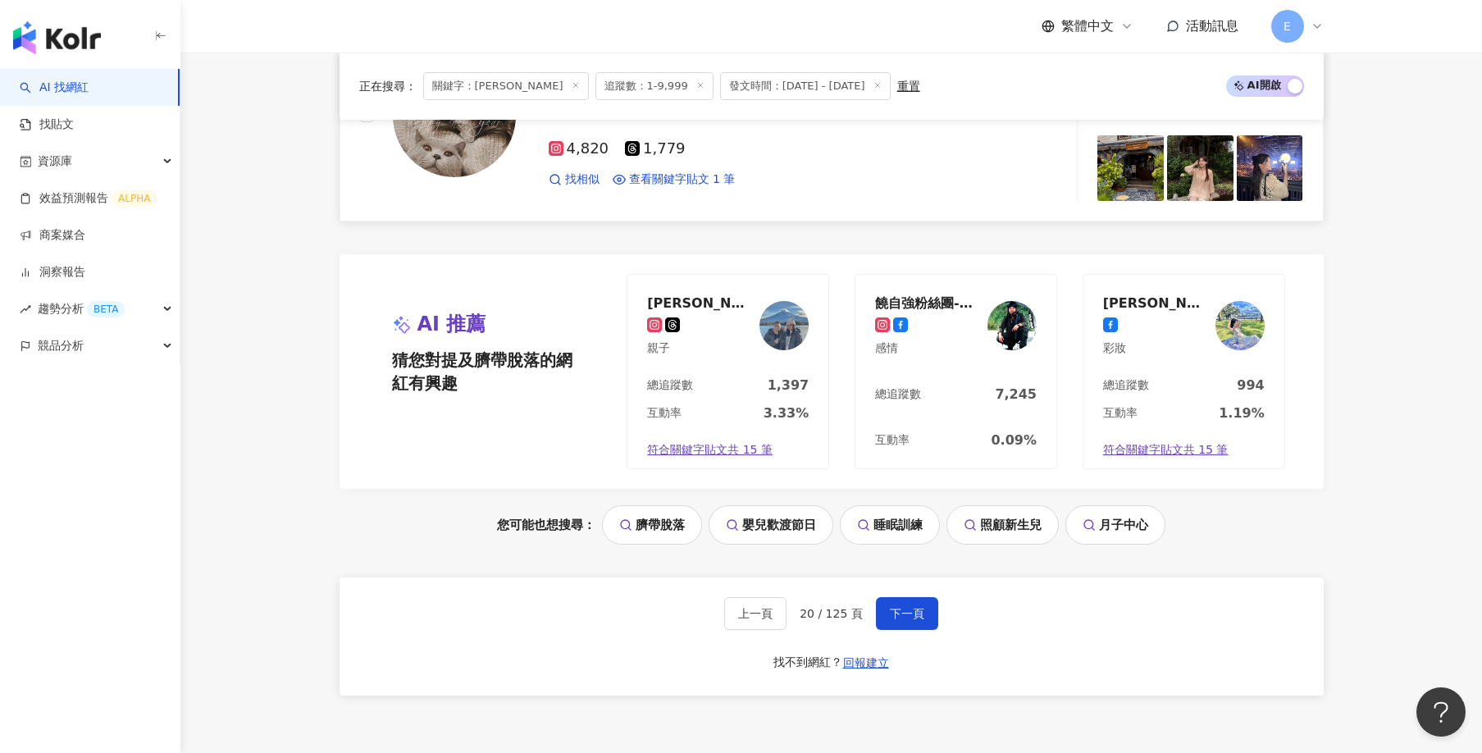
scroll to position [3362, 0]
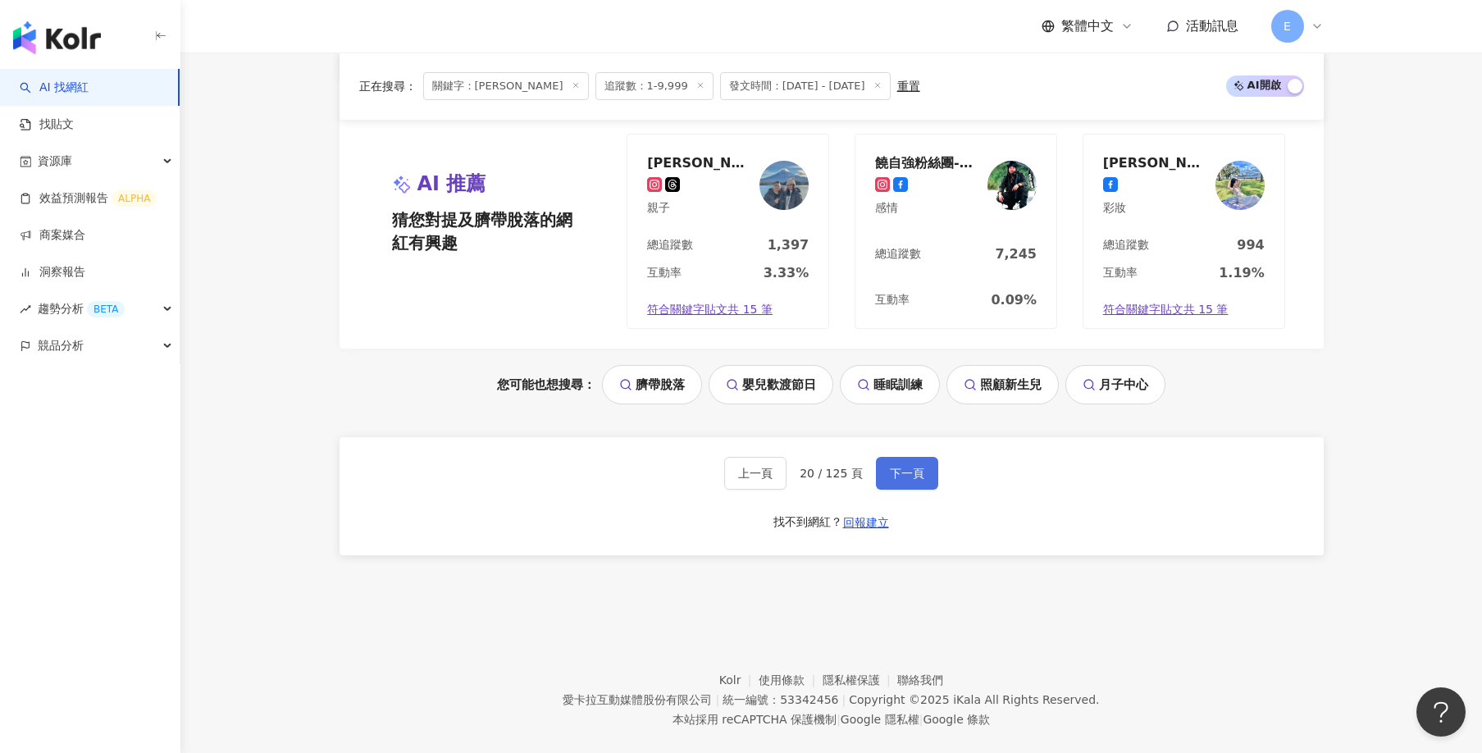
click at [916, 471] on span "下一頁" at bounding box center [907, 473] width 34 height 13
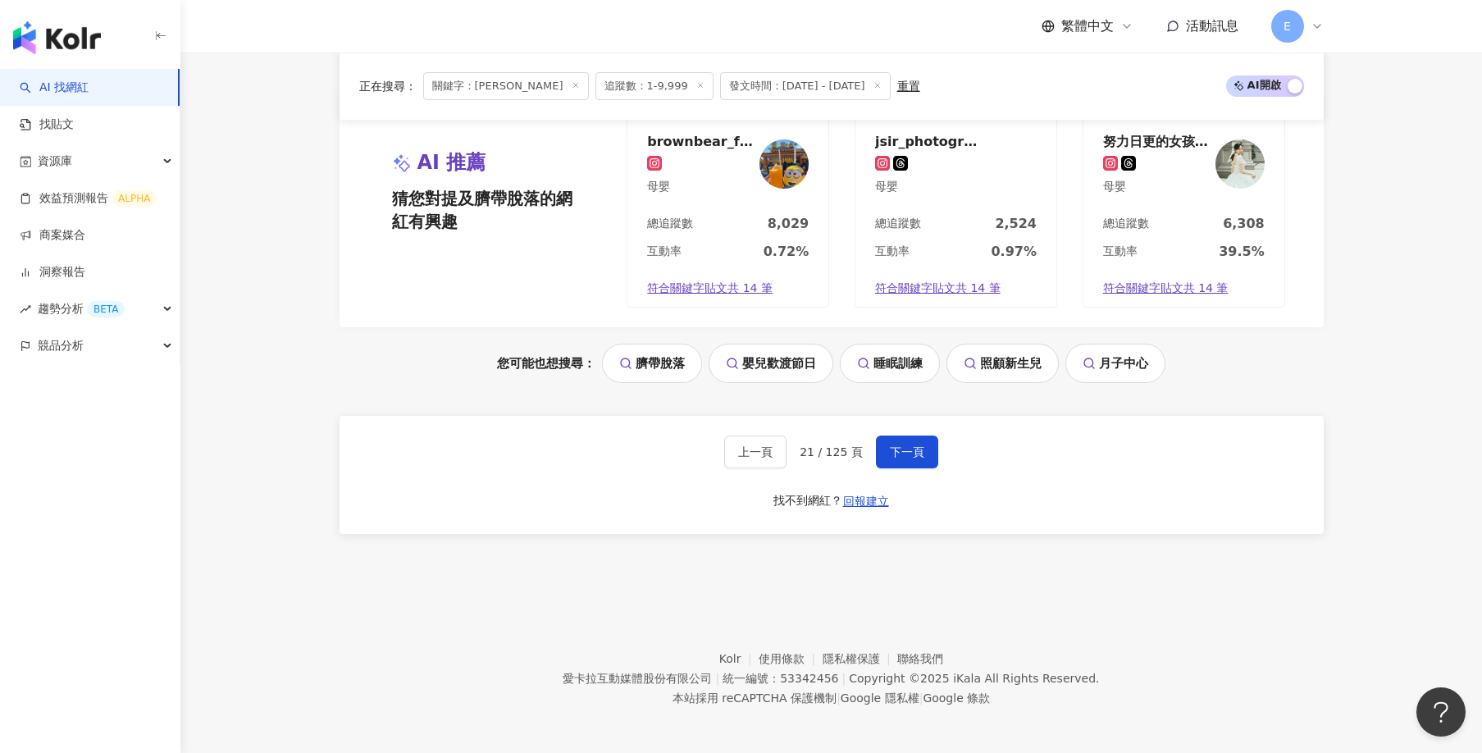
scroll to position [3388, 0]
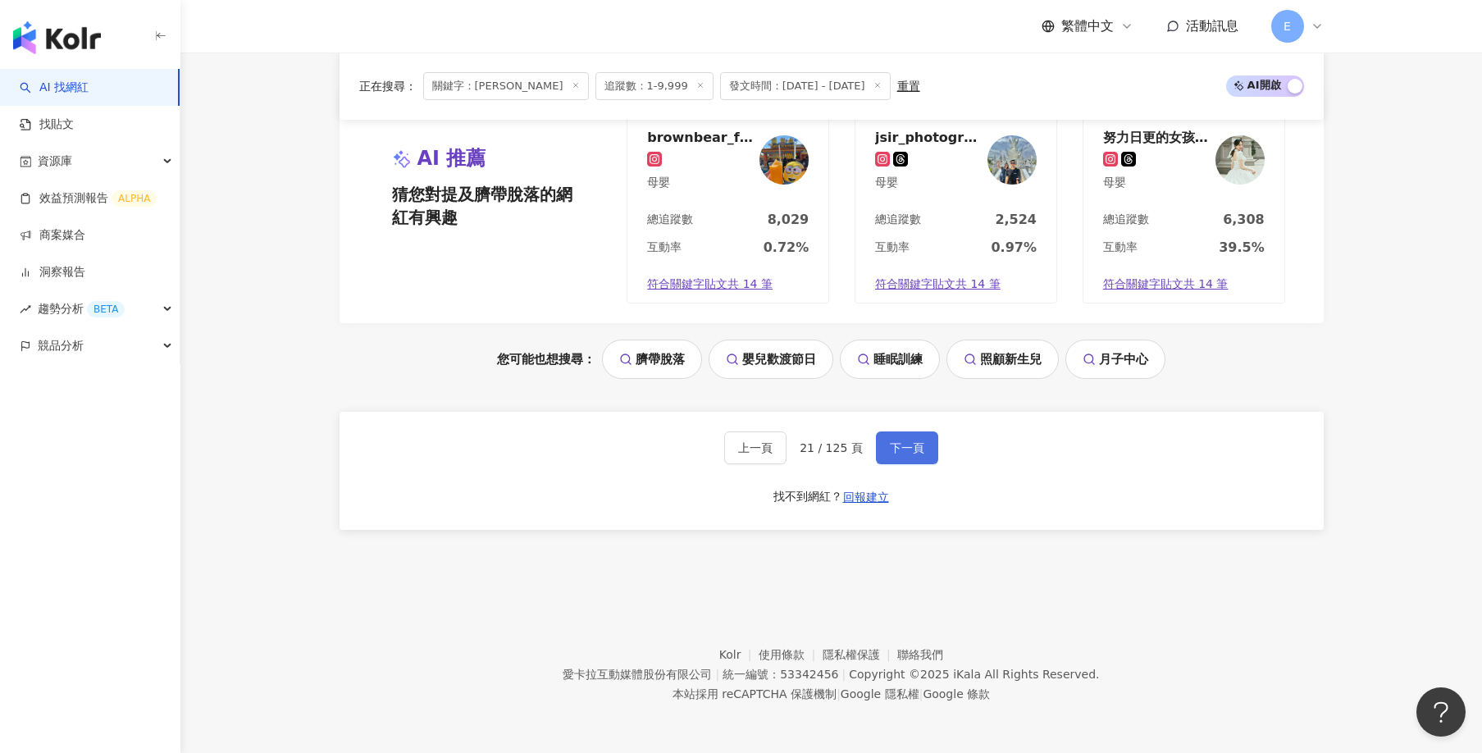
click at [908, 449] on span "下一頁" at bounding box center [907, 447] width 34 height 13
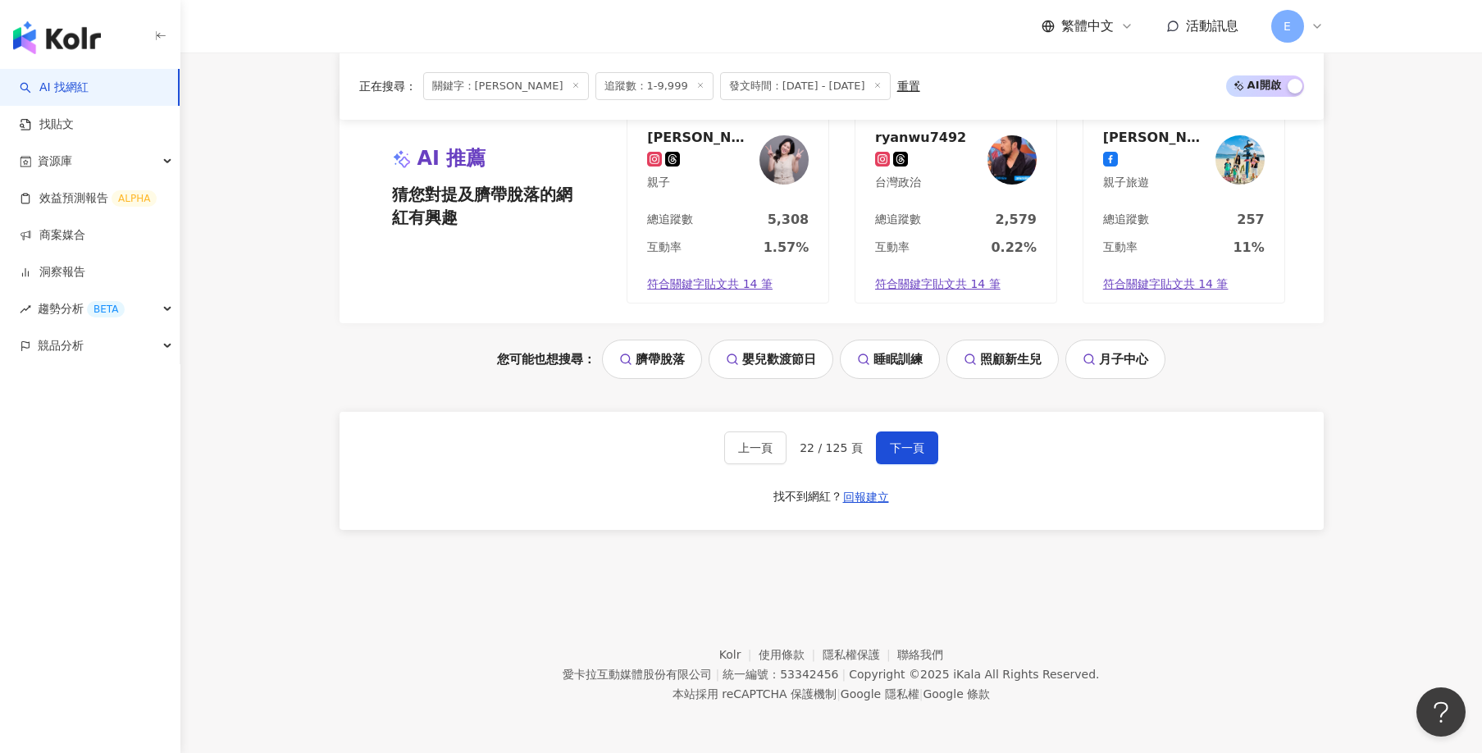
drag, startPoint x: 902, startPoint y: 448, endPoint x: 1023, endPoint y: 563, distance: 167.0
click at [902, 449] on span "下一頁" at bounding box center [907, 447] width 34 height 13
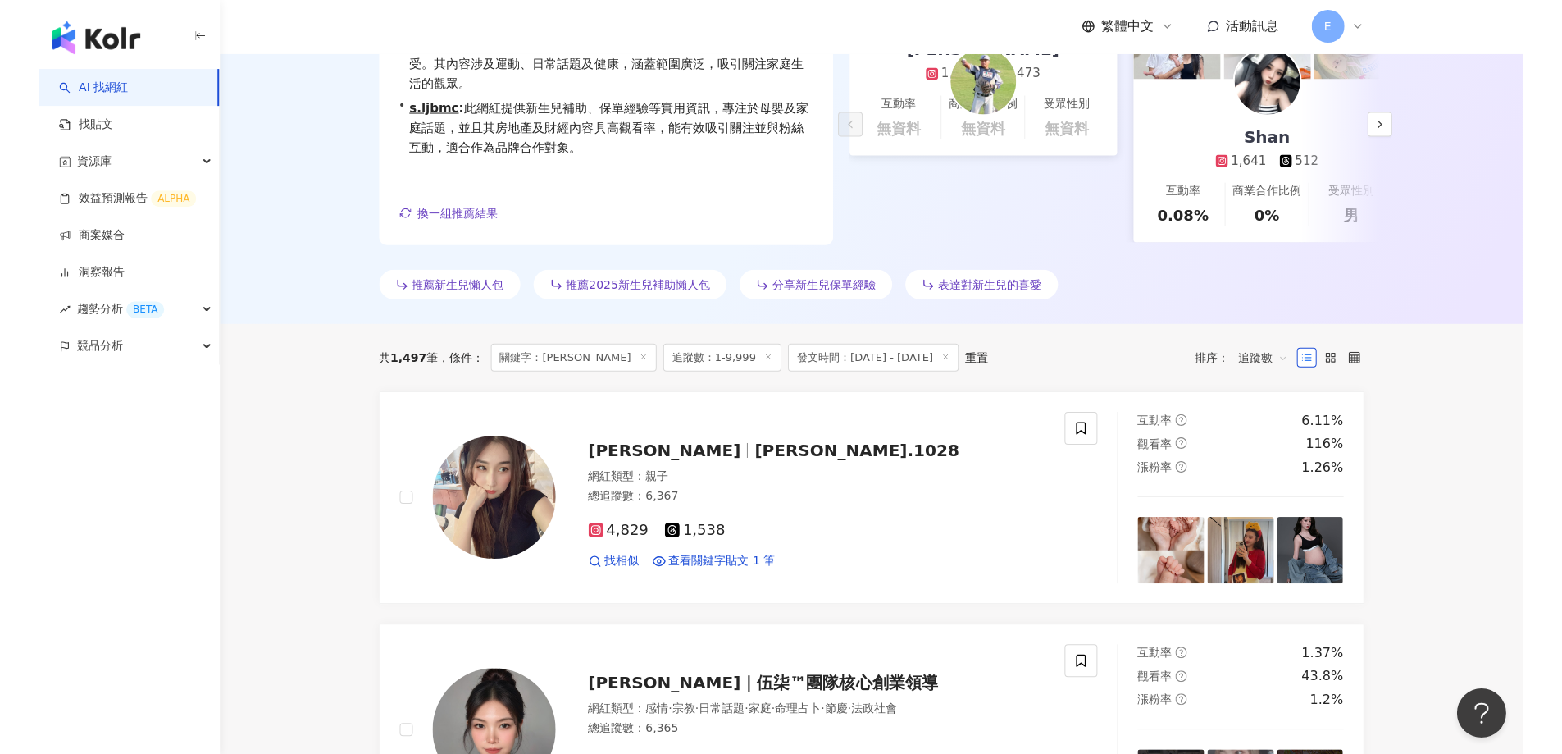
scroll to position [0, 0]
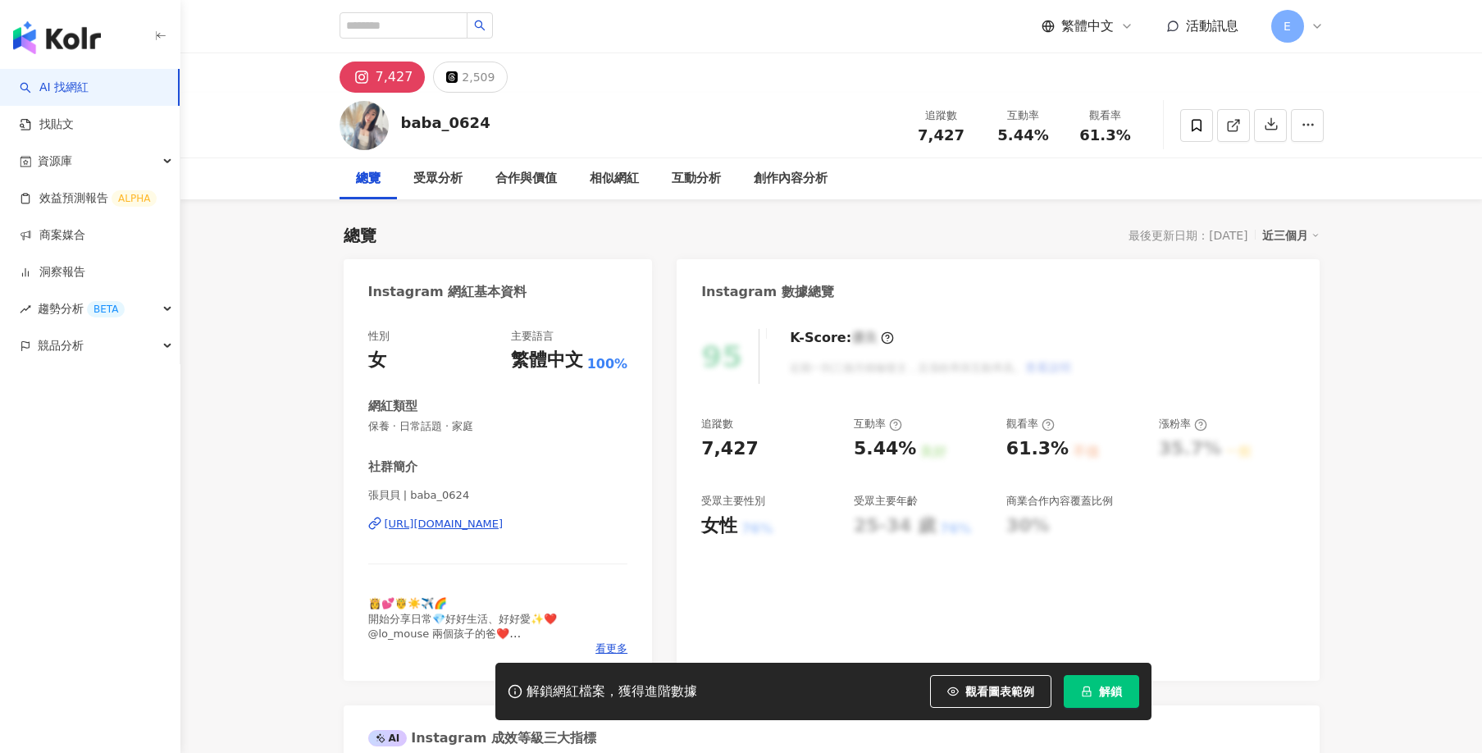
click at [504, 526] on div "https://www.instagram.com/baba_0624/" at bounding box center [444, 524] width 119 height 15
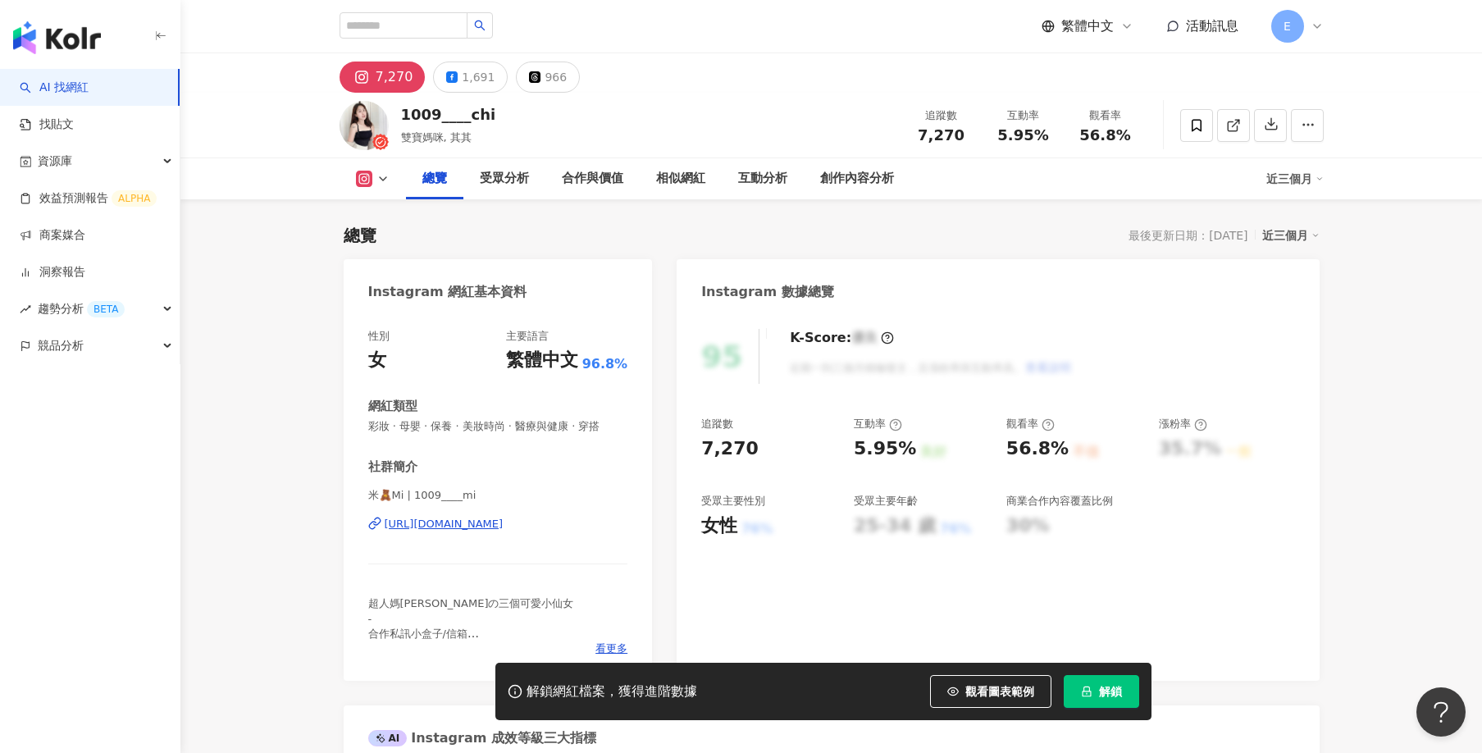
click at [484, 523] on div "https://www.instagram.com/1009____mi/" at bounding box center [444, 524] width 119 height 15
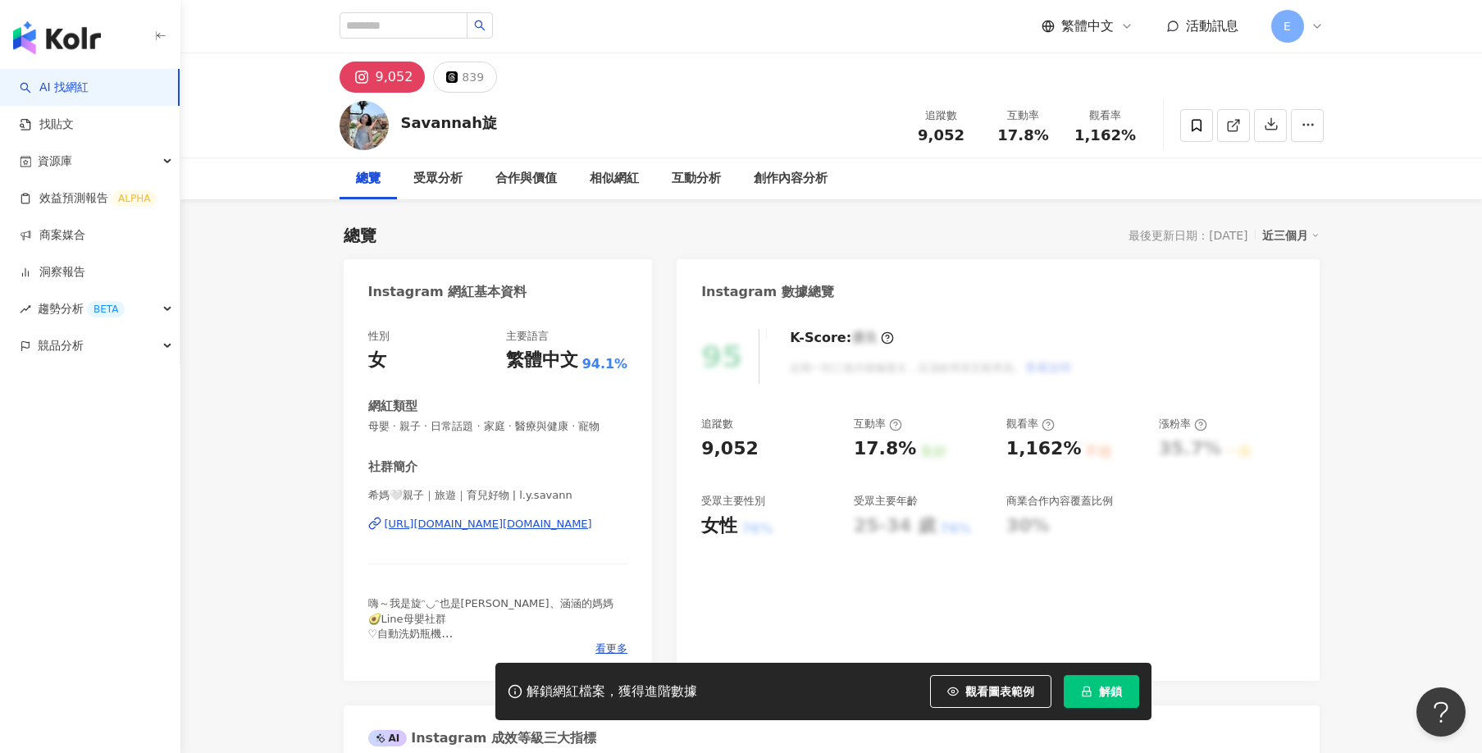
click at [489, 527] on div "https://www.instagram.com/l.y.savann/" at bounding box center [488, 524] width 207 height 15
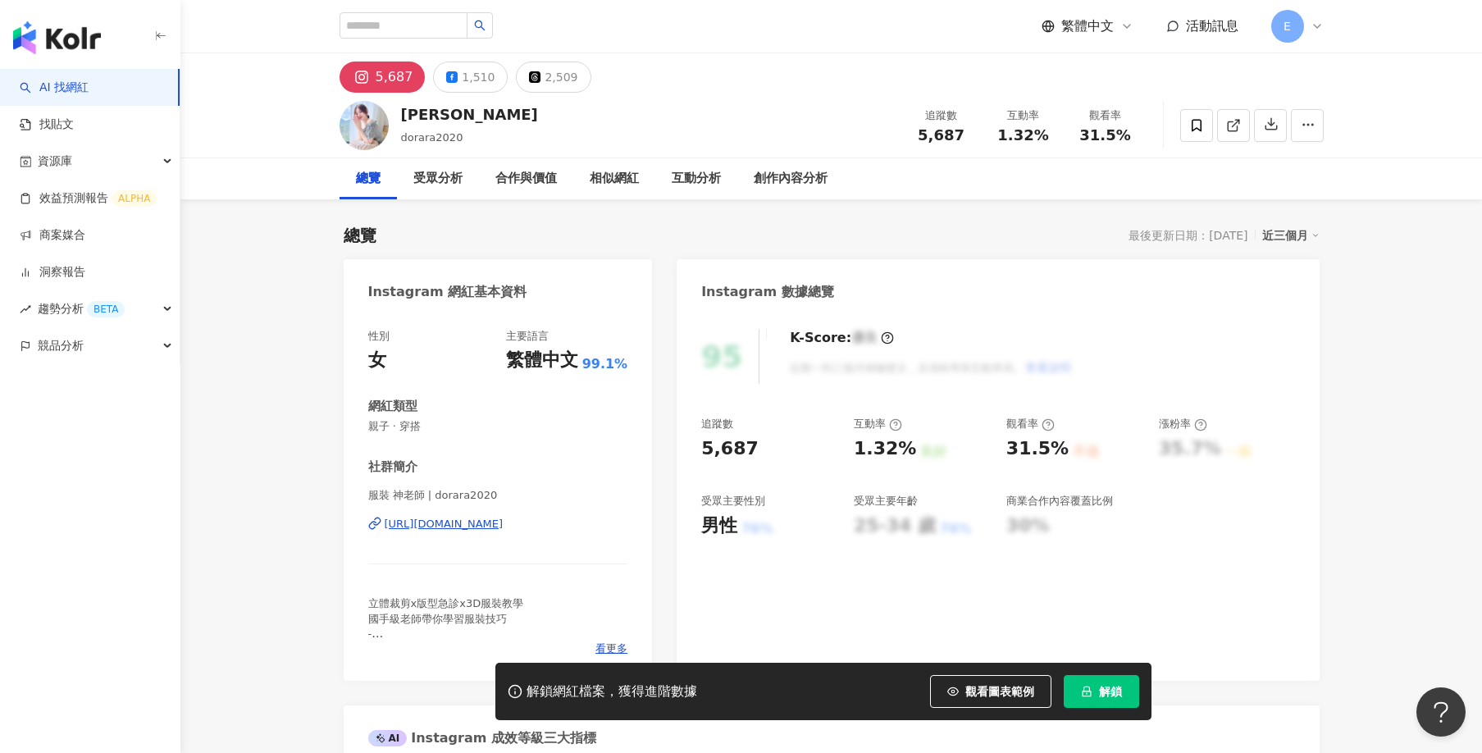
click at [464, 521] on div "https://www.instagram.com/dorara2020/" at bounding box center [444, 524] width 119 height 15
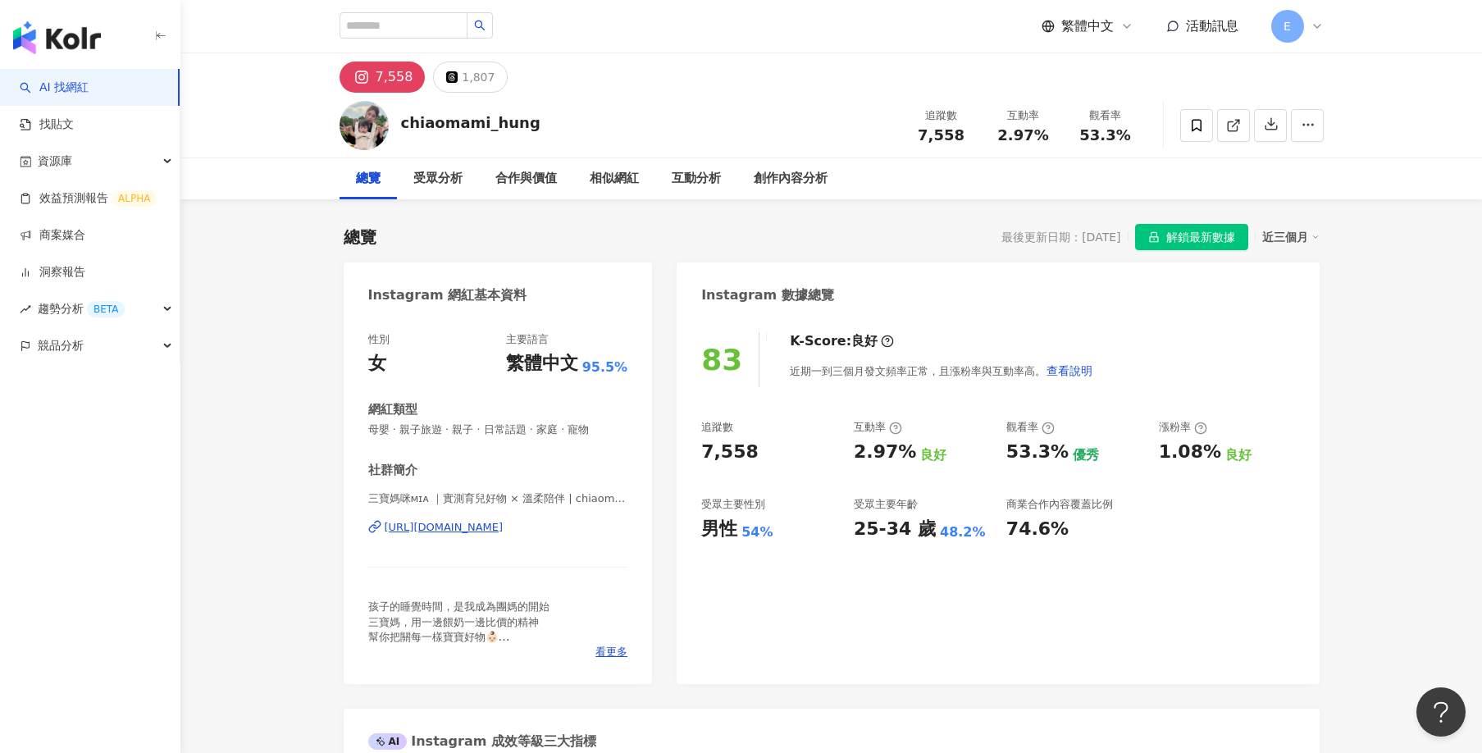
click at [457, 523] on div "https://www.instagram.com/chiaomami_hung/" at bounding box center [444, 527] width 119 height 15
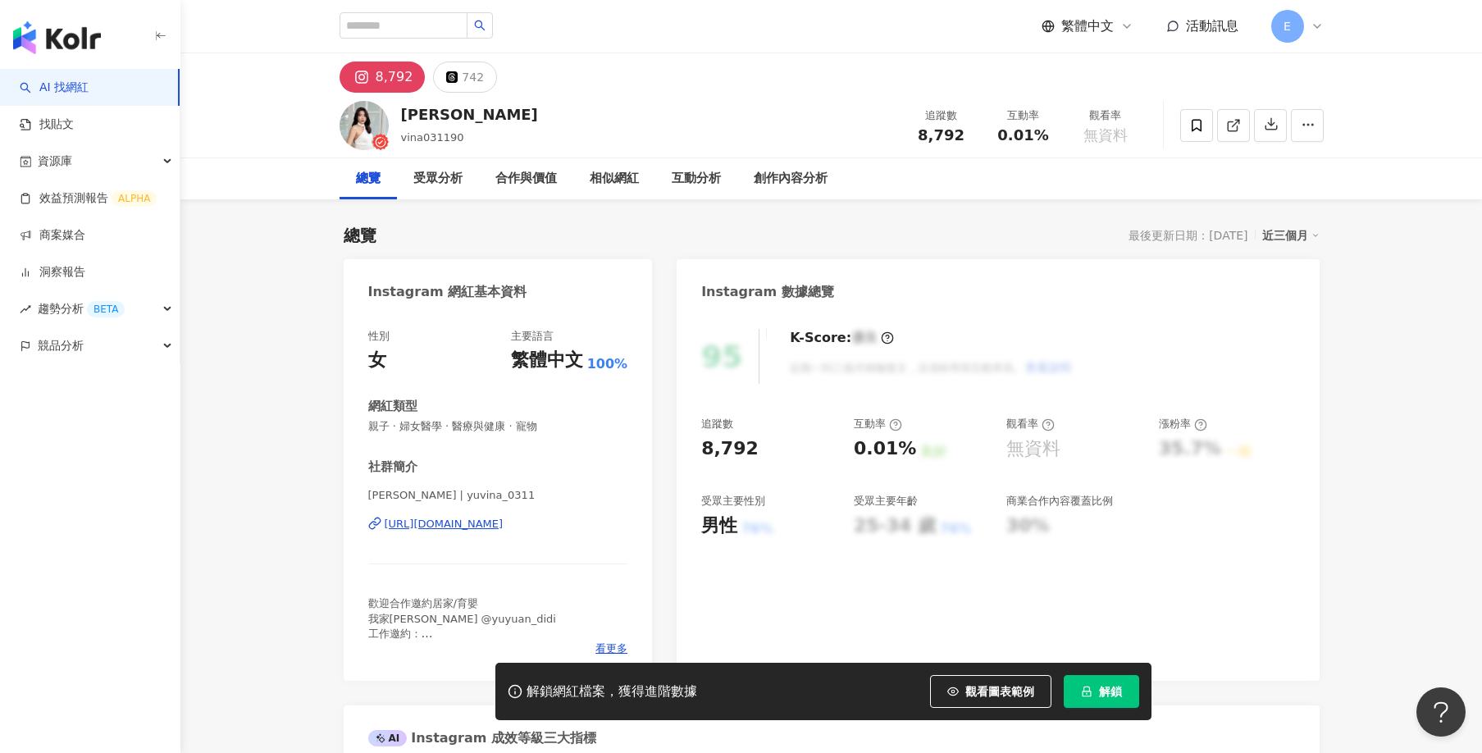
click at [496, 519] on div "[URL][DOMAIN_NAME]" at bounding box center [444, 524] width 119 height 15
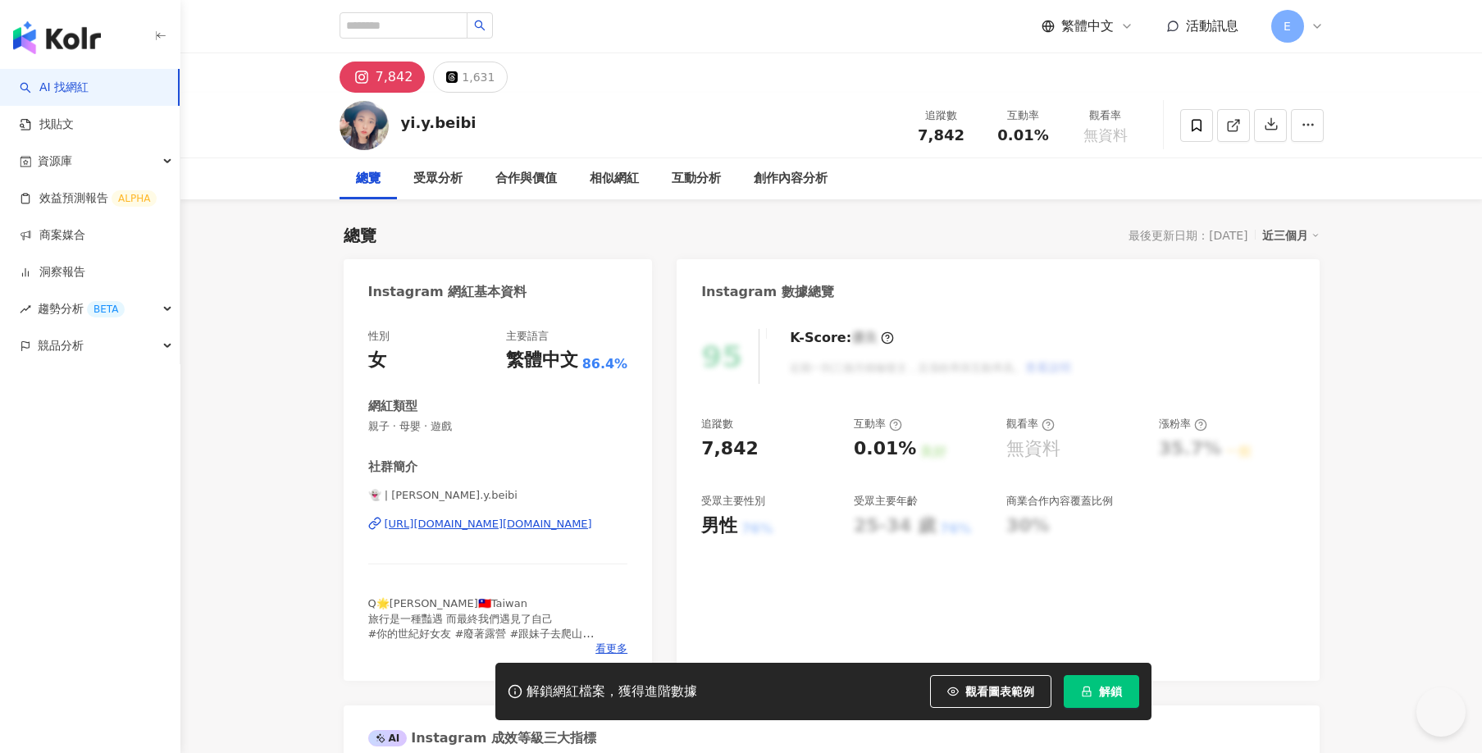
click at [516, 524] on div "https://www.instagram.com/yi.y.beibi/" at bounding box center [488, 524] width 207 height 15
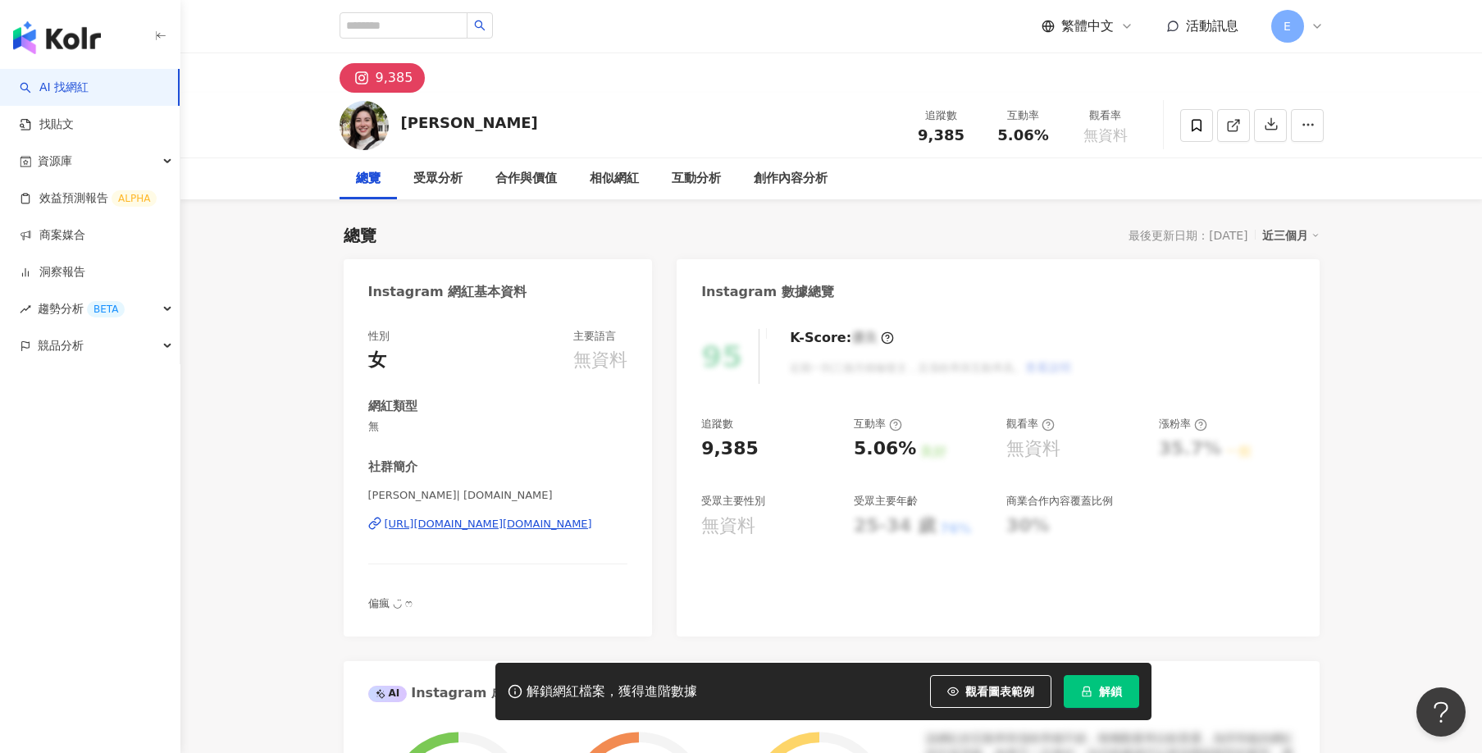
click at [528, 522] on div "https://www.instagram.com/vickie.fan/" at bounding box center [488, 524] width 207 height 15
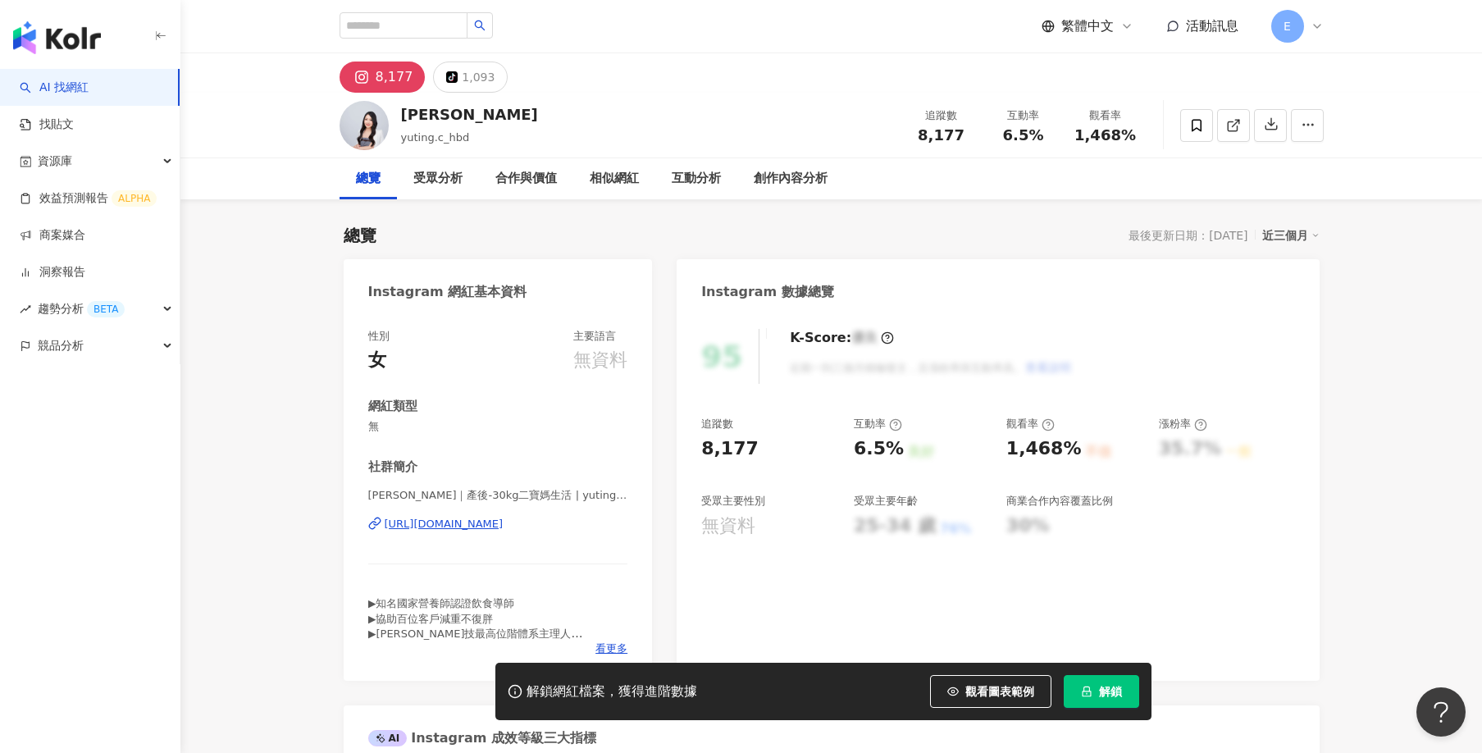
click at [432, 526] on div "https://www.instagram.com/yuting.c_hbd/" at bounding box center [444, 524] width 119 height 15
click at [482, 523] on div "https://www.instagram.com/yuting.c_hbd/" at bounding box center [444, 524] width 119 height 15
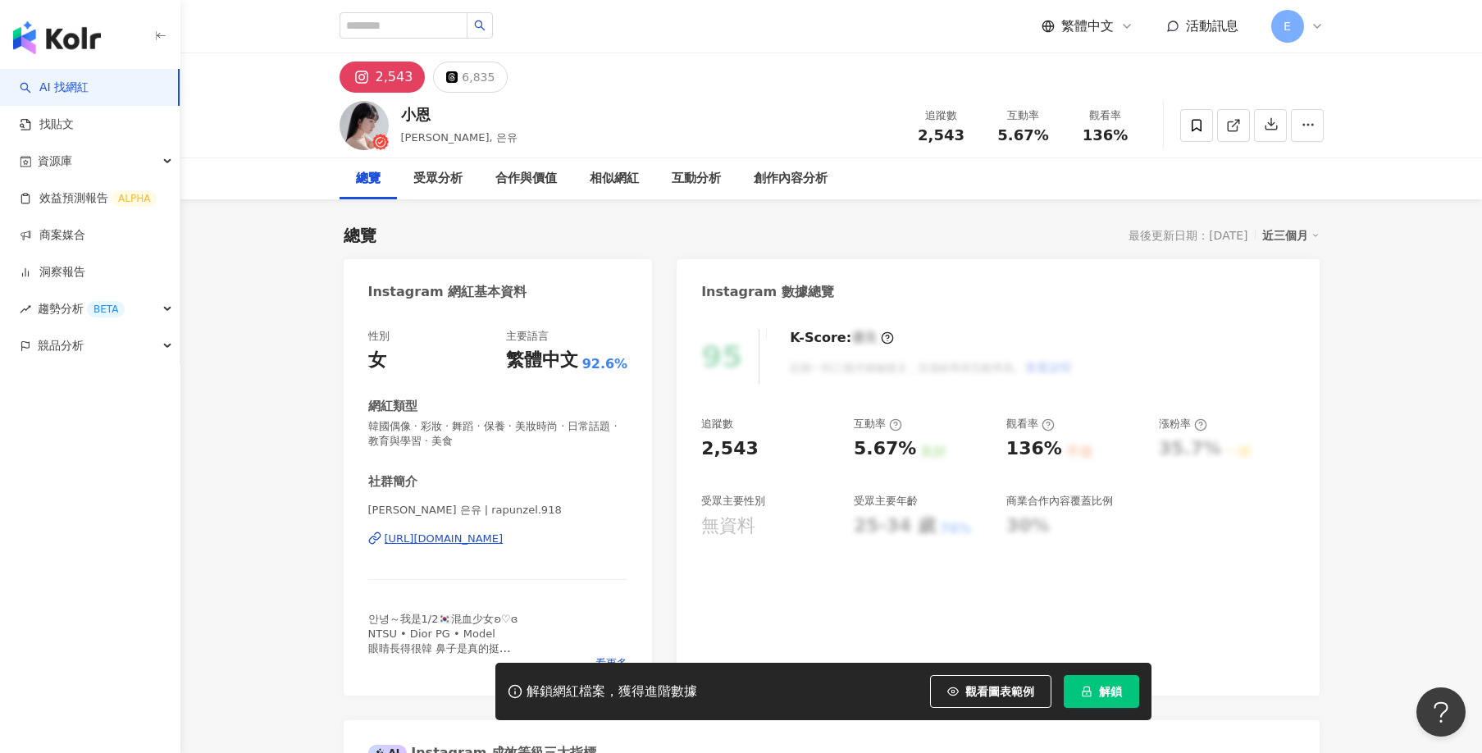
click at [504, 537] on div "https://www.instagram.com/rapunzel.918/" at bounding box center [444, 538] width 119 height 15
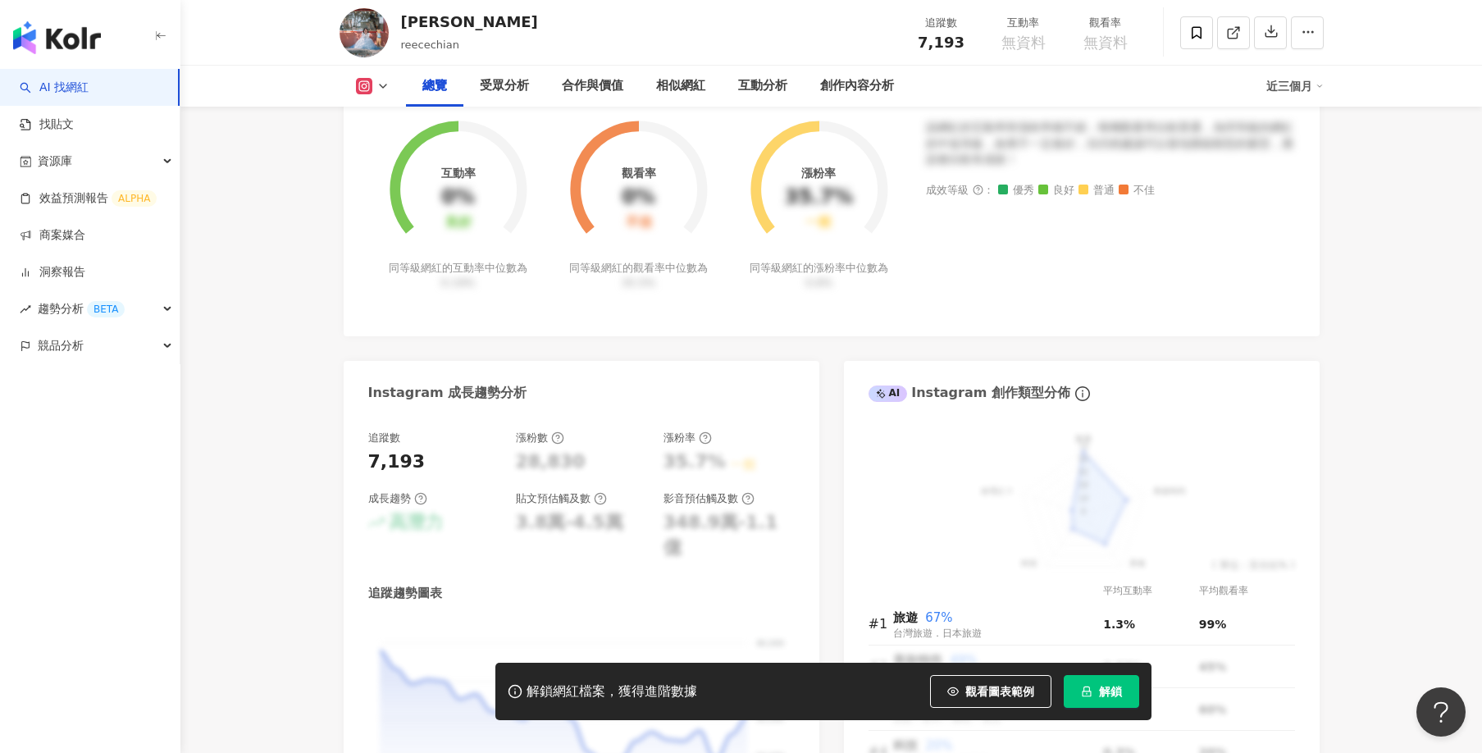
scroll to position [246, 0]
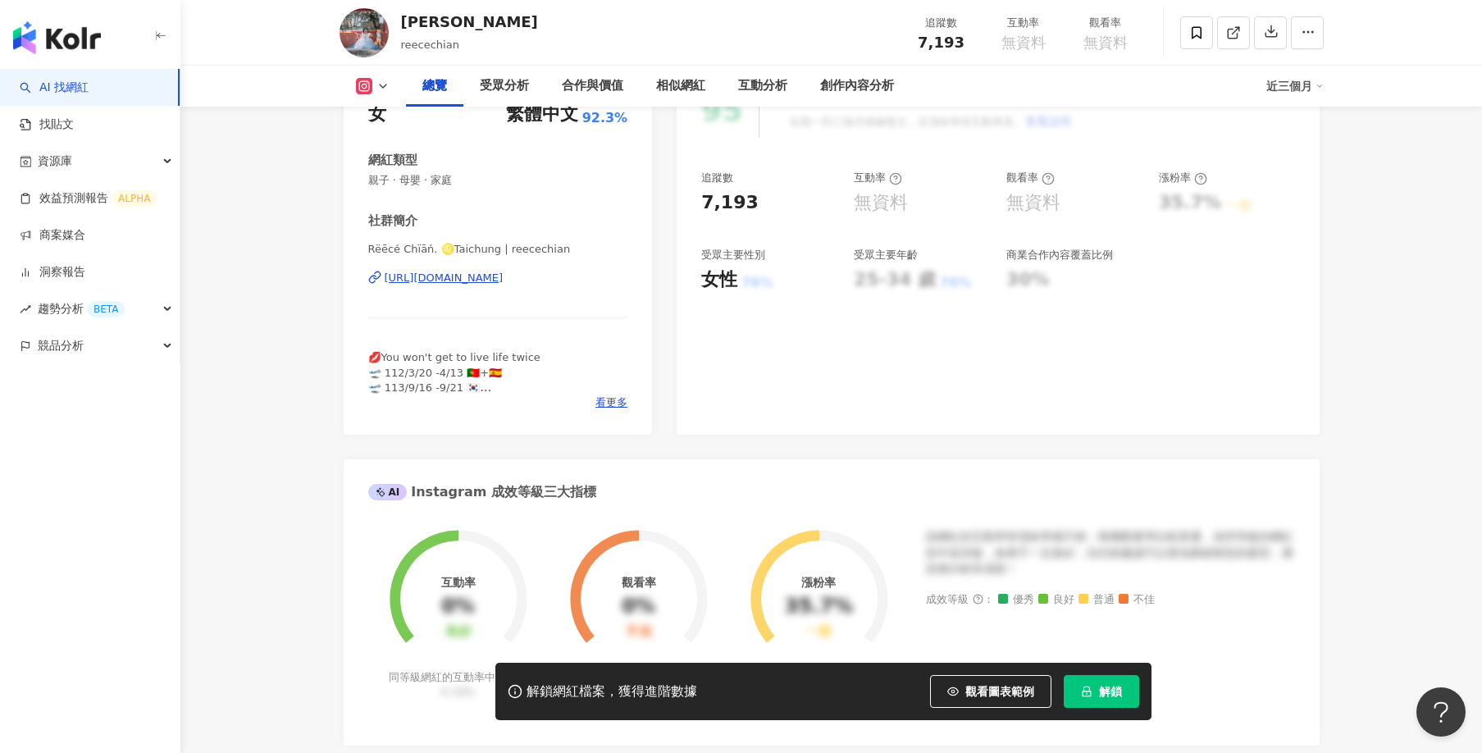
click at [480, 282] on div "https://www.instagram.com/reecechian/" at bounding box center [444, 278] width 119 height 15
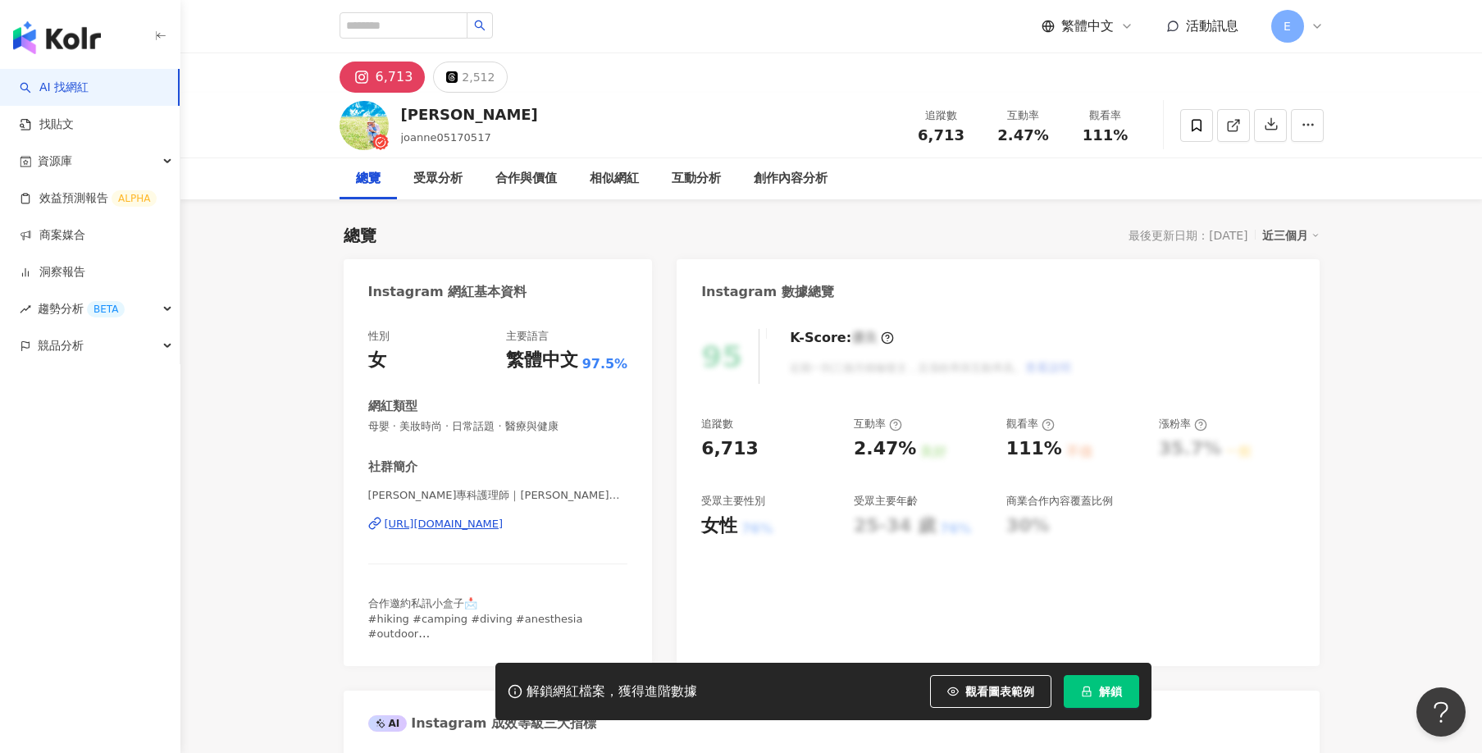
click at [497, 522] on div "https://www.instagram.com/joanne05170517/" at bounding box center [444, 524] width 119 height 15
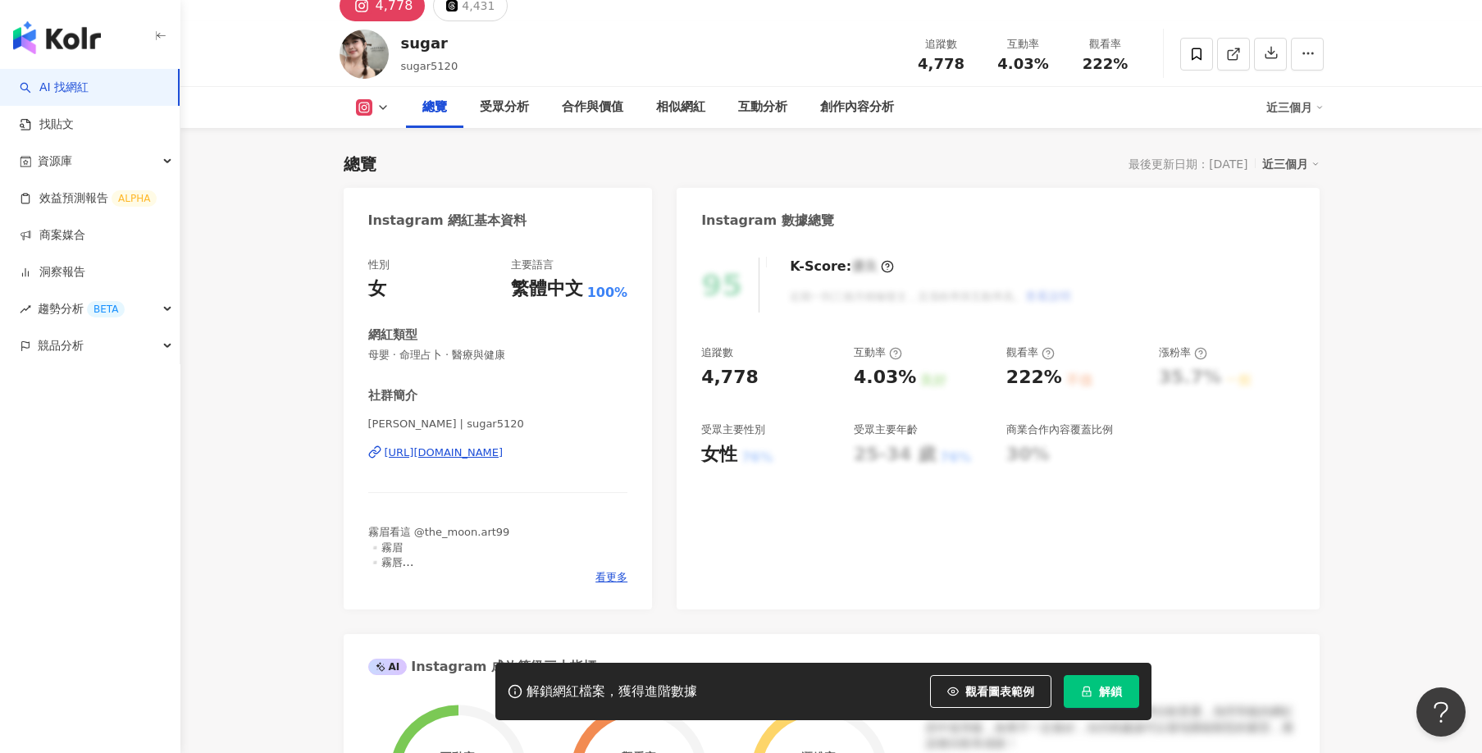
scroll to position [164, 0]
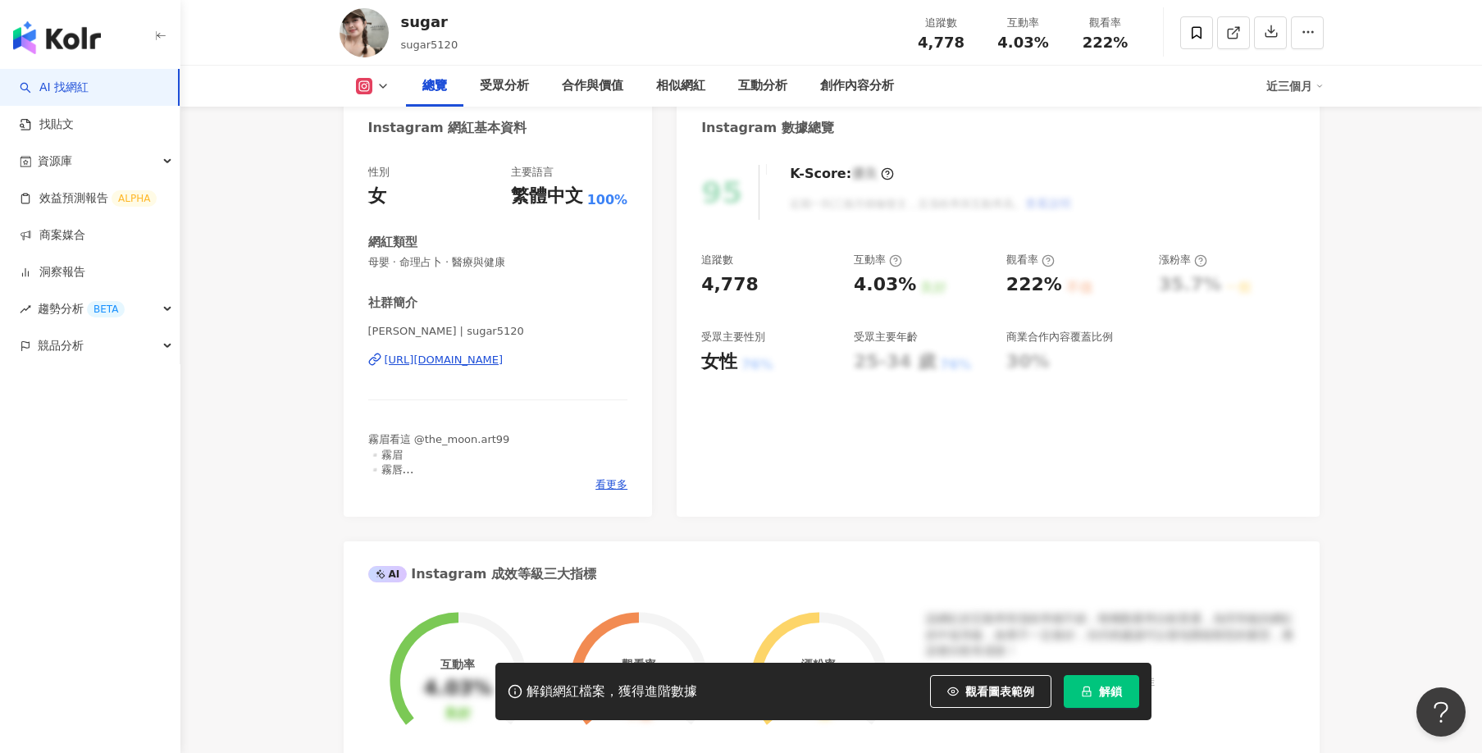
click at [504, 360] on div "https://www.instagram.com/sugar5120/" at bounding box center [444, 360] width 119 height 15
click at [504, 358] on div "https://www.instagram.com/sugar5120/" at bounding box center [444, 360] width 119 height 15
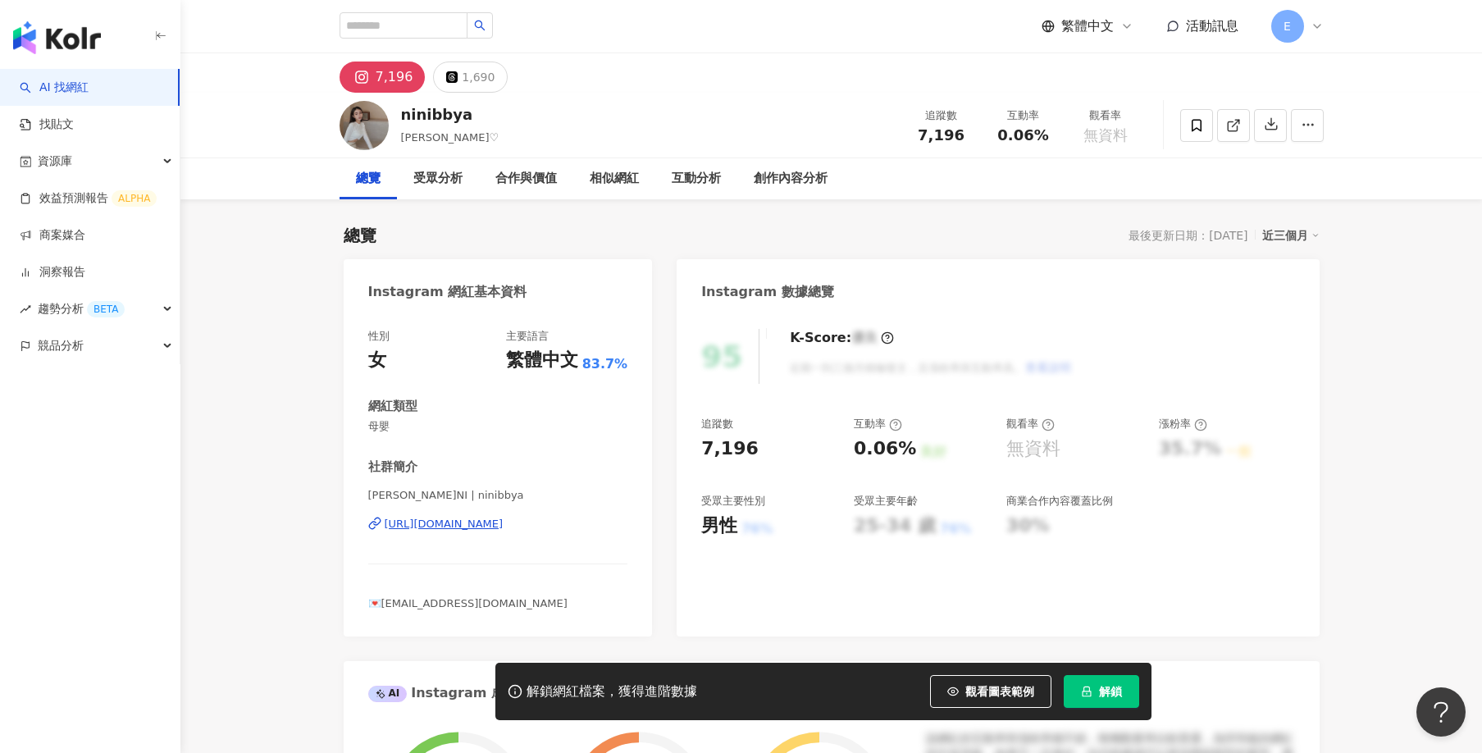
click at [504, 522] on div "https://www.instagram.com/ninibbya/" at bounding box center [444, 524] width 119 height 15
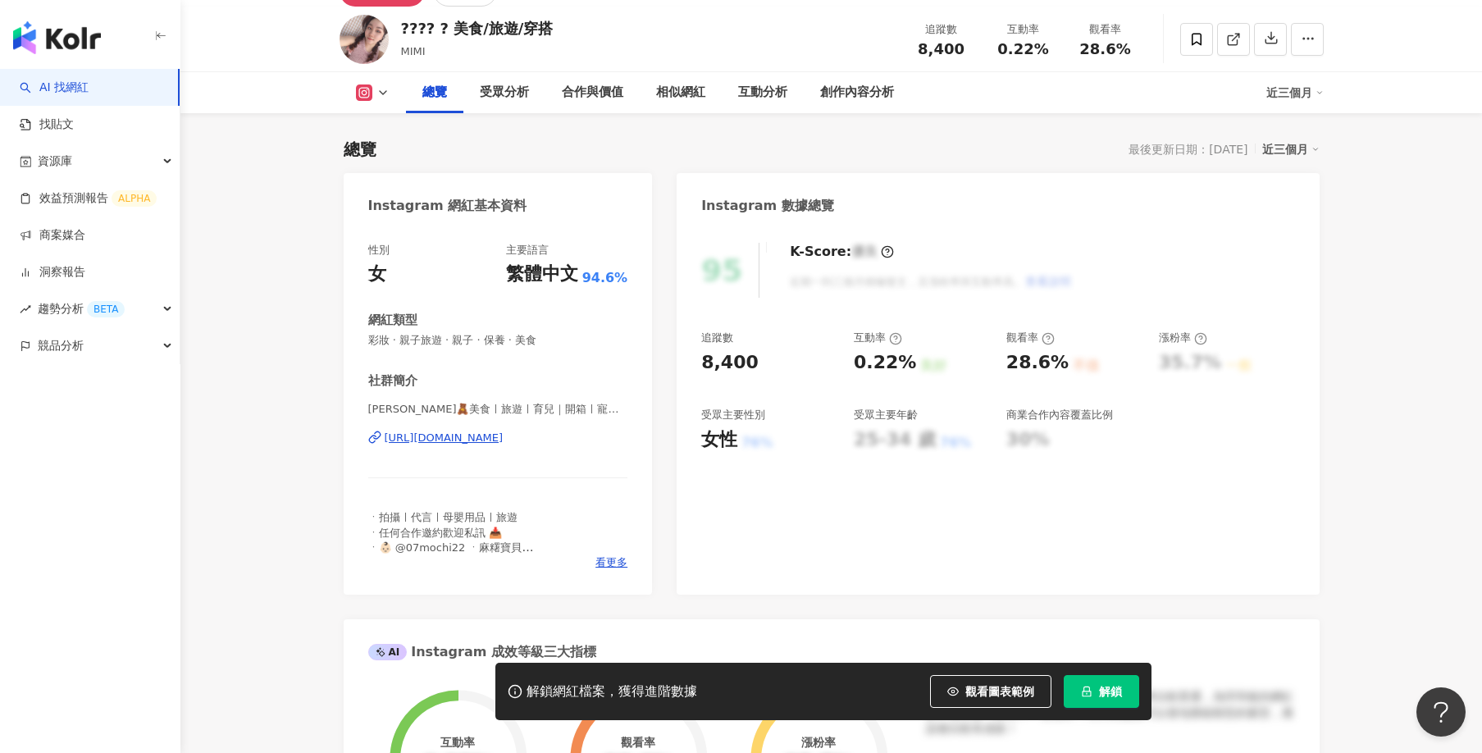
scroll to position [246, 0]
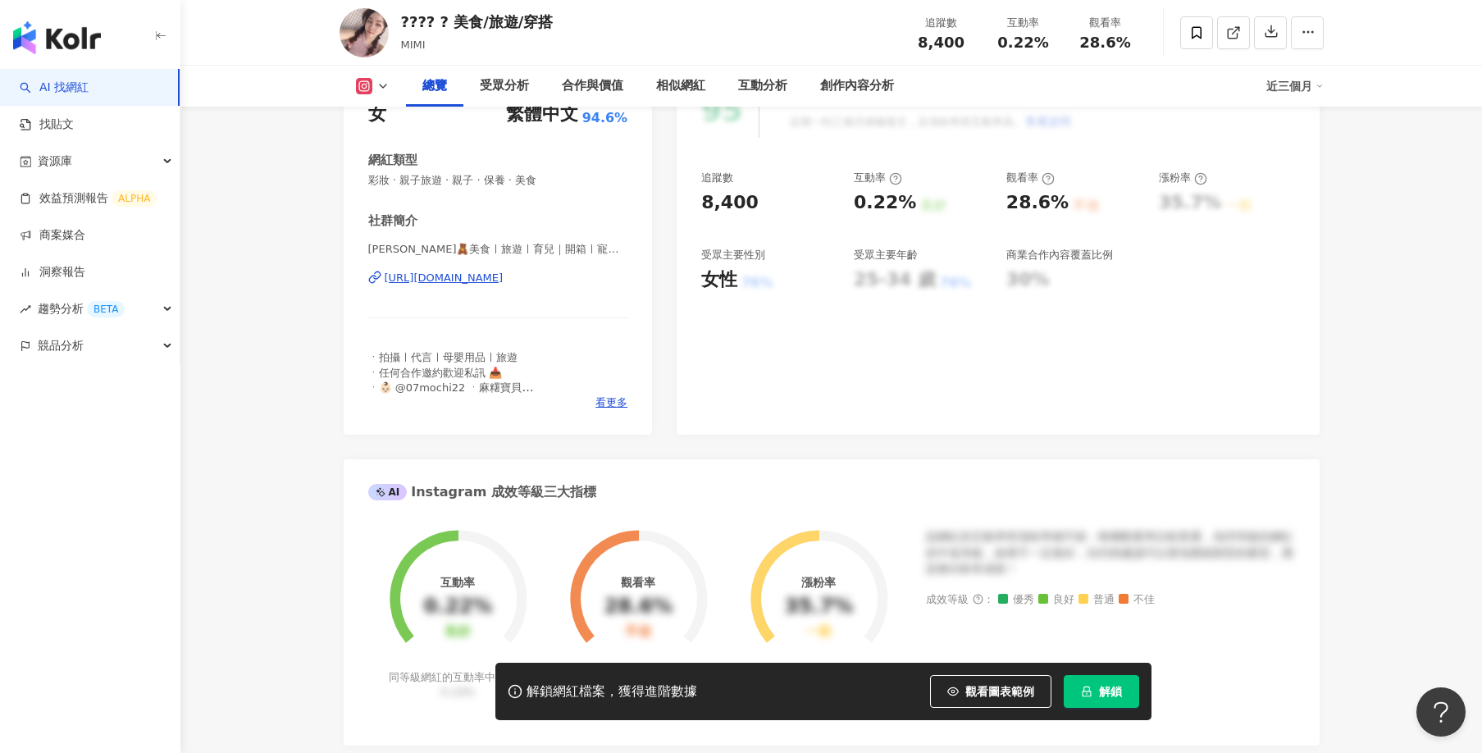
click at [504, 277] on div "https://www.instagram.com/mi___mieat/" at bounding box center [444, 278] width 119 height 15
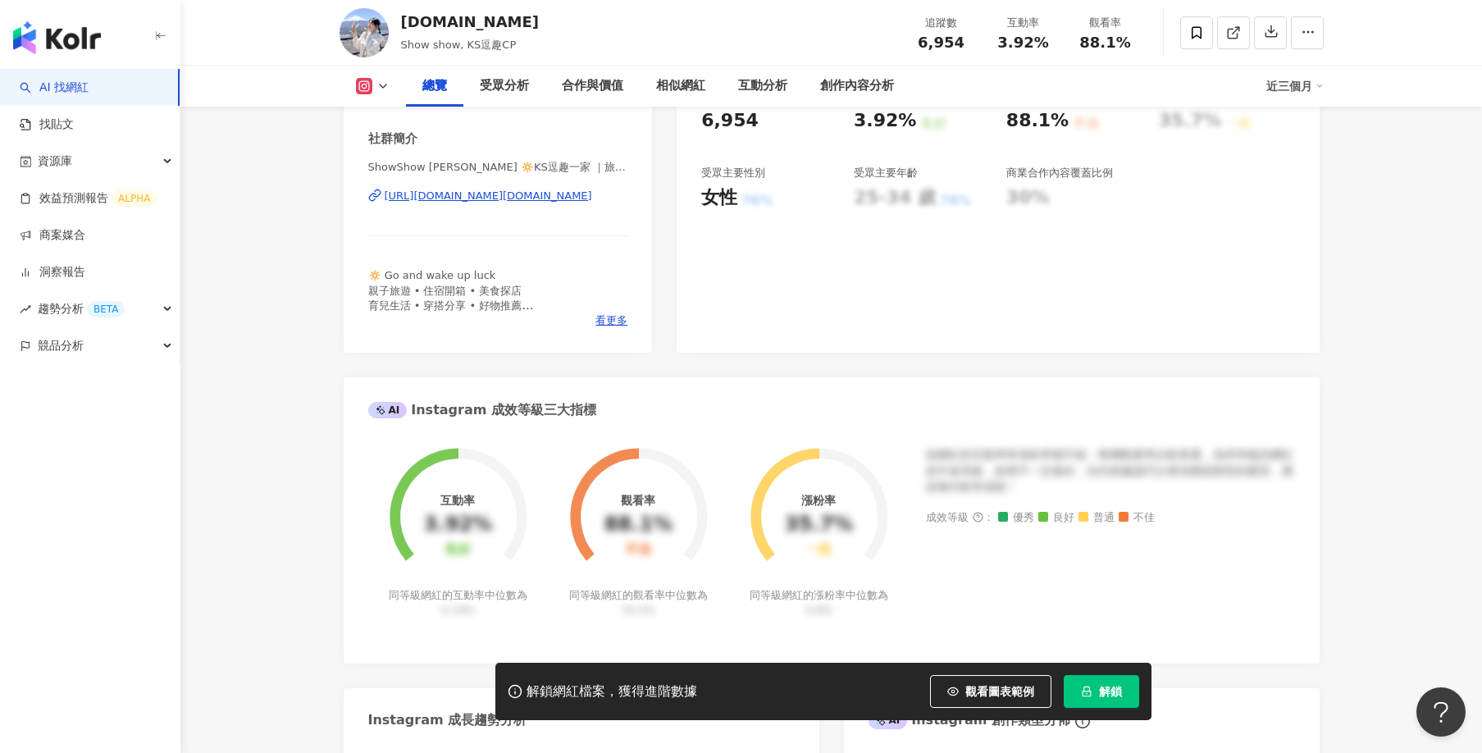
click at [517, 203] on div "https://www.instagram.com/xuan.show/" at bounding box center [488, 196] width 207 height 15
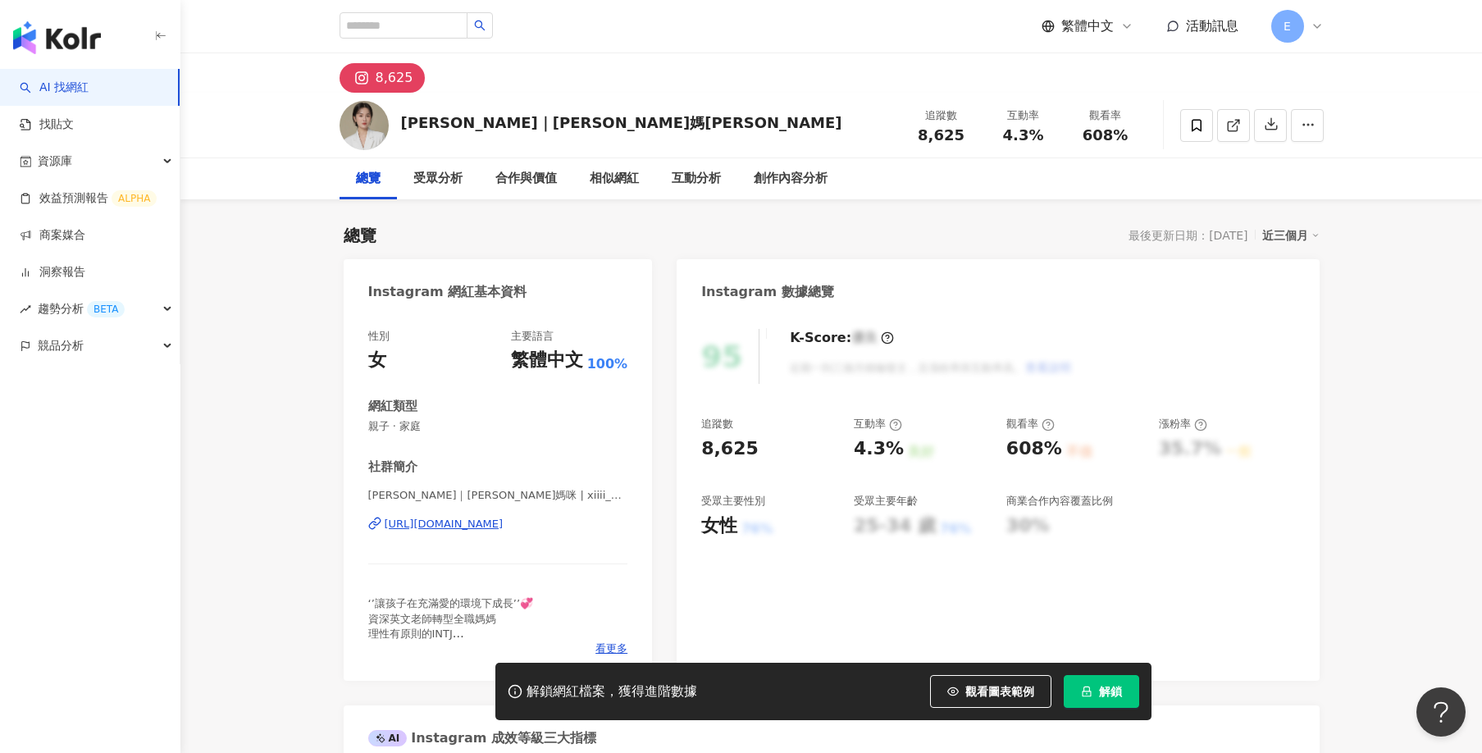
click at [504, 526] on div "https://www.instagram.com/xiiii_62888/" at bounding box center [444, 524] width 119 height 15
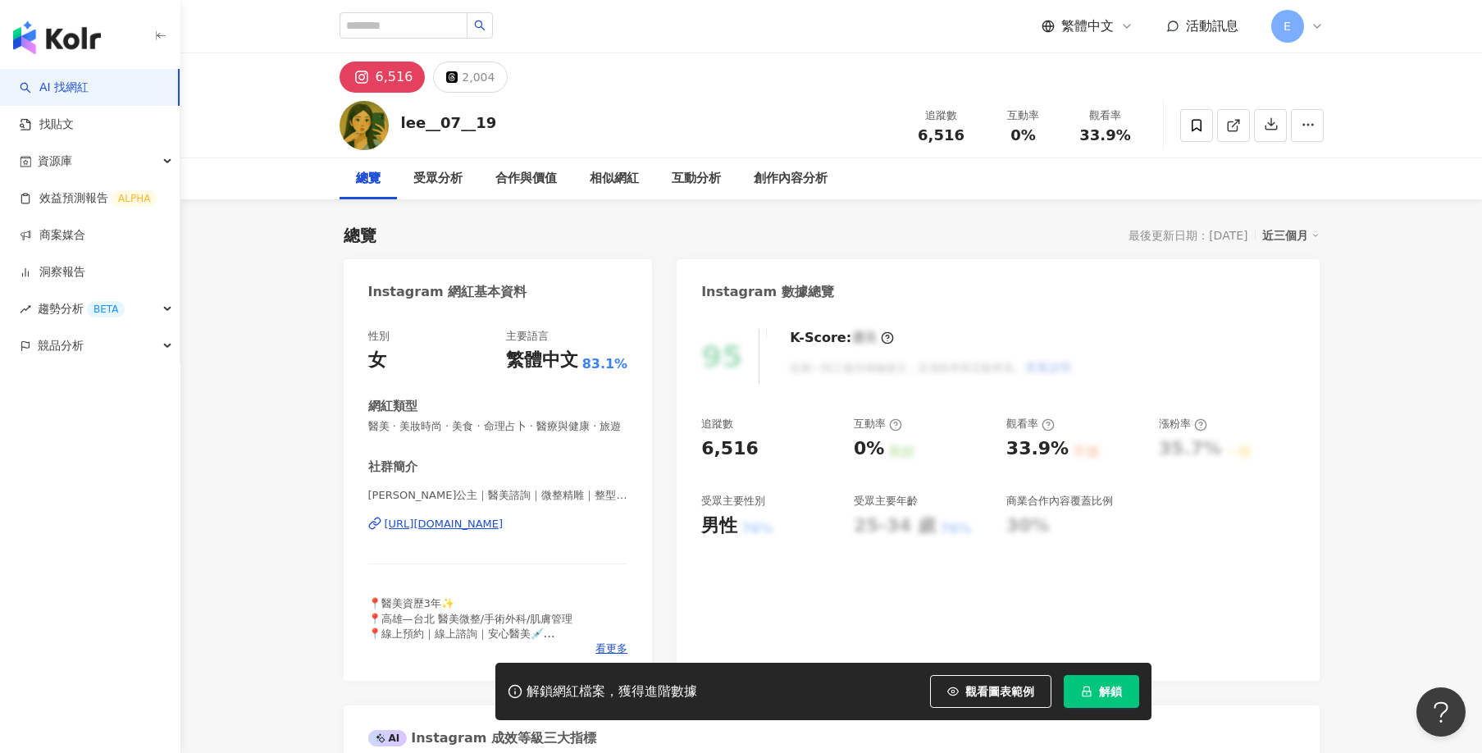
click at [504, 531] on div "https://www.instagram.com/719_xuan/" at bounding box center [444, 524] width 119 height 15
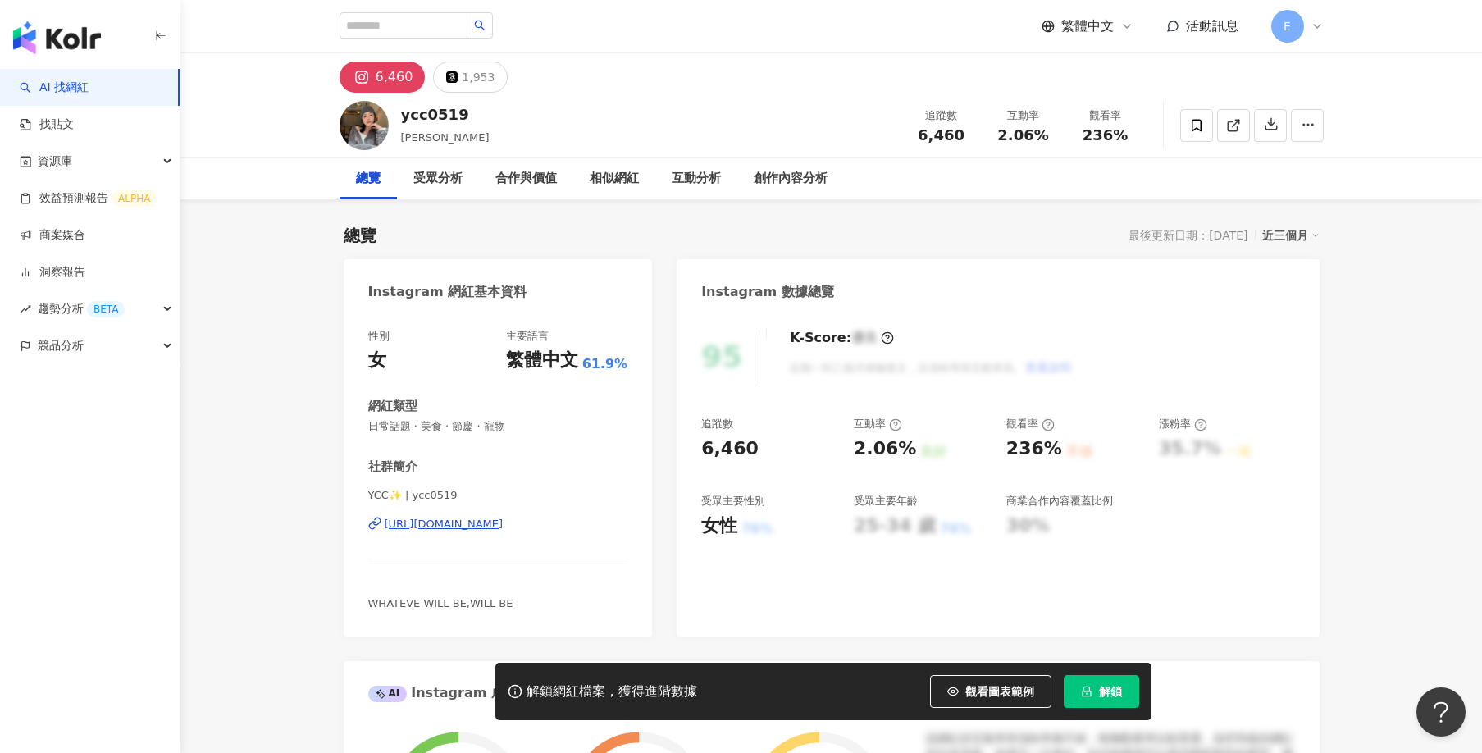
click at [472, 528] on div "https://www.instagram.com/ycc0519/" at bounding box center [444, 524] width 119 height 15
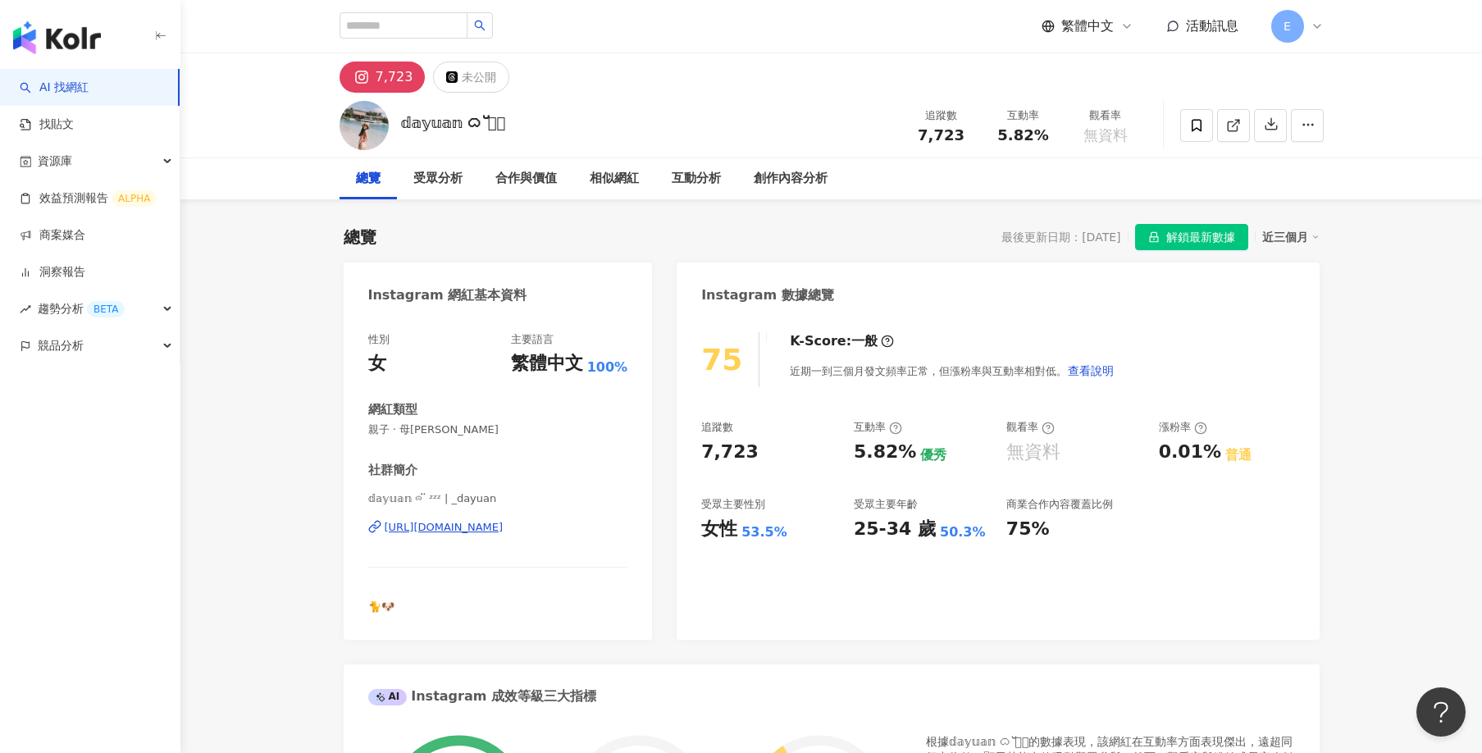
click at [478, 528] on div "[URL][DOMAIN_NAME]" at bounding box center [444, 527] width 119 height 15
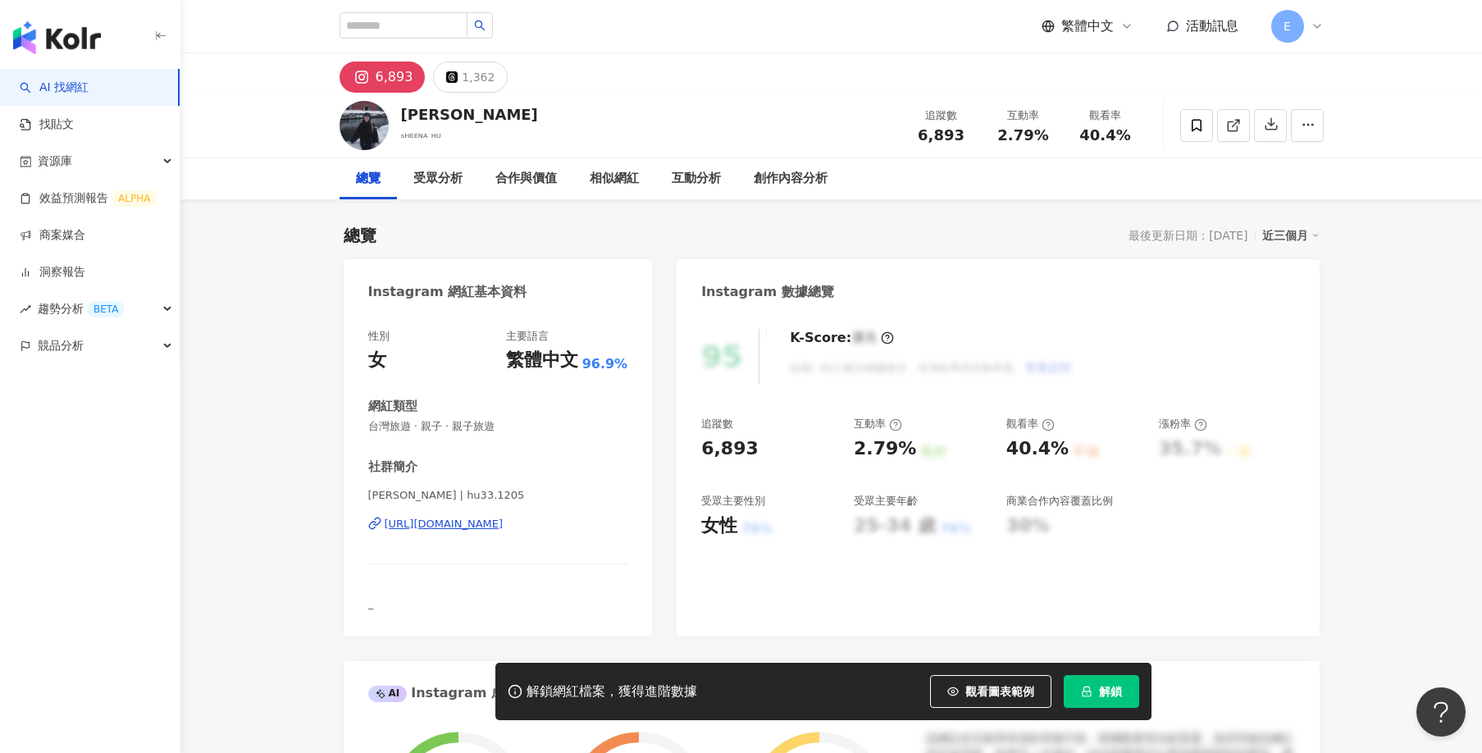
click at [476, 521] on div "https://www.instagram.com/hu33.1205/" at bounding box center [444, 524] width 119 height 15
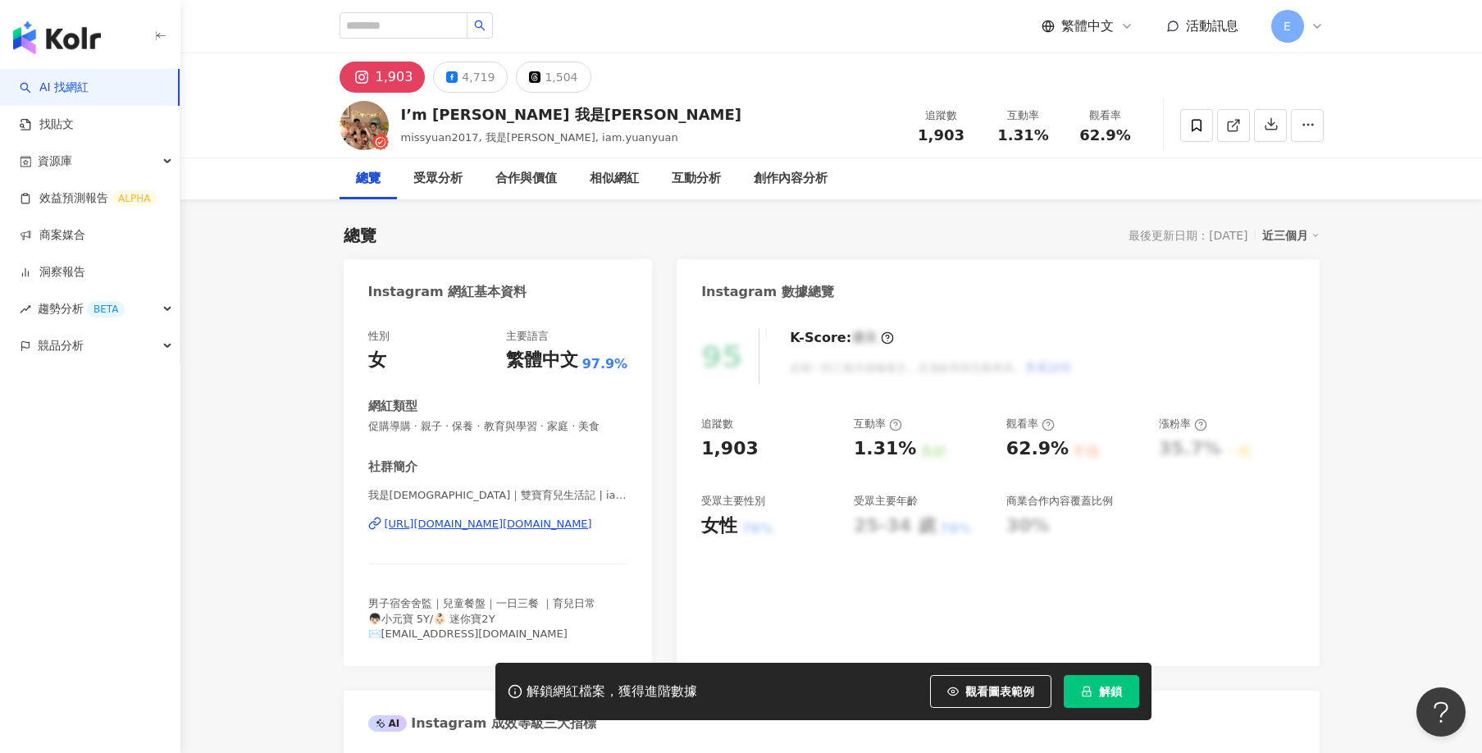
click at [505, 523] on div "https://www.instagram.com/iam.yuanyuan/" at bounding box center [488, 524] width 207 height 15
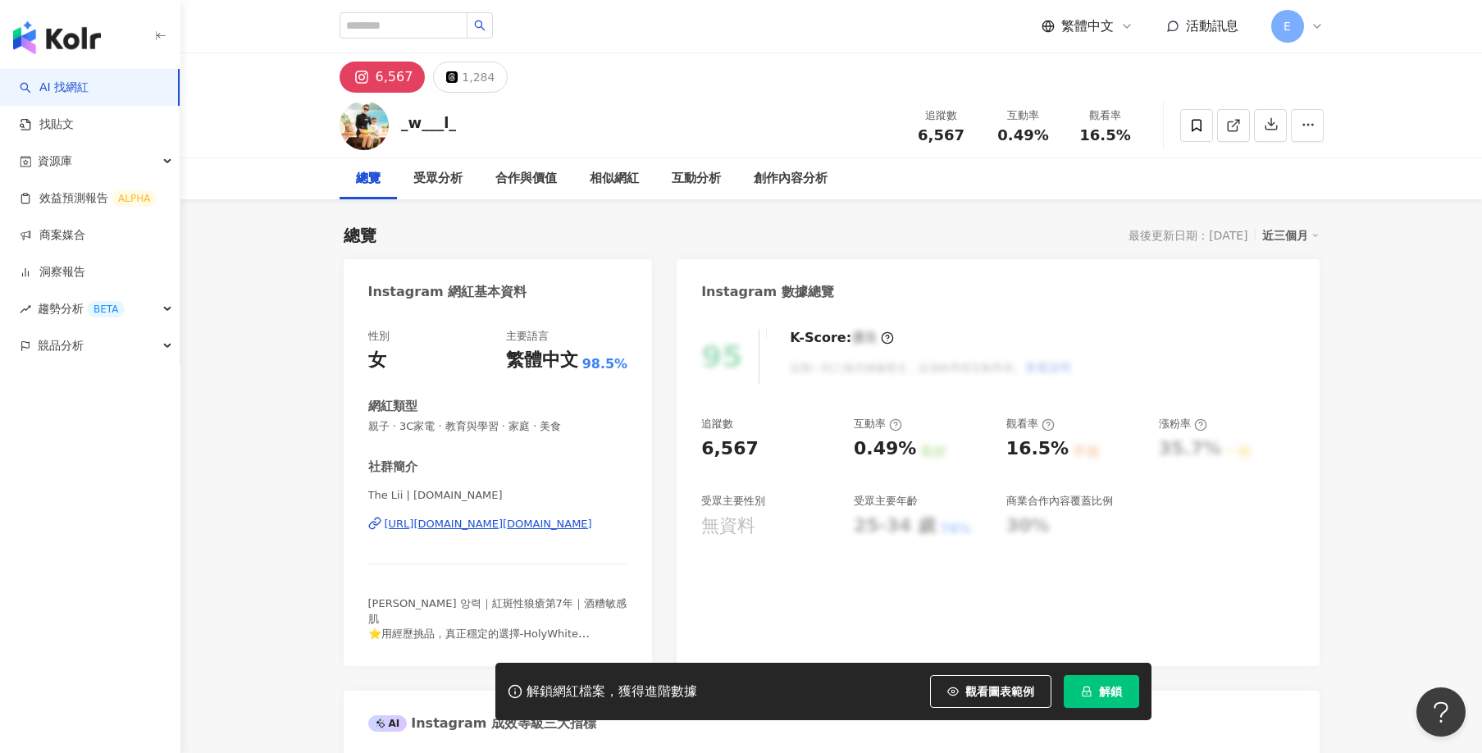
click at [500, 532] on div "The Lii | [DOMAIN_NAME] [URL][DOMAIN_NAME][DOMAIN_NAME]" at bounding box center [498, 536] width 260 height 96
click at [503, 527] on div "https://www.instagram.com/thelii.me/" at bounding box center [488, 524] width 207 height 15
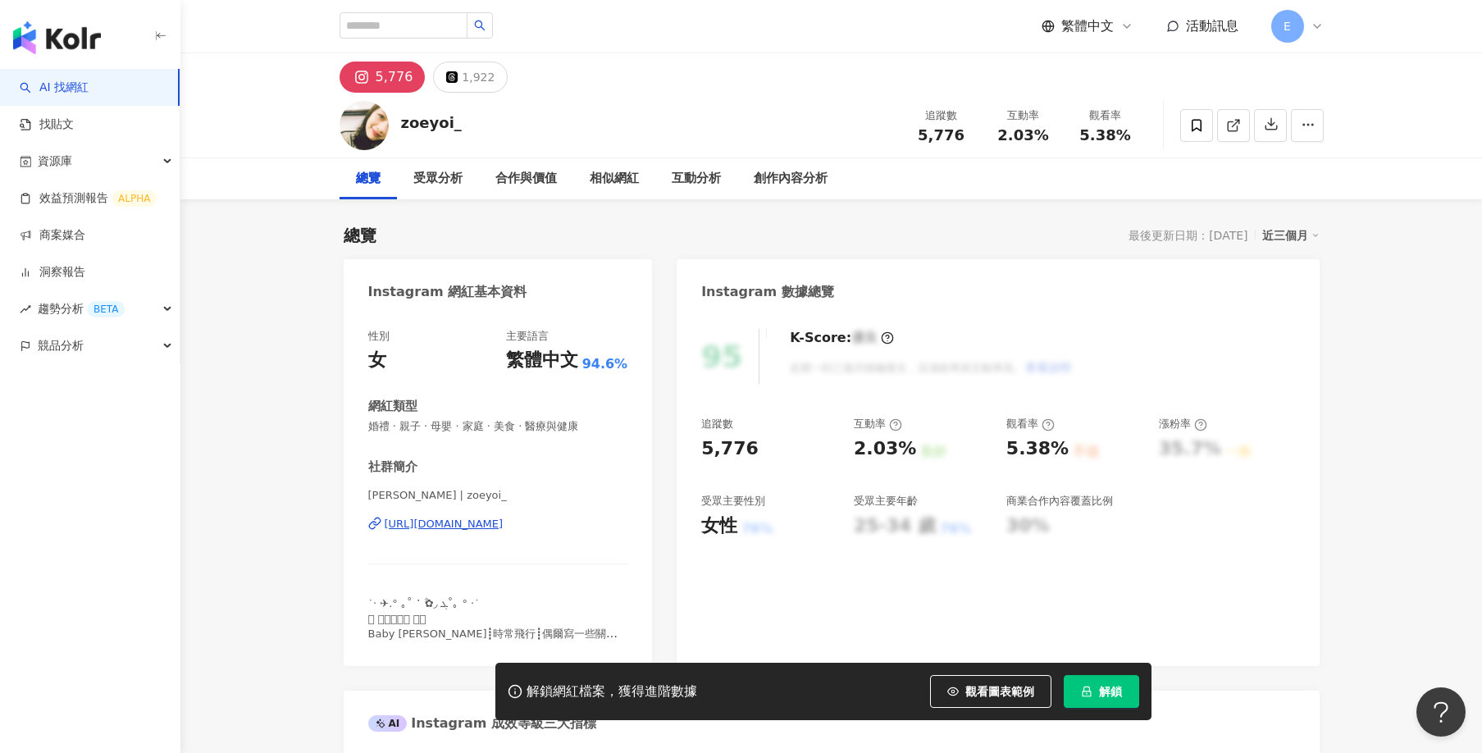
click at [501, 525] on div "[URL][DOMAIN_NAME]" at bounding box center [444, 524] width 119 height 15
click at [494, 523] on div "[URL][DOMAIN_NAME]" at bounding box center [444, 524] width 119 height 15
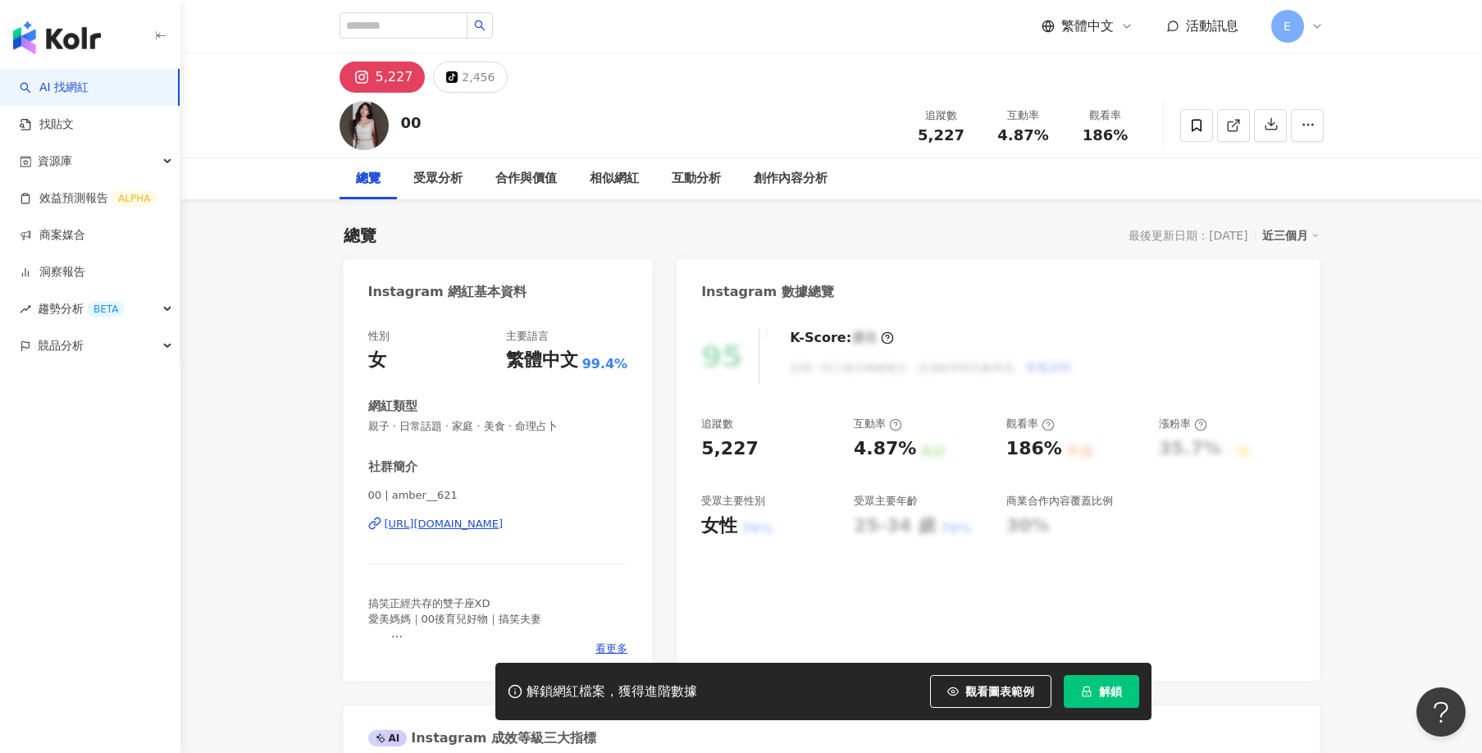
click at [467, 522] on div "https://www.instagram.com/amber__621/" at bounding box center [444, 524] width 119 height 15
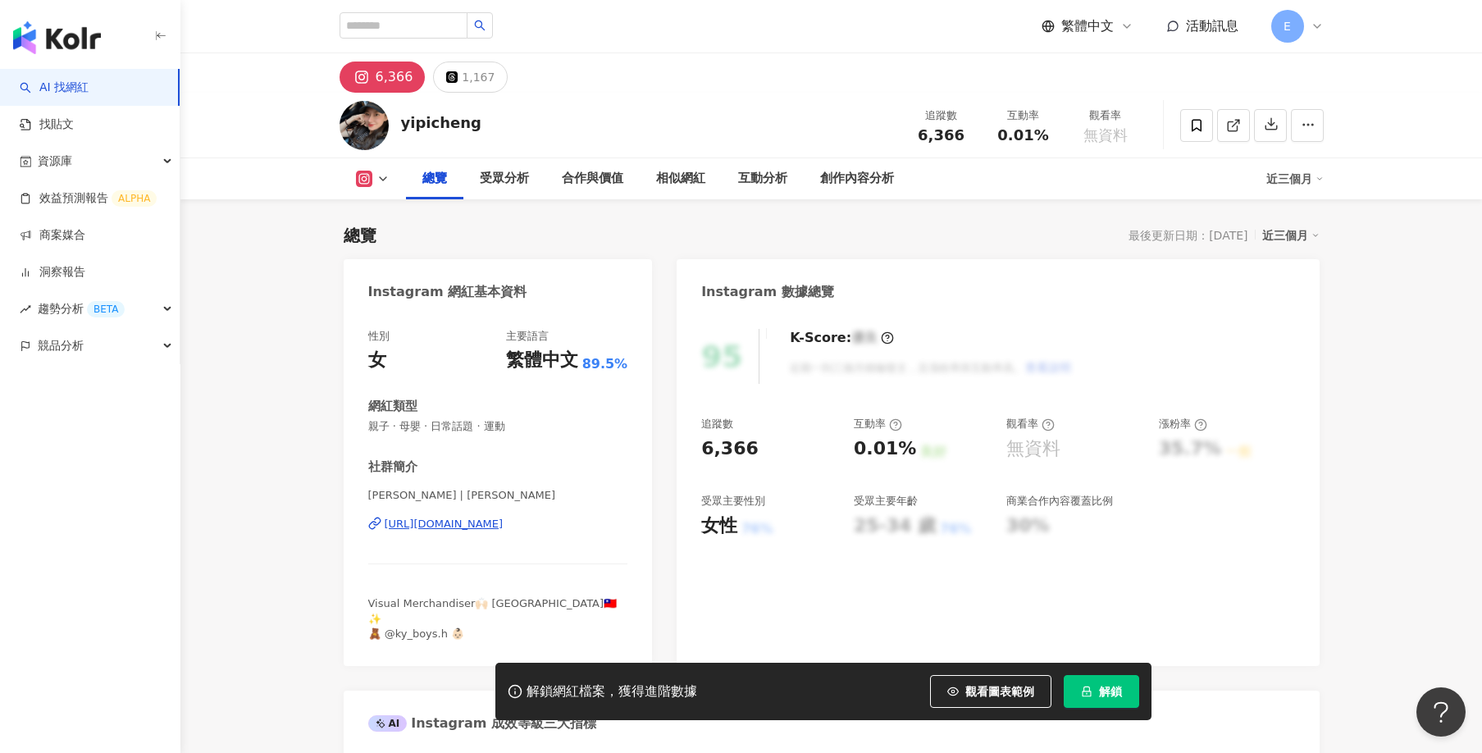
click at [504, 519] on div "https://www.instagram.com/yipicheng/" at bounding box center [444, 524] width 119 height 15
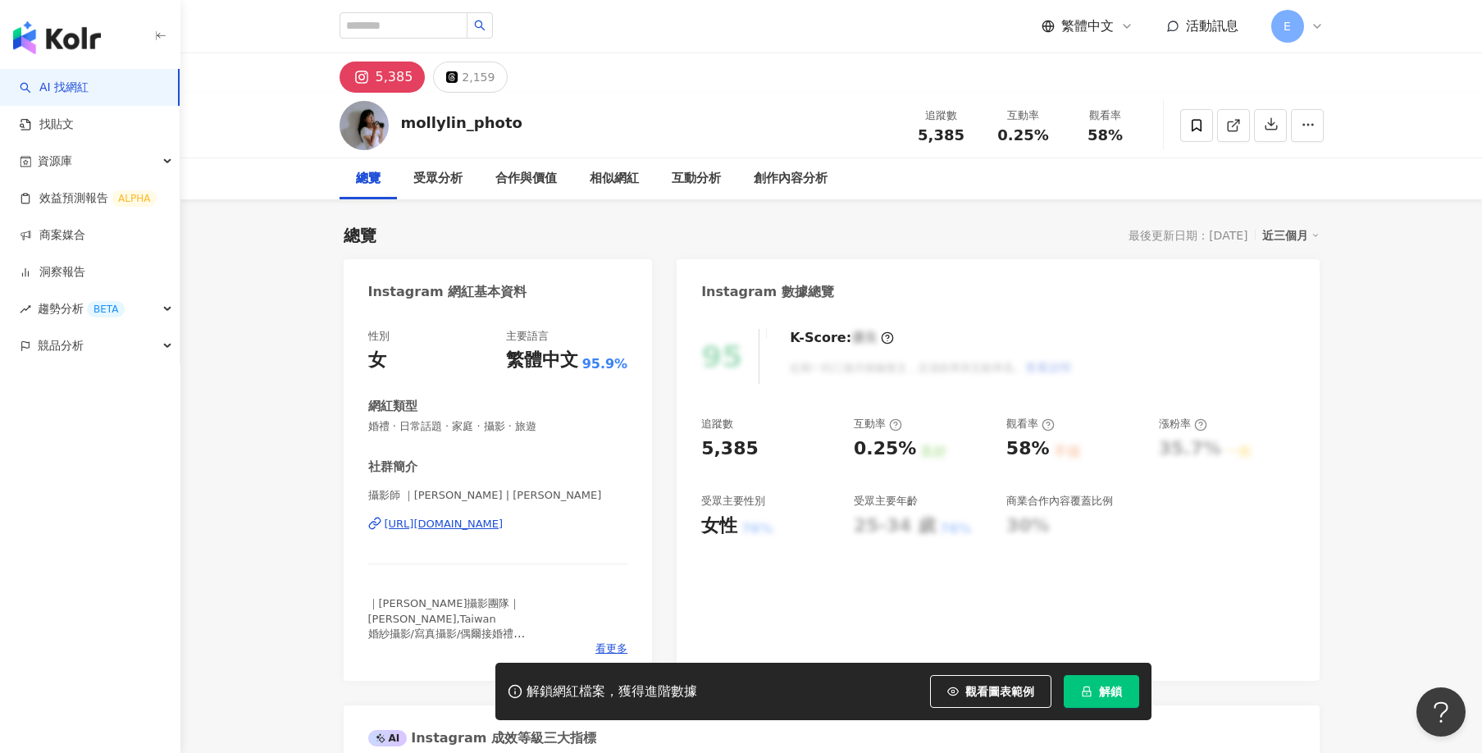
click at [504, 525] on div "https://www.instagram.com/mollylin_photo/" at bounding box center [444, 524] width 119 height 15
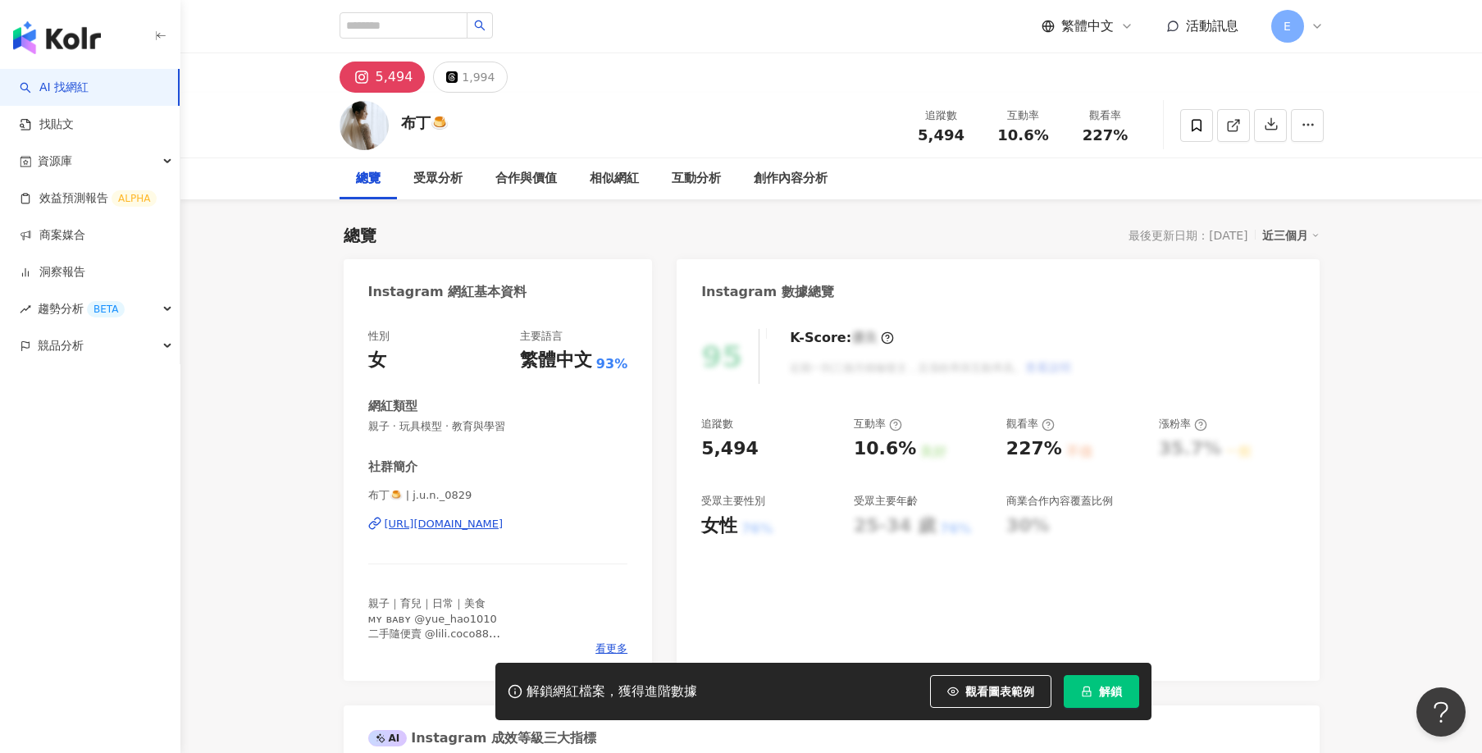
drag, startPoint x: 291, startPoint y: 352, endPoint x: 320, endPoint y: 385, distance: 44.2
click at [473, 525] on div "https://www.instagram.com/j.u.n._0829/" at bounding box center [444, 524] width 119 height 15
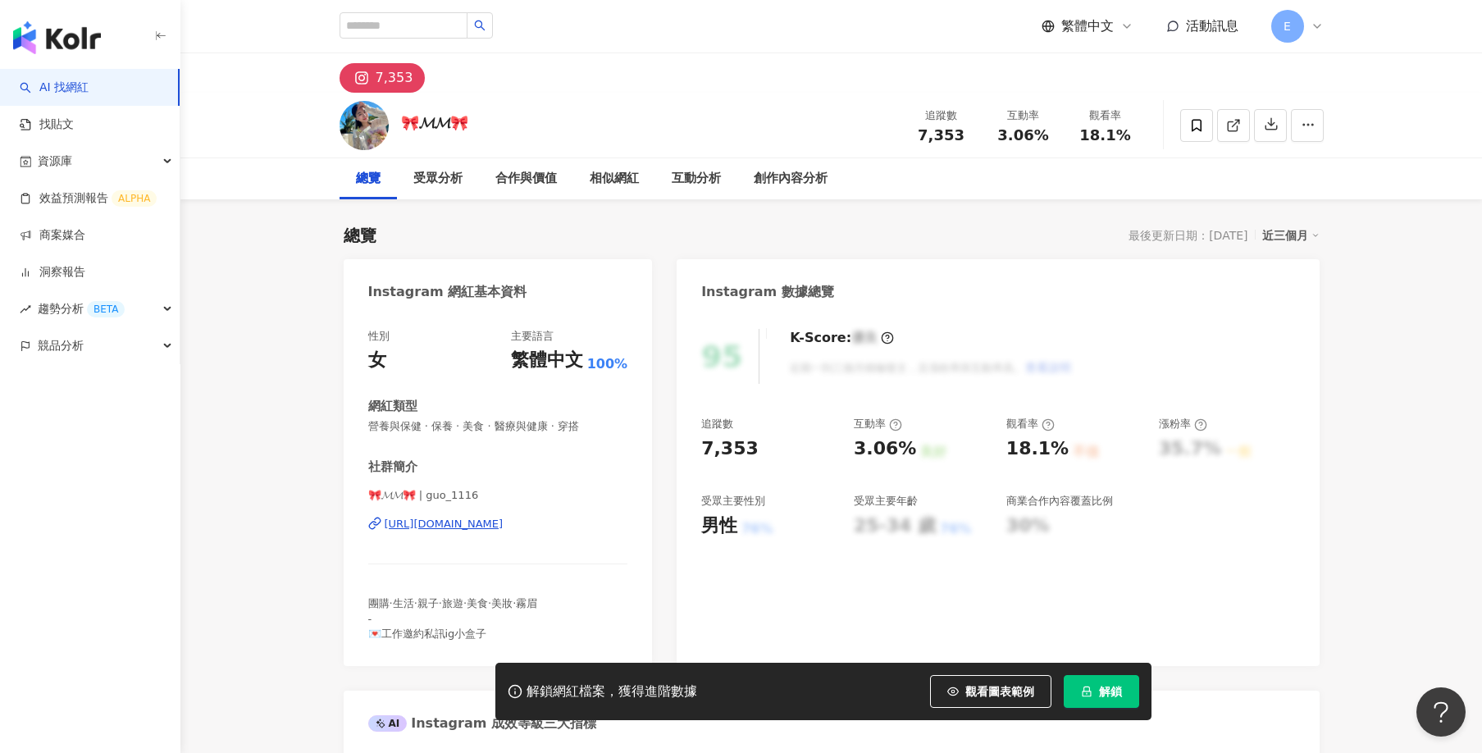
click at [499, 528] on div "[URL][DOMAIN_NAME]" at bounding box center [444, 524] width 119 height 15
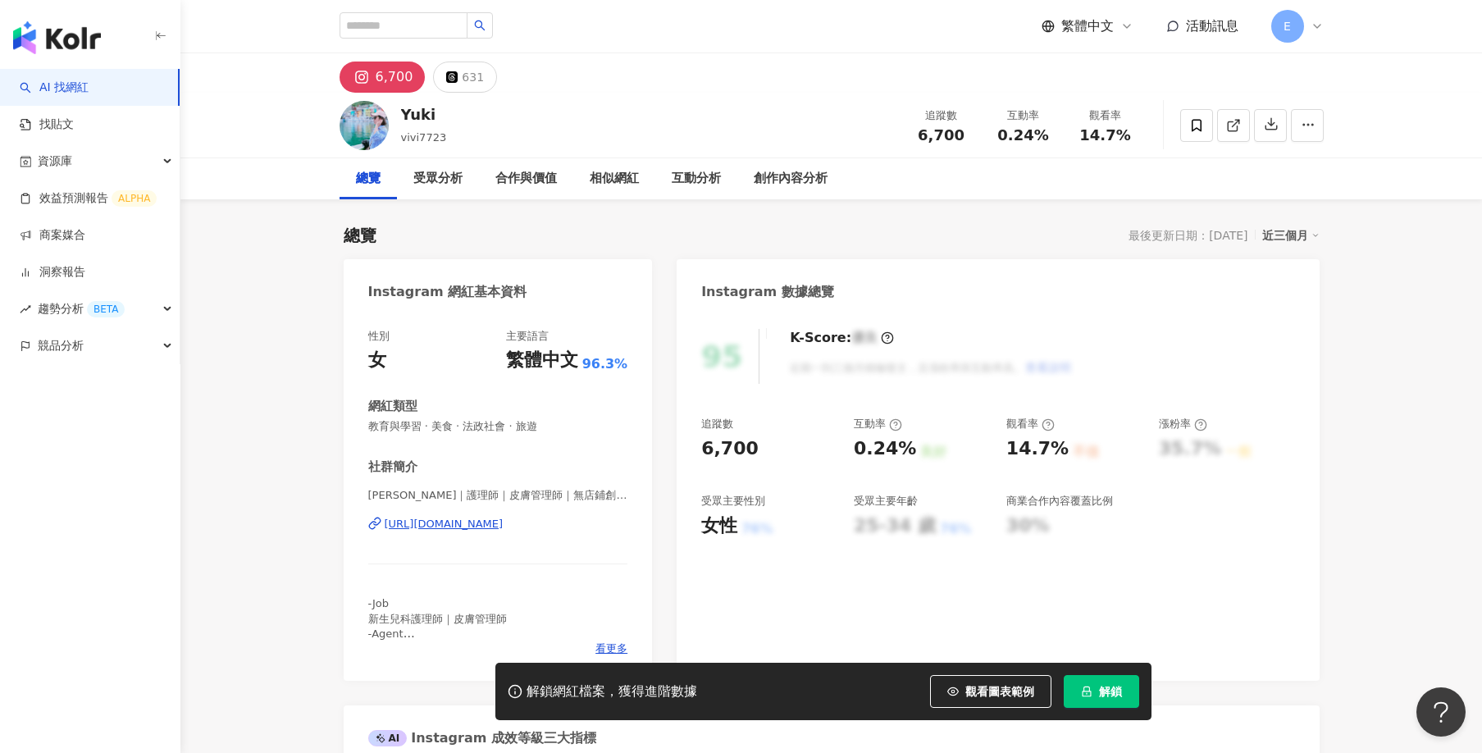
click at [504, 530] on div "https://www.instagram.com/vivi772320/" at bounding box center [444, 524] width 119 height 15
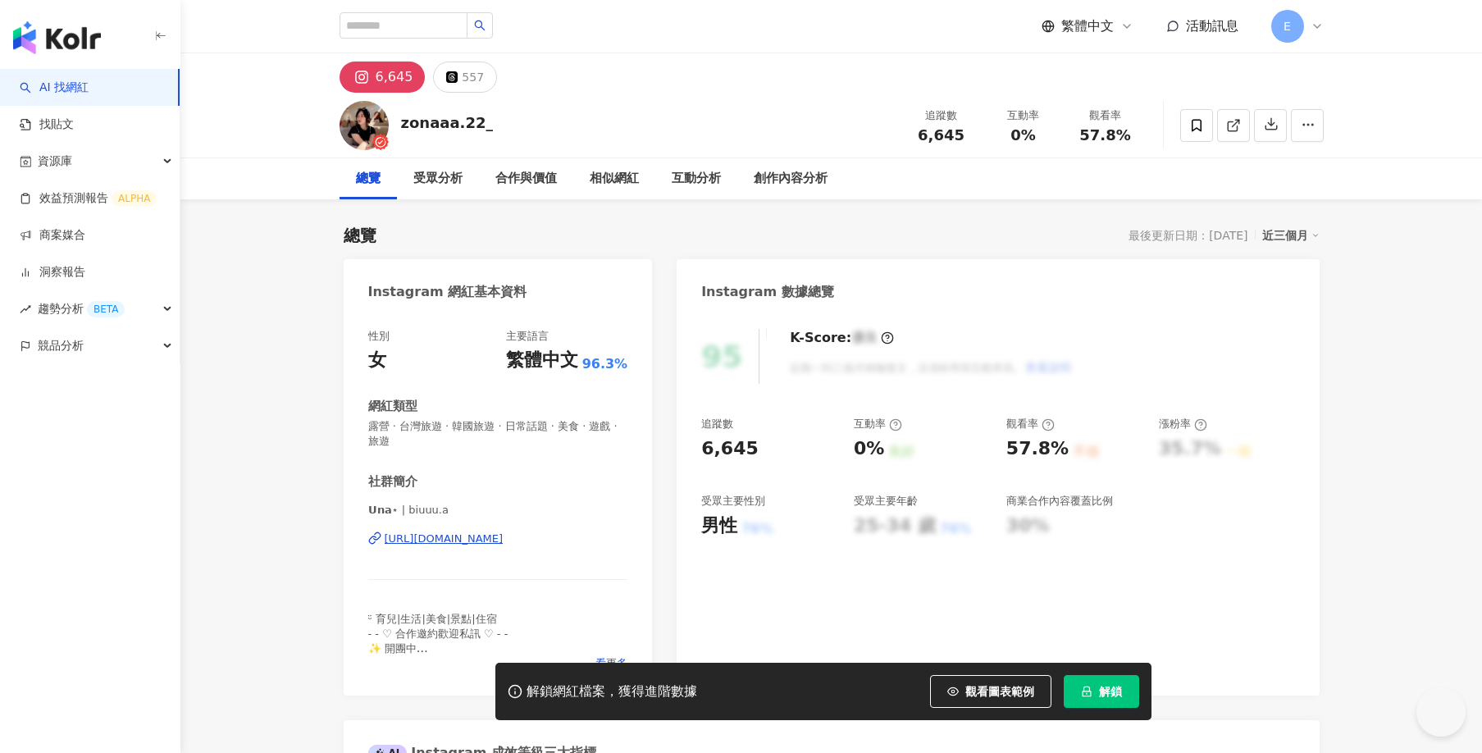
click at [485, 540] on div "[URL][DOMAIN_NAME]" at bounding box center [444, 538] width 119 height 15
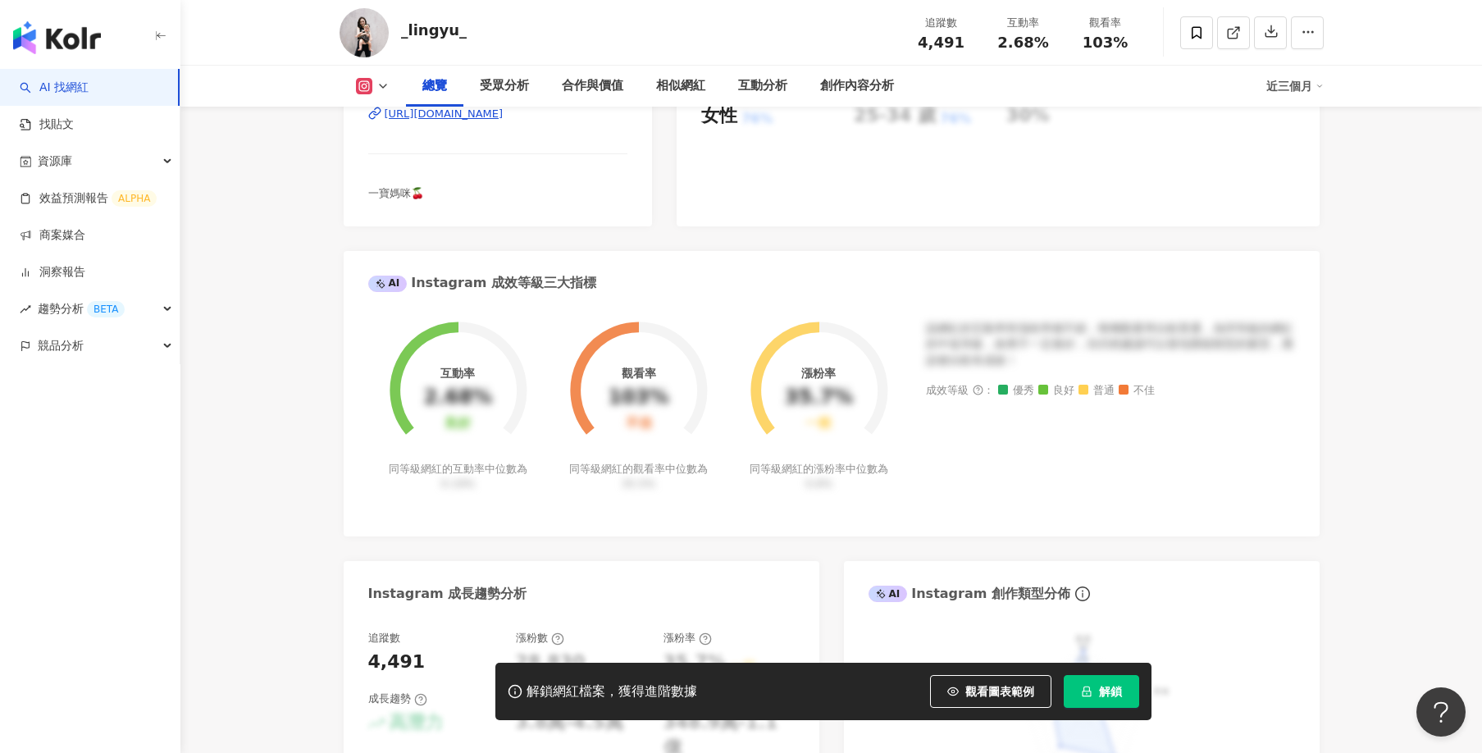
scroll to position [820, 0]
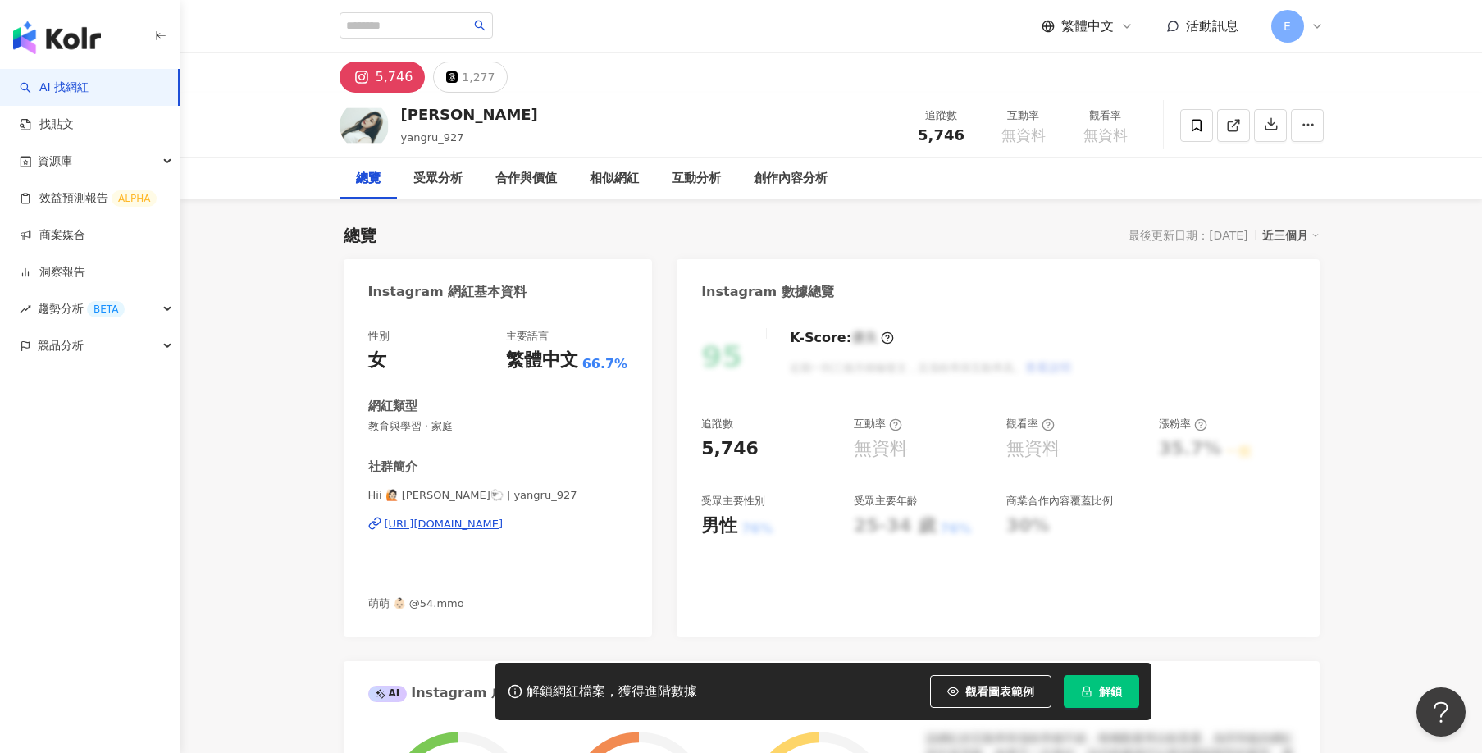
click at [504, 524] on div "https://www.instagram.com/yangru_927/" at bounding box center [444, 524] width 119 height 15
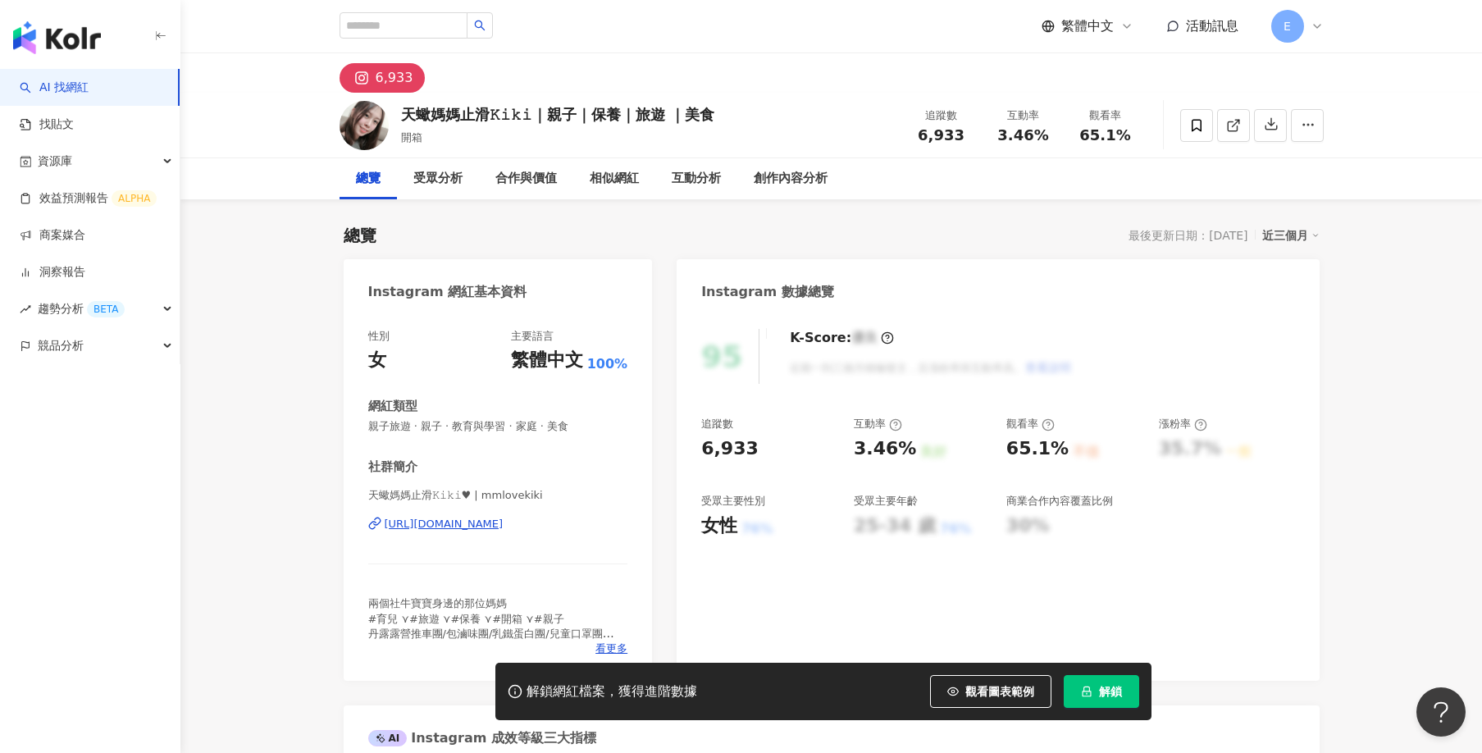
click at [504, 526] on div "[URL][DOMAIN_NAME]" at bounding box center [444, 524] width 119 height 15
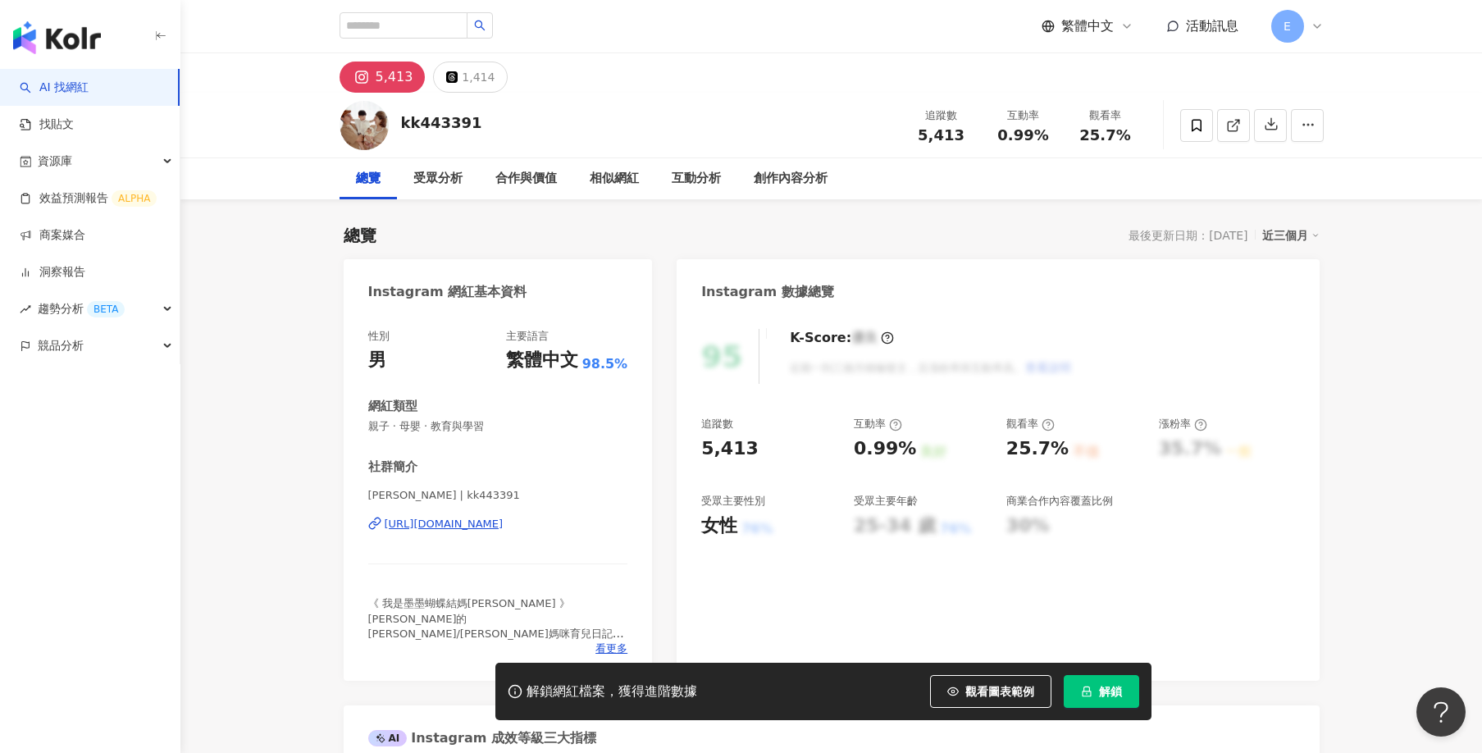
click at [499, 522] on div "https://www.instagram.com/kk443391/" at bounding box center [444, 524] width 119 height 15
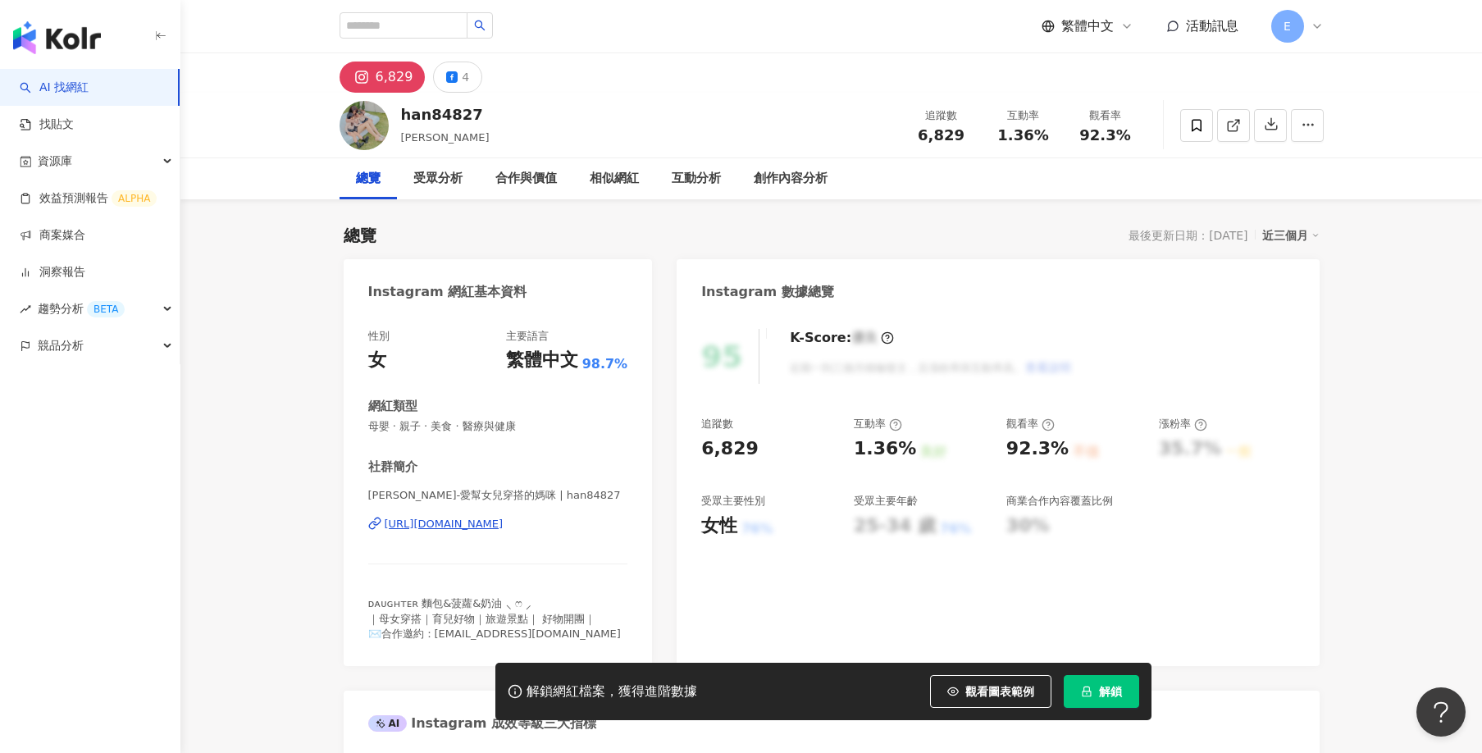
click at [504, 520] on div "https://www.instagram.com/han84827/" at bounding box center [444, 524] width 119 height 15
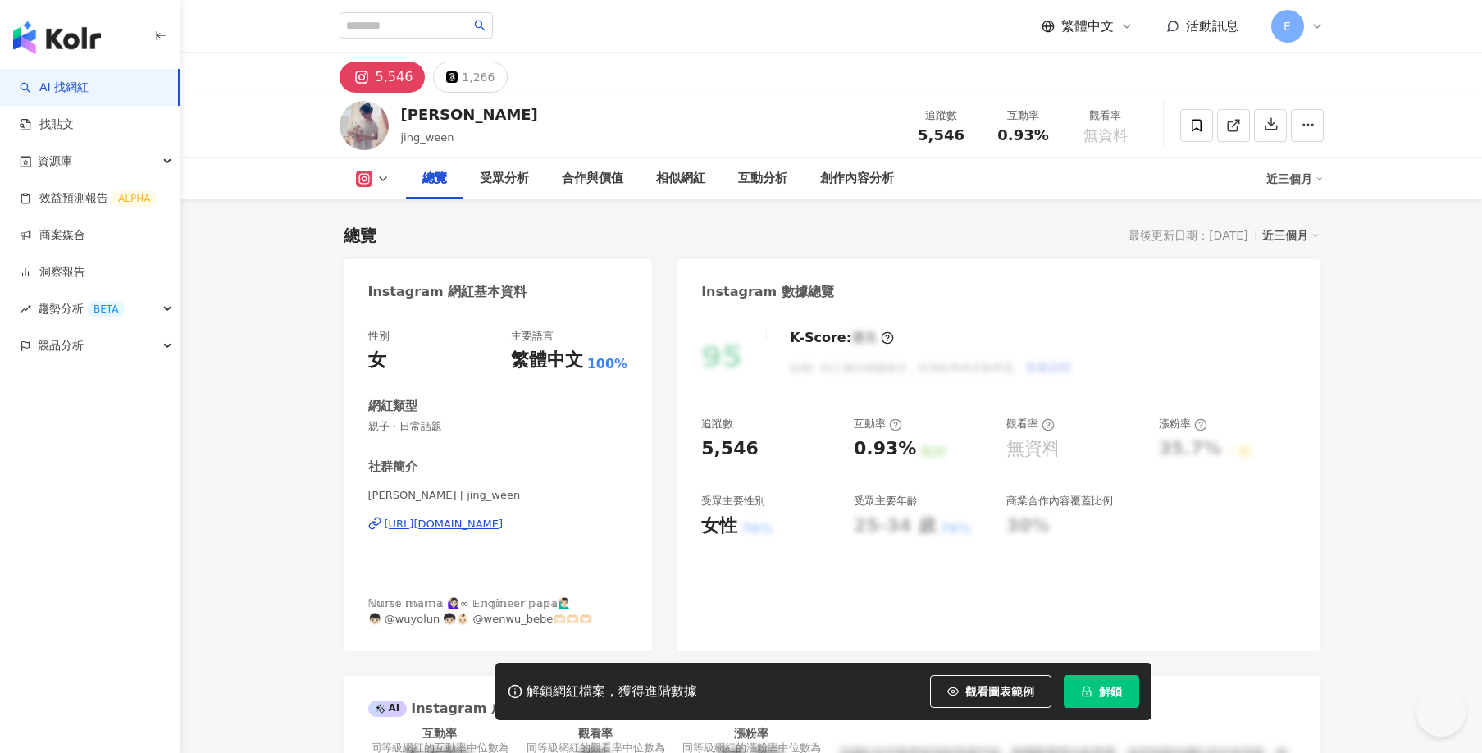
click at [563, 282] on div "Instagram 網紅基本資料" at bounding box center [498, 285] width 309 height 53
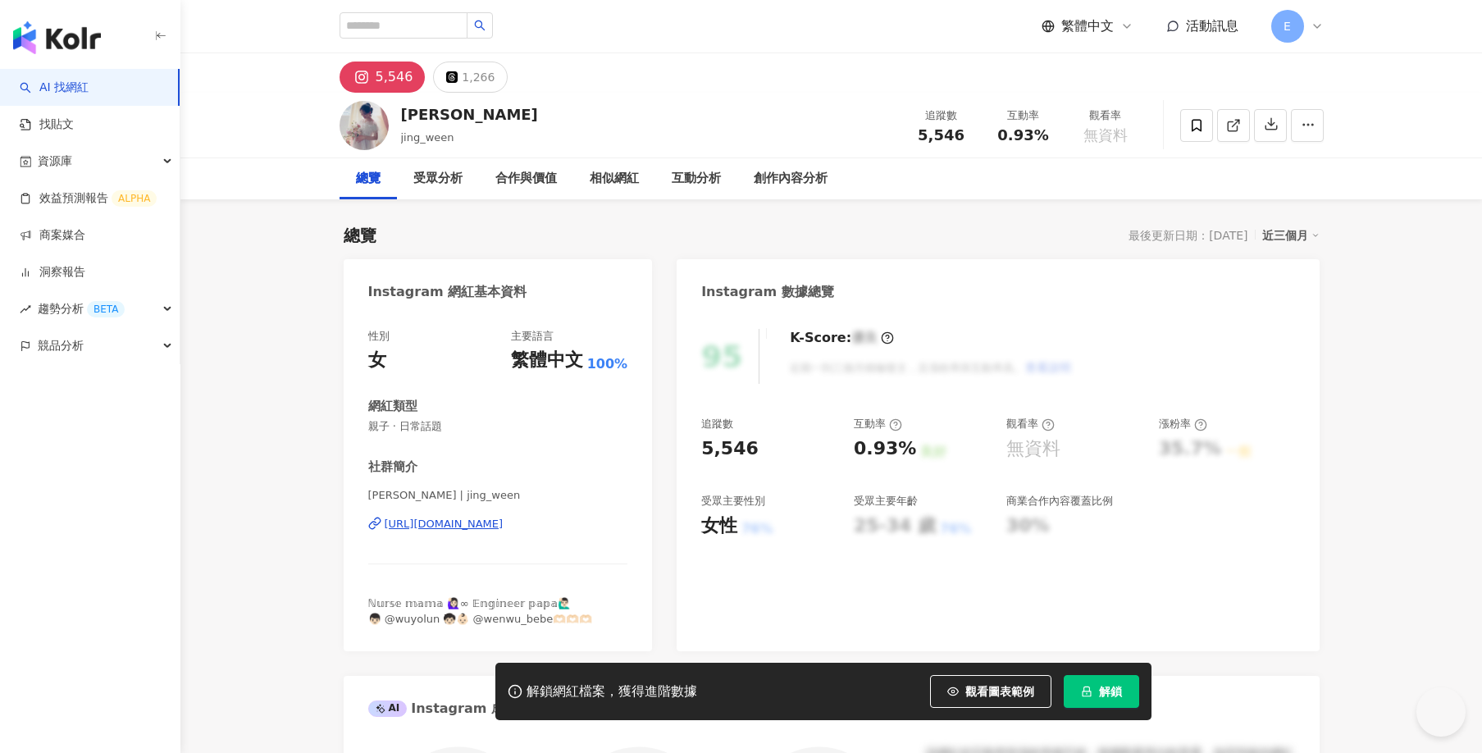
scroll to position [246, 0]
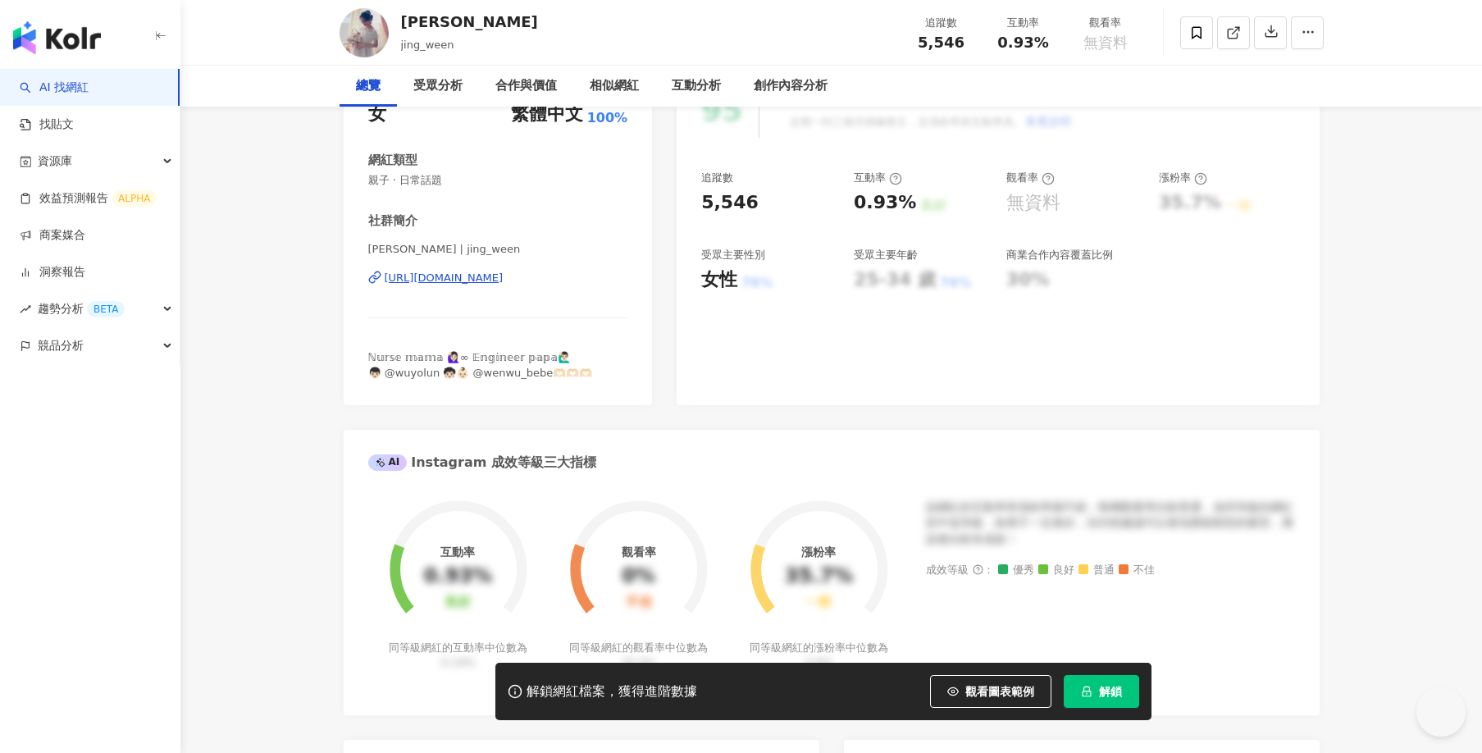
click at [504, 282] on div "https://www.instagram.com/jing_ween/" at bounding box center [444, 278] width 119 height 15
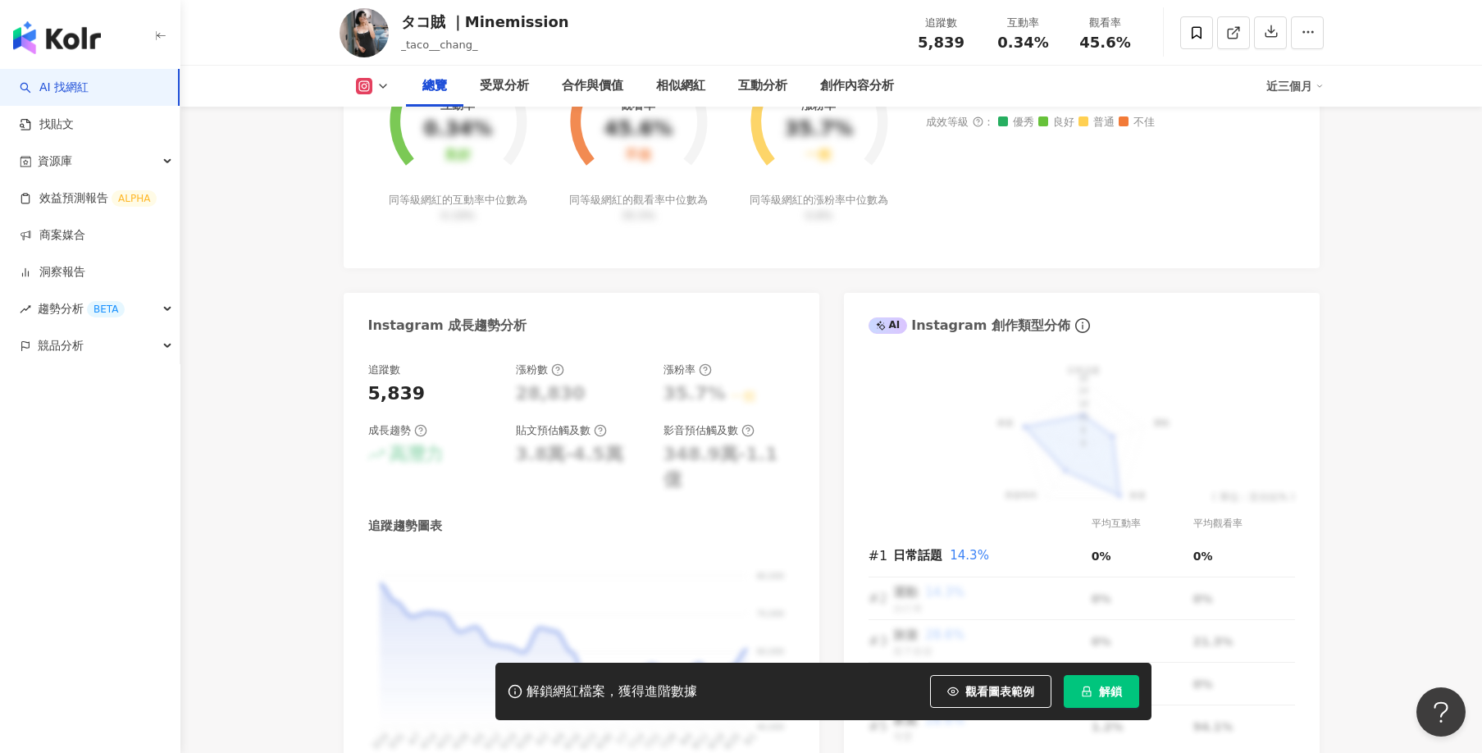
scroll to position [246, 0]
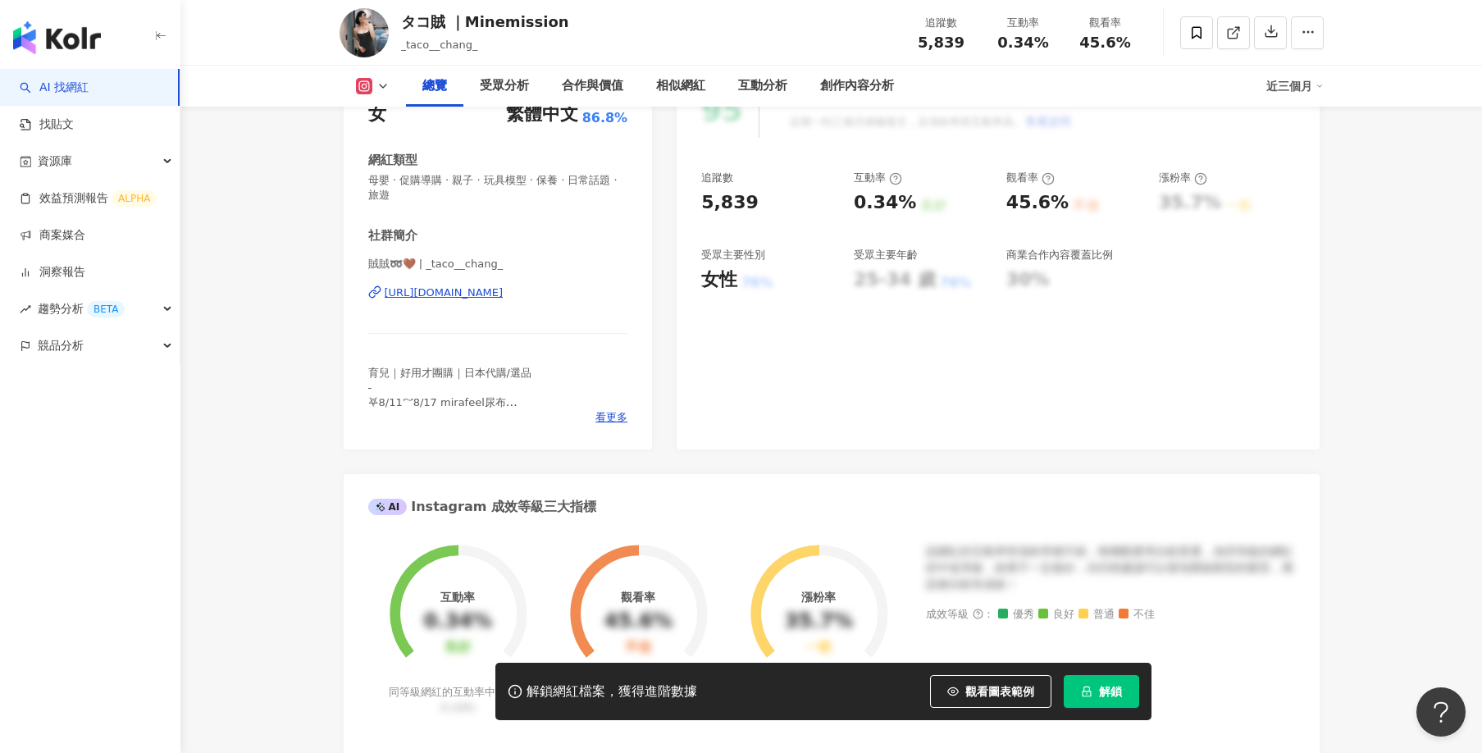
click at [425, 288] on div "[URL][DOMAIN_NAME]" at bounding box center [444, 292] width 119 height 15
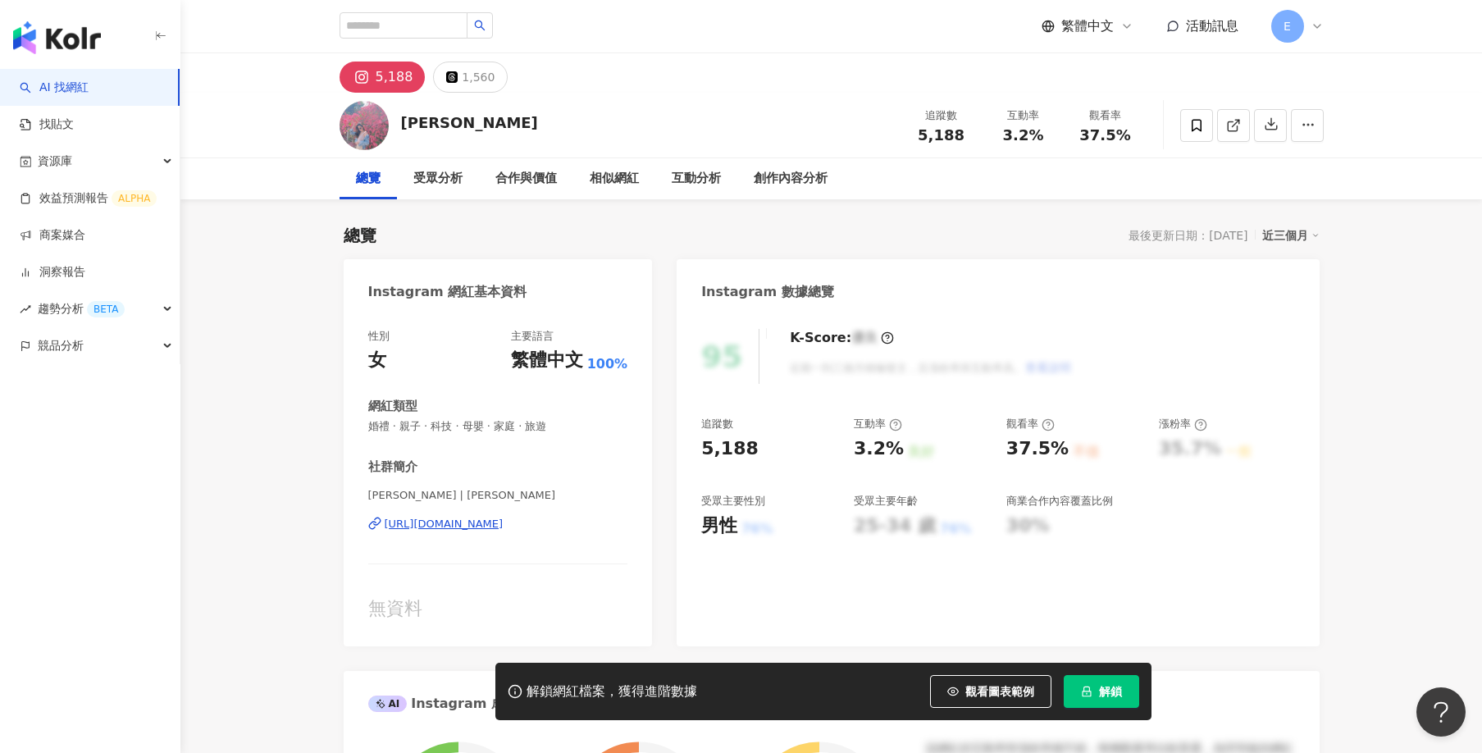
drag, startPoint x: 758, startPoint y: 89, endPoint x: 755, endPoint y: 104, distance: 15.0
click at [501, 522] on div "https://www.instagram.com/yizhenmaygo/" at bounding box center [444, 524] width 119 height 15
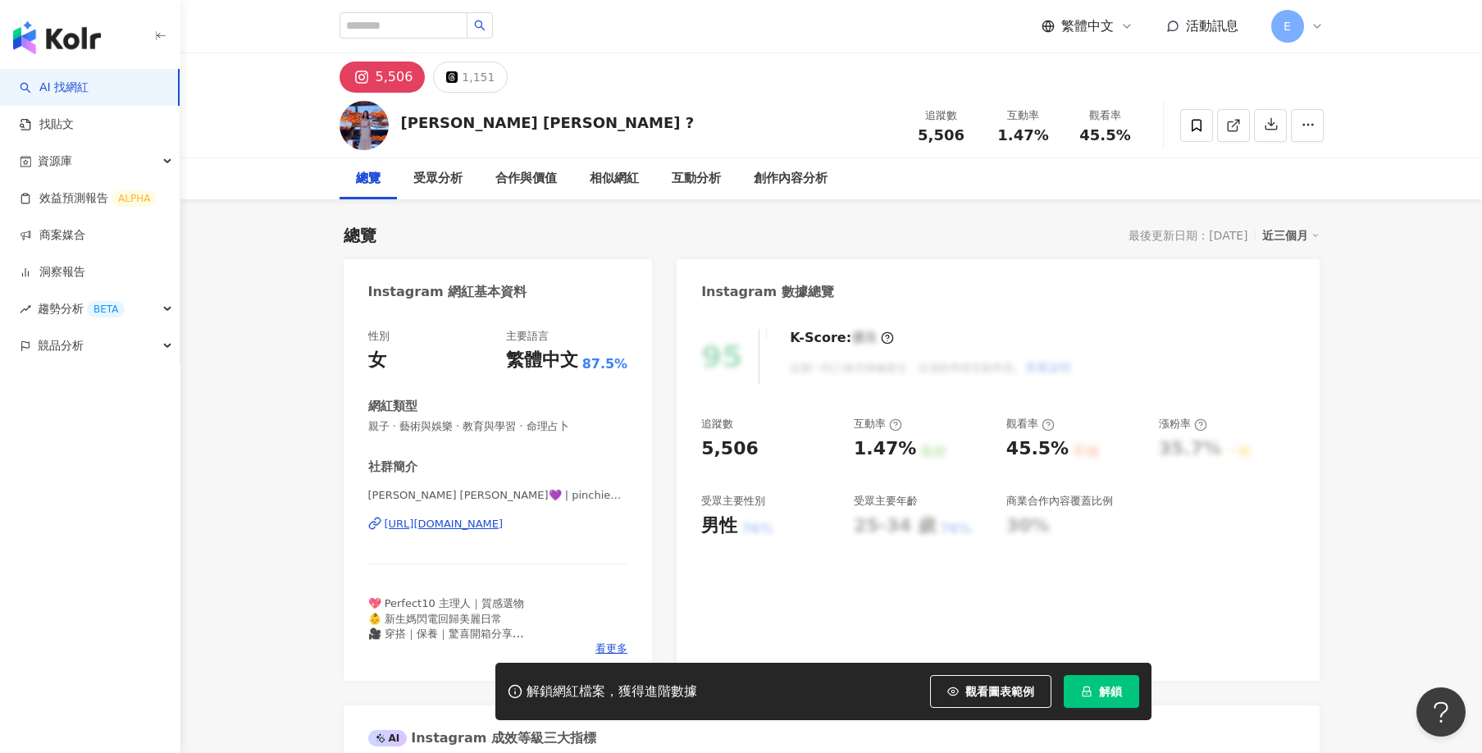
drag, startPoint x: 540, startPoint y: 507, endPoint x: 544, endPoint y: 519, distance: 13.0
click at [504, 519] on div "https://www.instagram.com/pinchieh_lee/" at bounding box center [444, 524] width 119 height 15
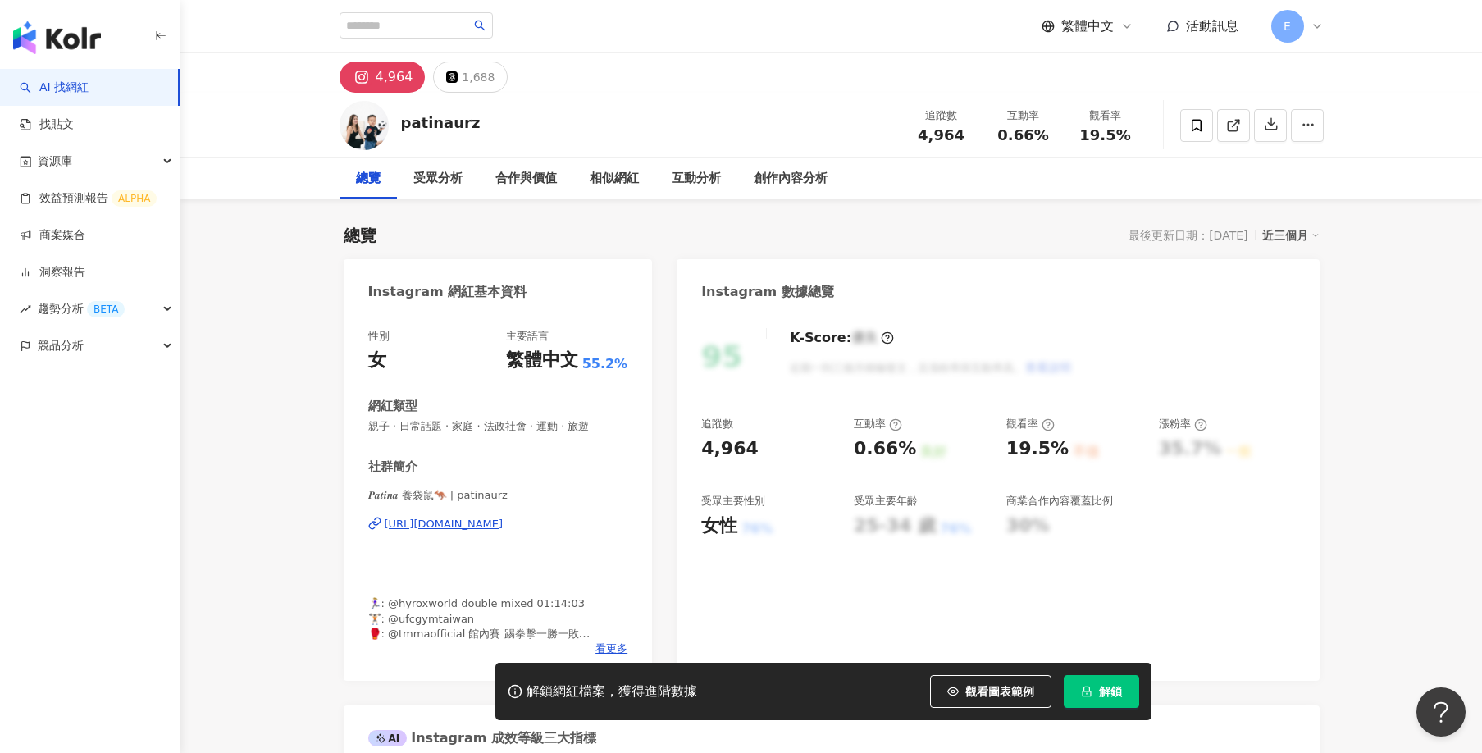
click at [504, 522] on div "https://www.instagram.com/patinaurz/" at bounding box center [444, 524] width 119 height 15
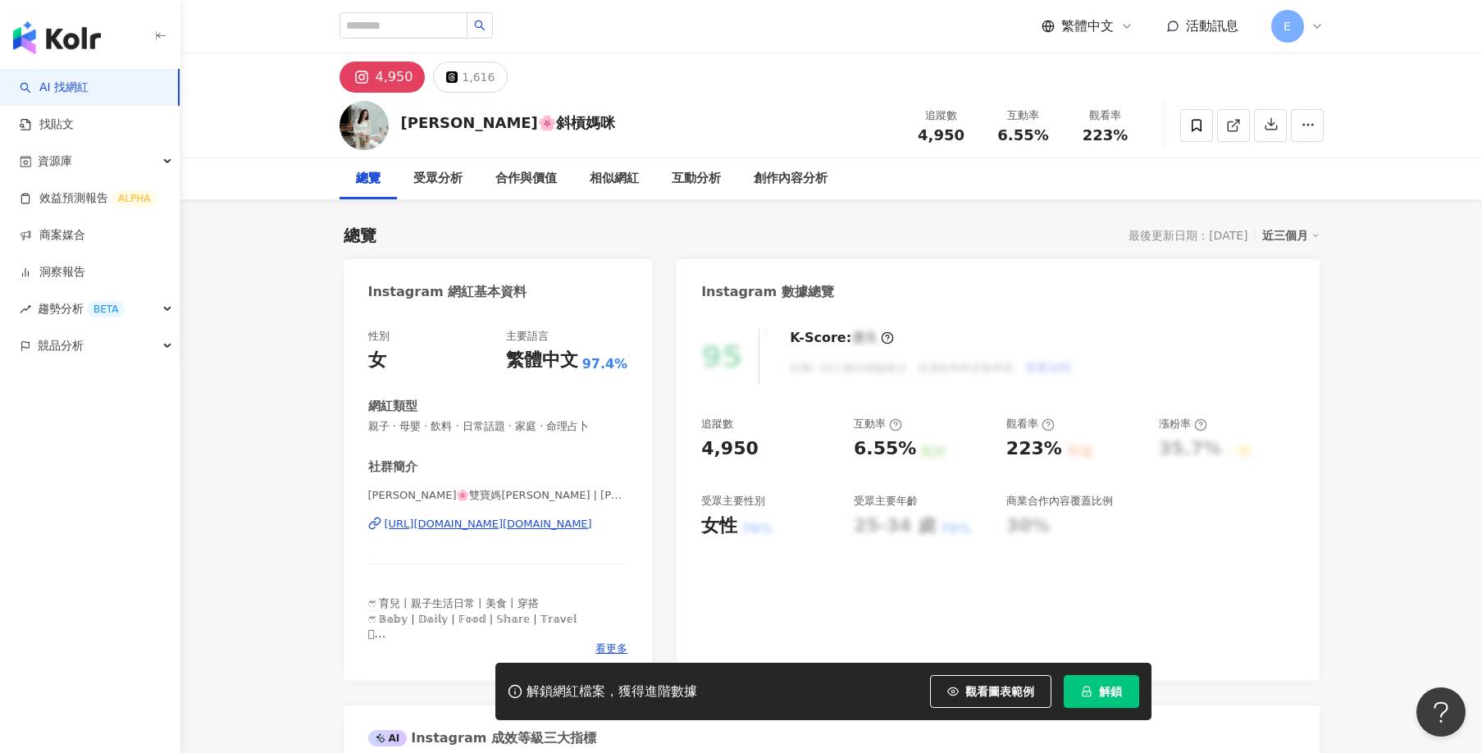
click at [519, 522] on div "https://www.instagram.com/doris.ruru/" at bounding box center [488, 524] width 207 height 15
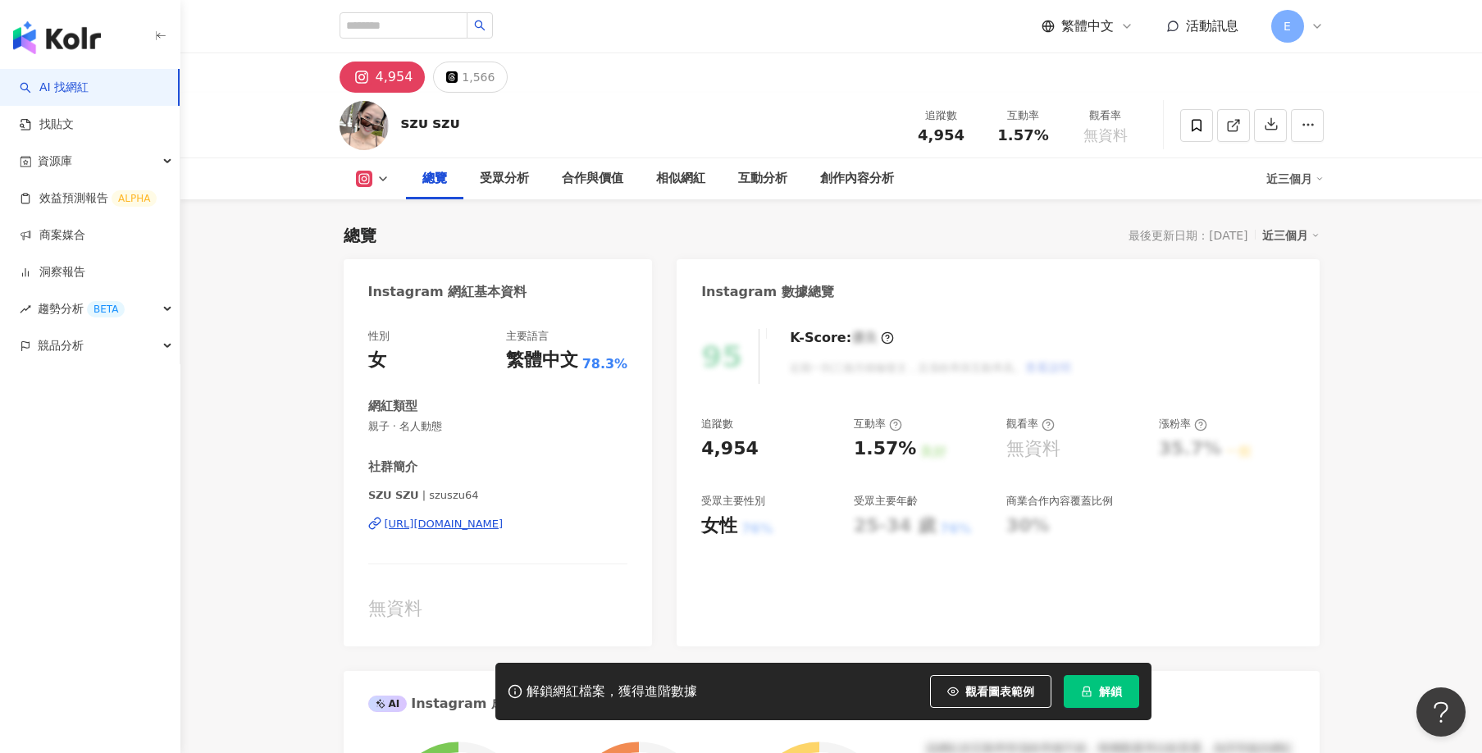
drag, startPoint x: 1440, startPoint y: 481, endPoint x: 503, endPoint y: 500, distance: 937.5
click at [504, 524] on div "https://www.instagram.com/szuszu64/" at bounding box center [444, 524] width 119 height 15
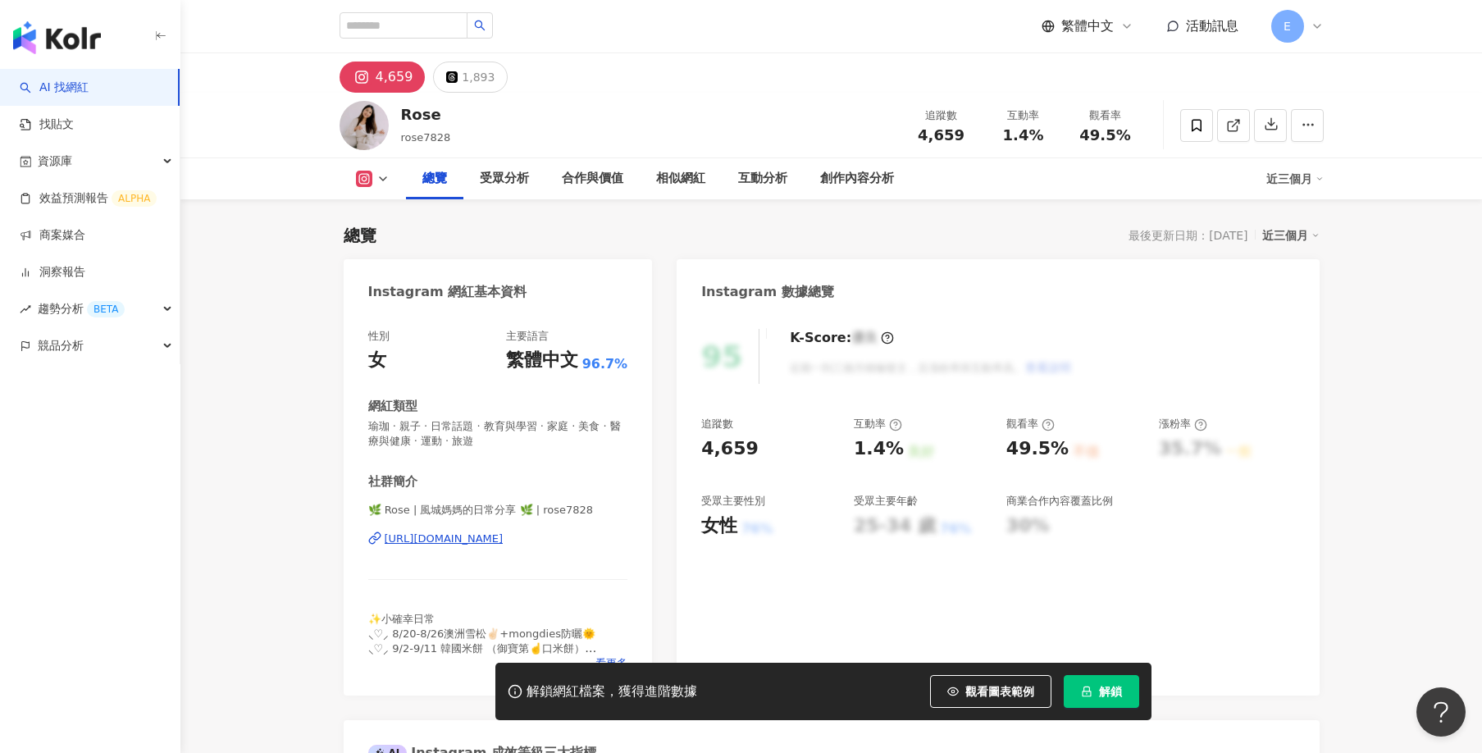
click at [504, 539] on div "[URL][DOMAIN_NAME]" at bounding box center [444, 538] width 119 height 15
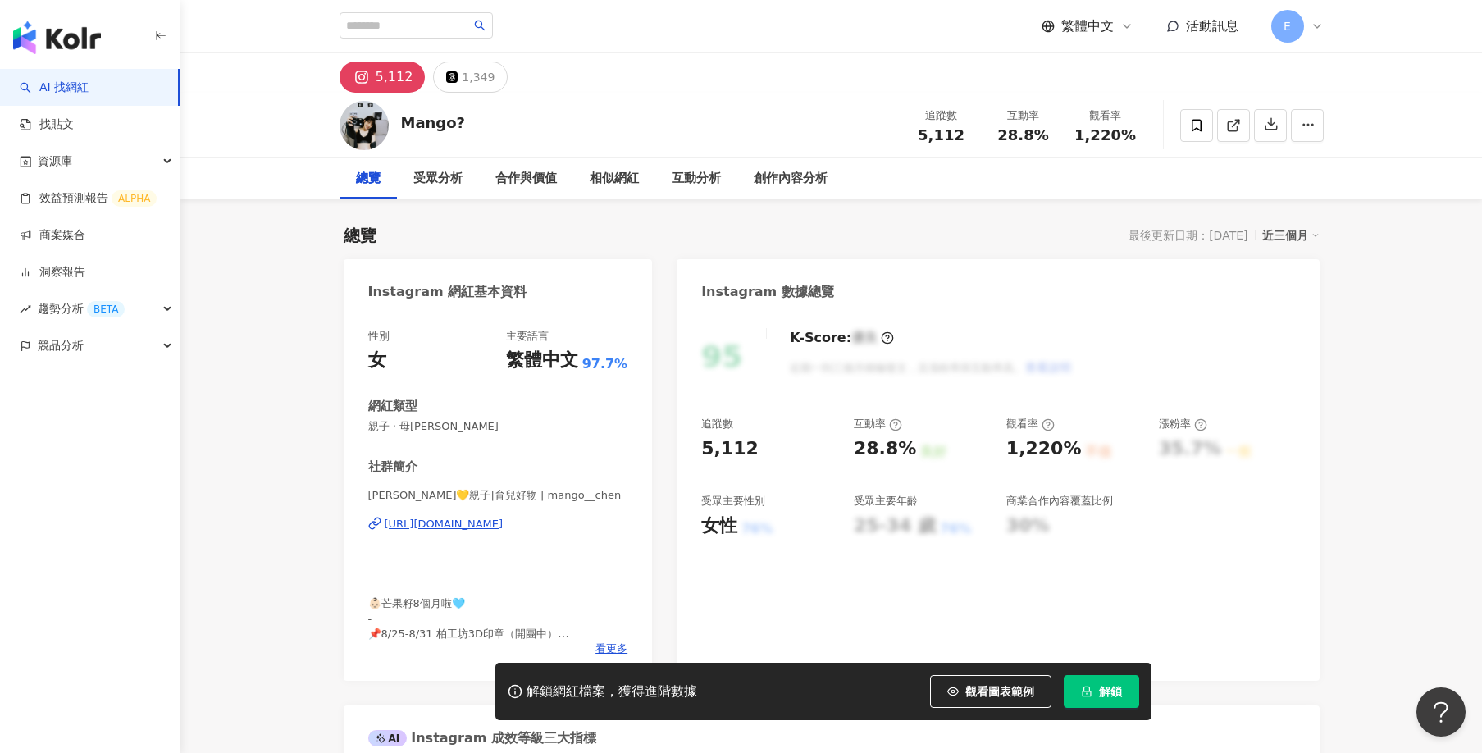
click at [494, 527] on div "https://www.instagram.com/mango__chen/" at bounding box center [444, 524] width 119 height 15
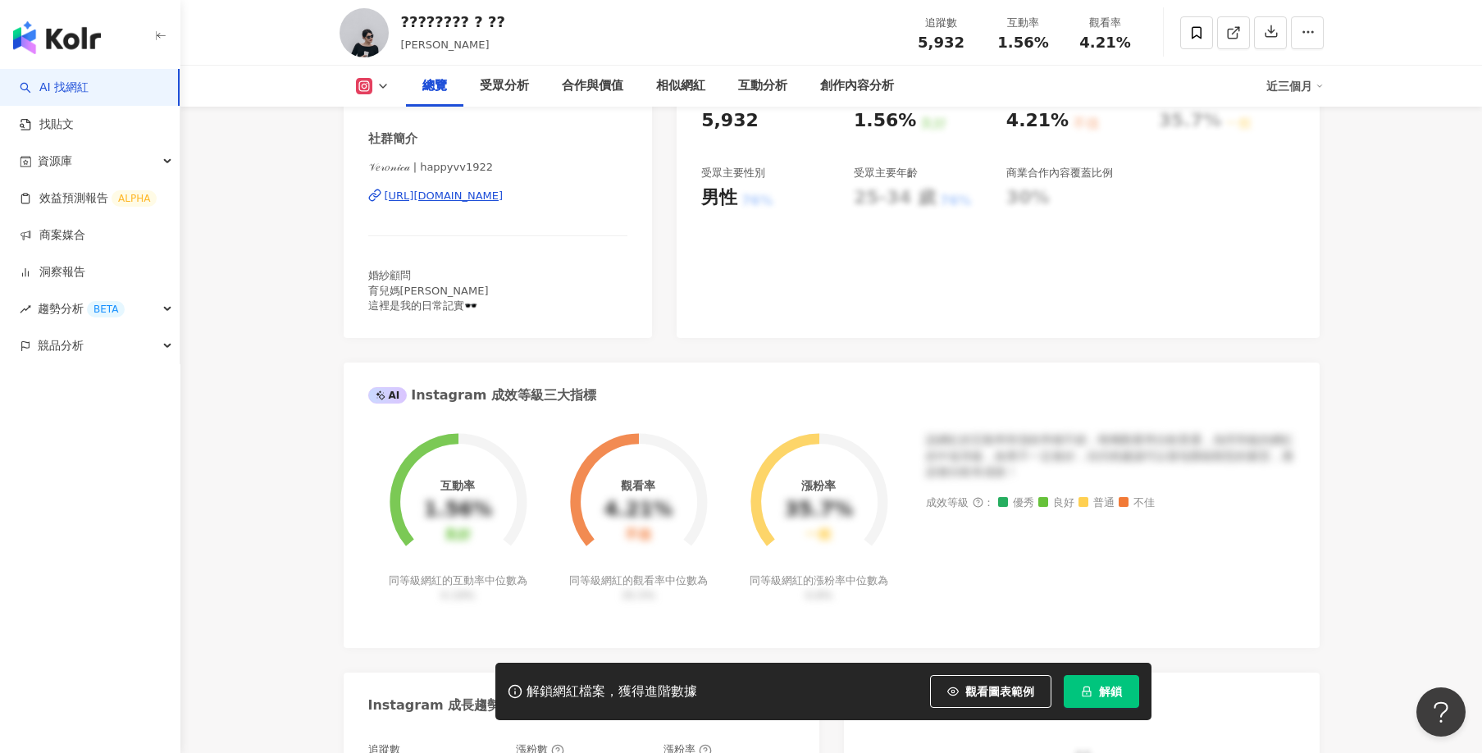
scroll to position [327, 0]
click at [461, 204] on div "https://www.instagram.com/happyvv1922/" at bounding box center [444, 196] width 119 height 15
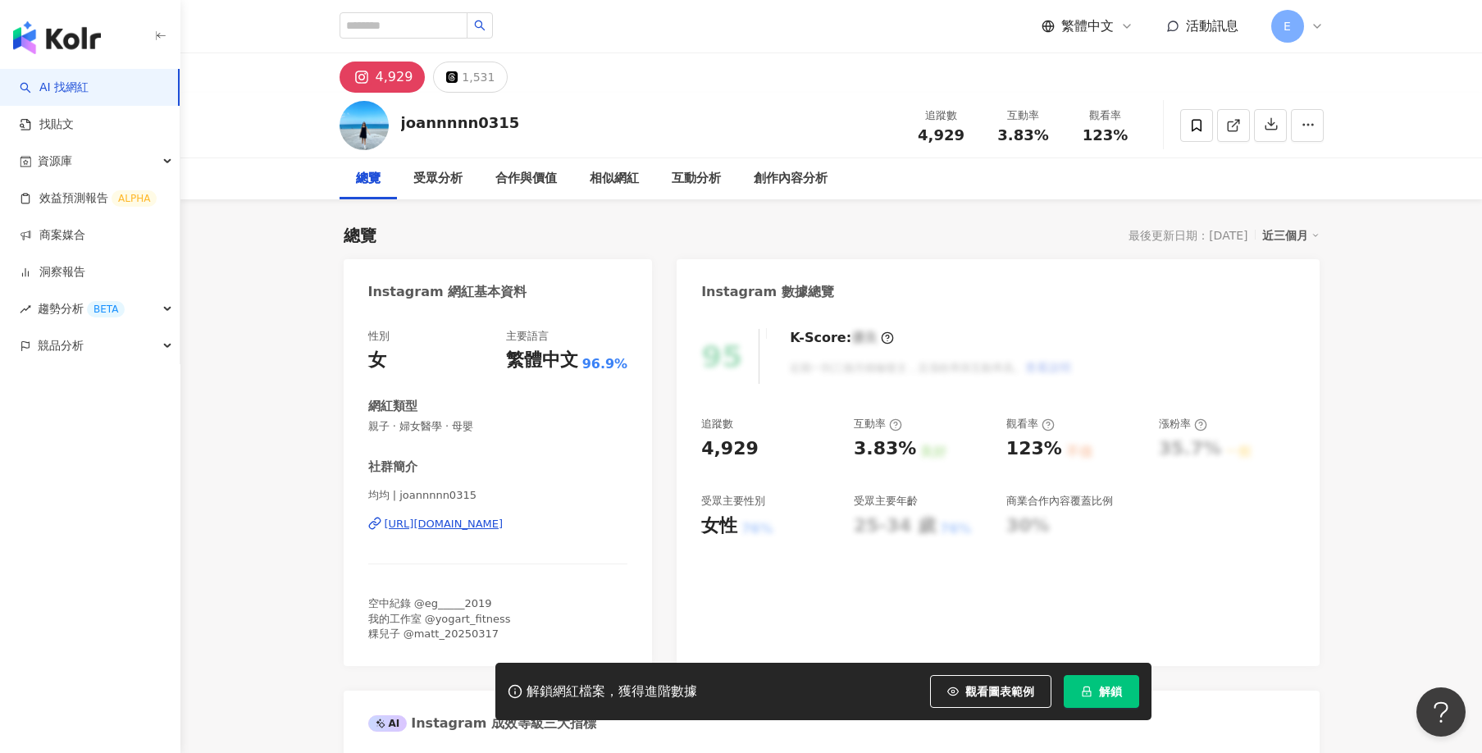
click at [481, 522] on div "https://www.instagram.com/joannnnn0315/" at bounding box center [444, 524] width 119 height 15
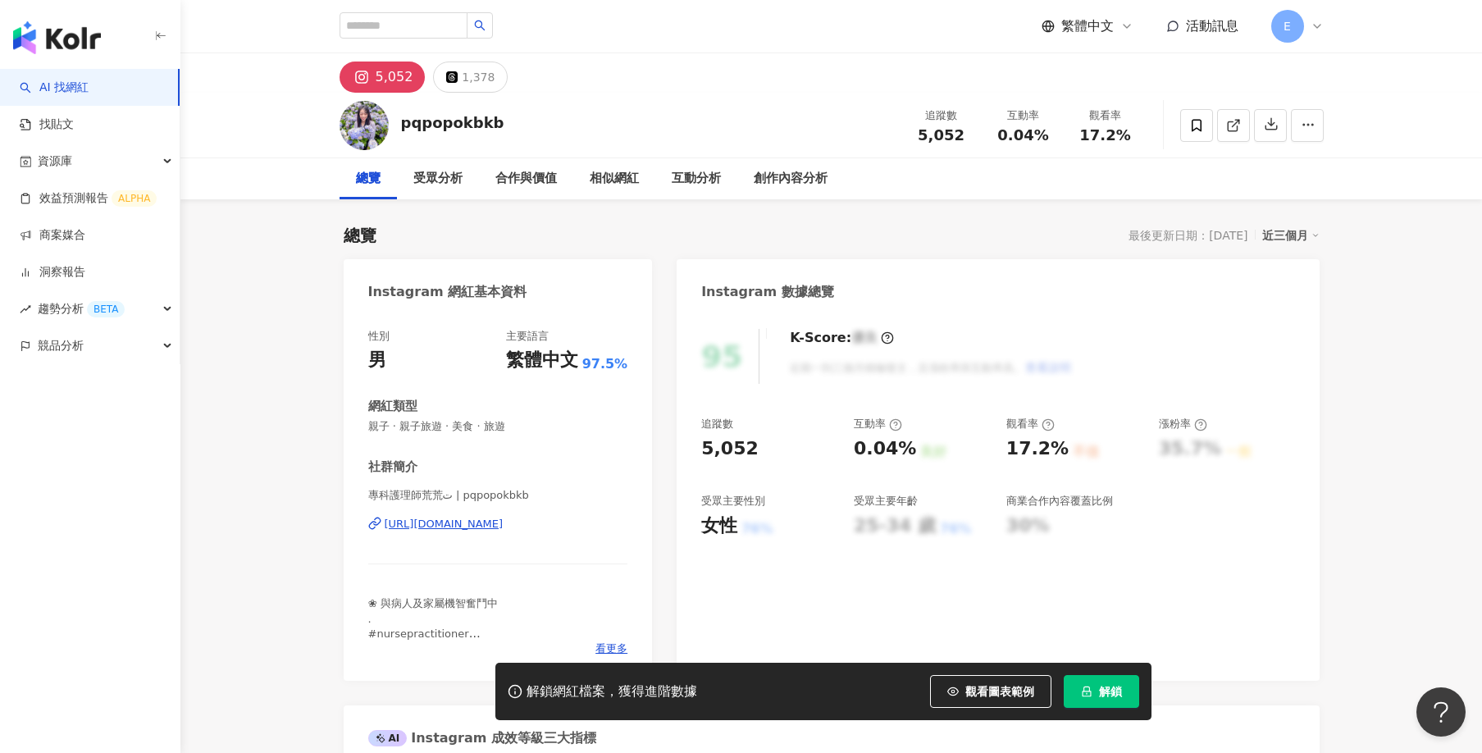
click at [504, 527] on div "https://www.instagram.com/pqpopokbkb/" at bounding box center [444, 524] width 119 height 15
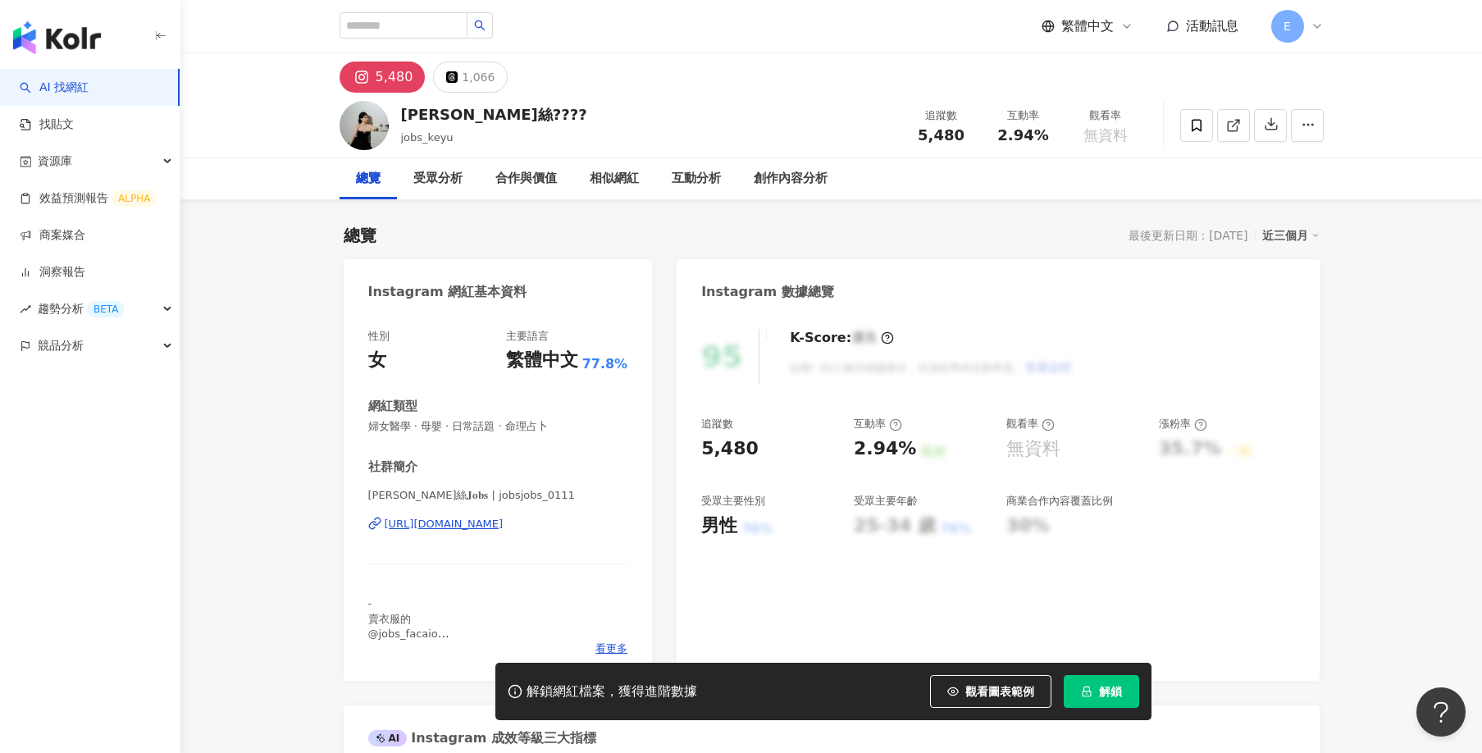
click at [504, 526] on div "[URL][DOMAIN_NAME]" at bounding box center [444, 524] width 119 height 15
